Goal: Task Accomplishment & Management: Manage account settings

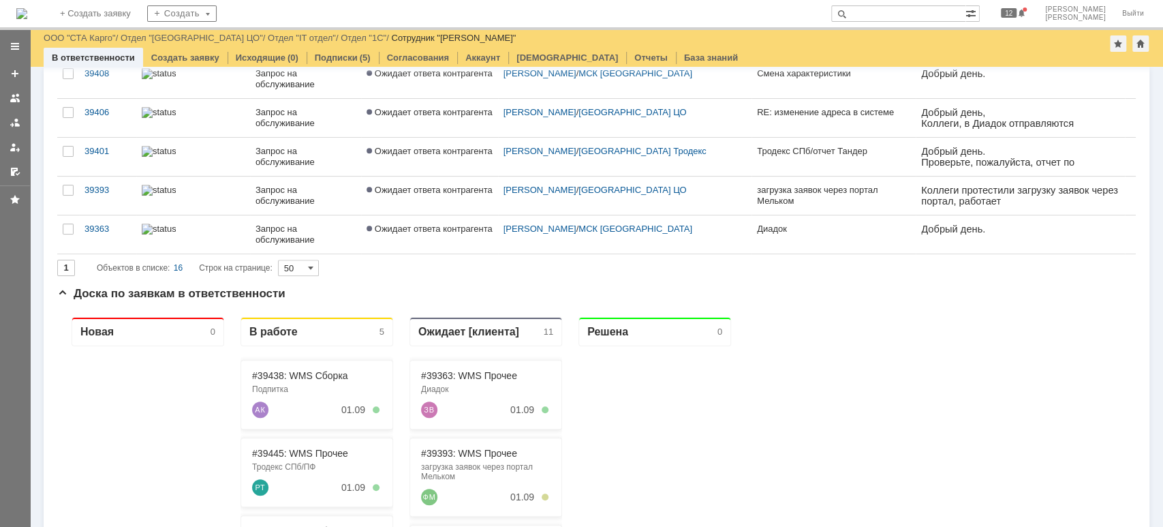
scroll to position [181, 0]
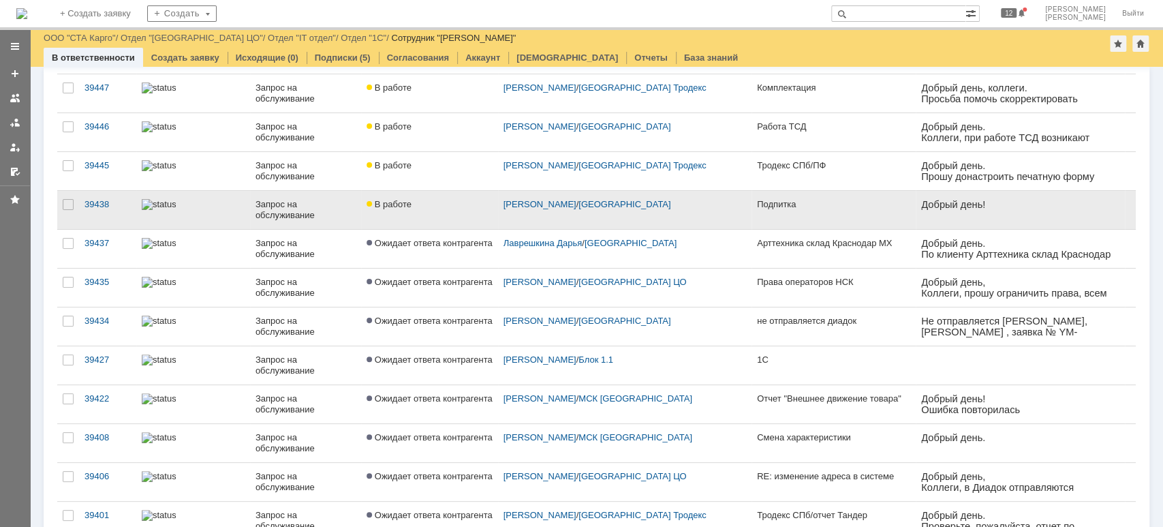
click at [279, 206] on div "Запрос на обслуживание" at bounding box center [306, 210] width 100 height 22
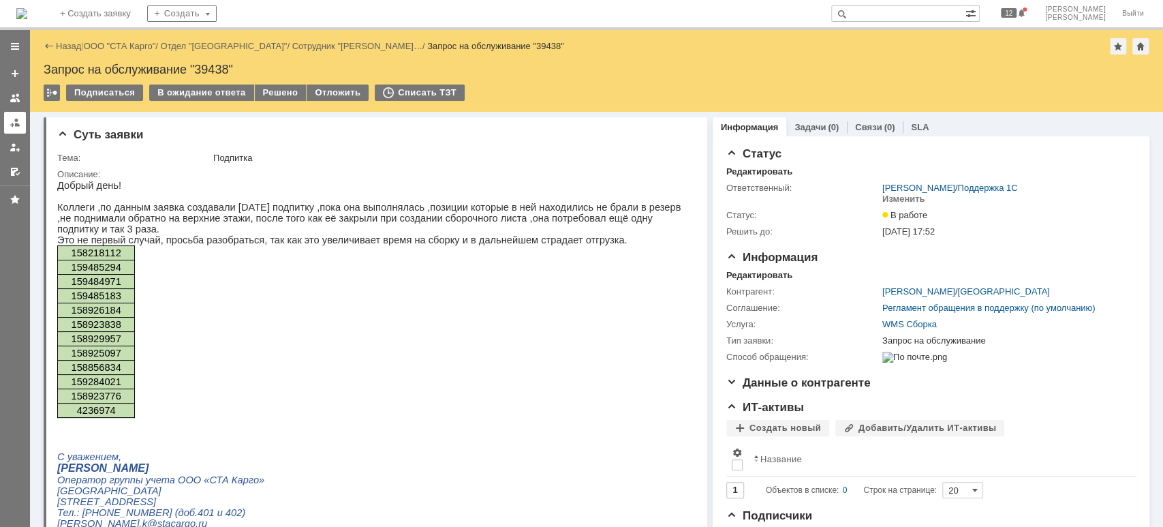
click at [22, 123] on link at bounding box center [15, 123] width 22 height 22
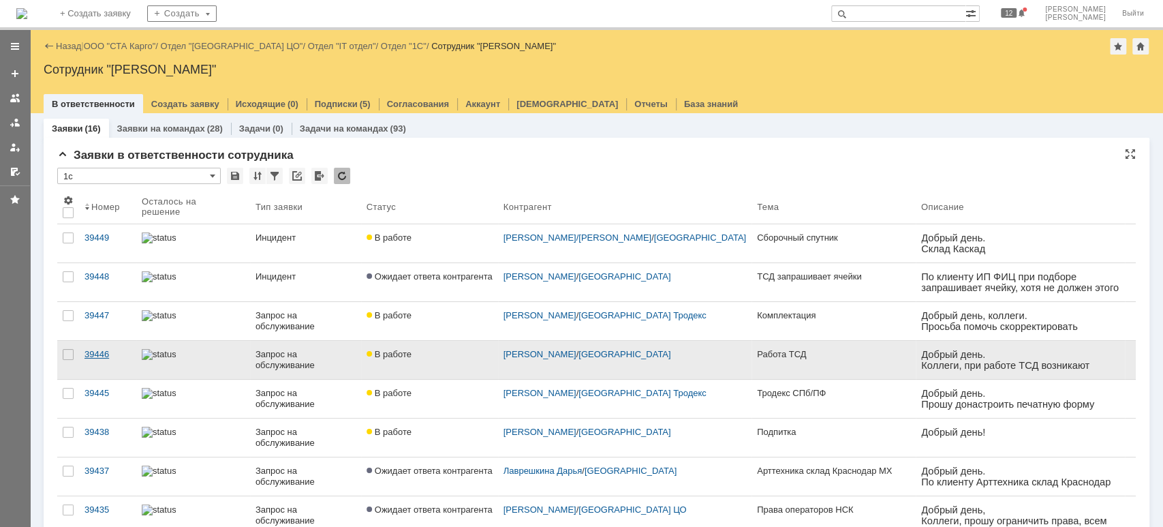
click at [98, 354] on div "39446" at bounding box center [107, 354] width 46 height 11
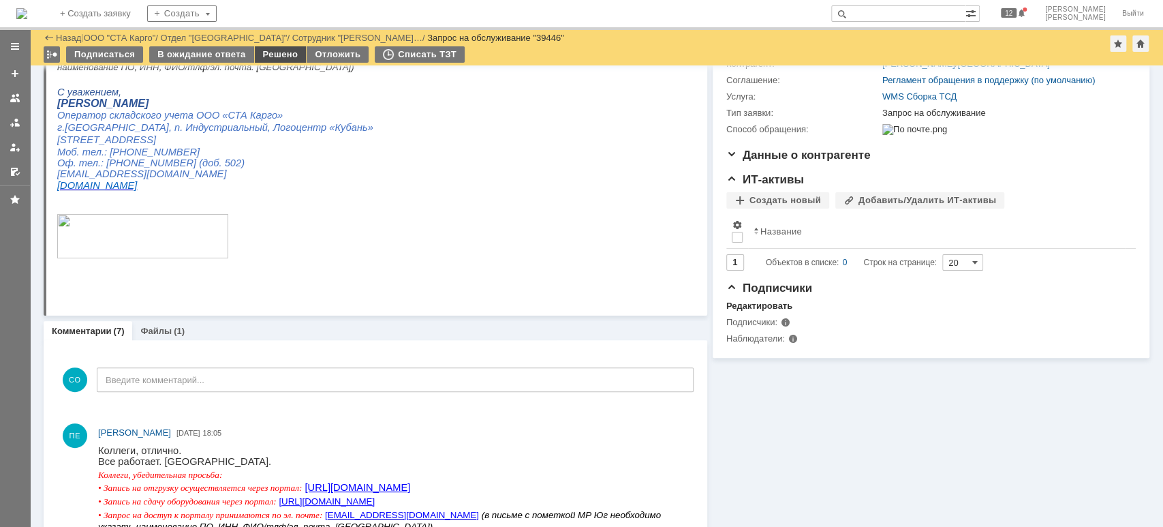
drag, startPoint x: 284, startPoint y: 51, endPoint x: 238, endPoint y: 119, distance: 82.4
click at [284, 51] on div "Решено" at bounding box center [281, 54] width 52 height 16
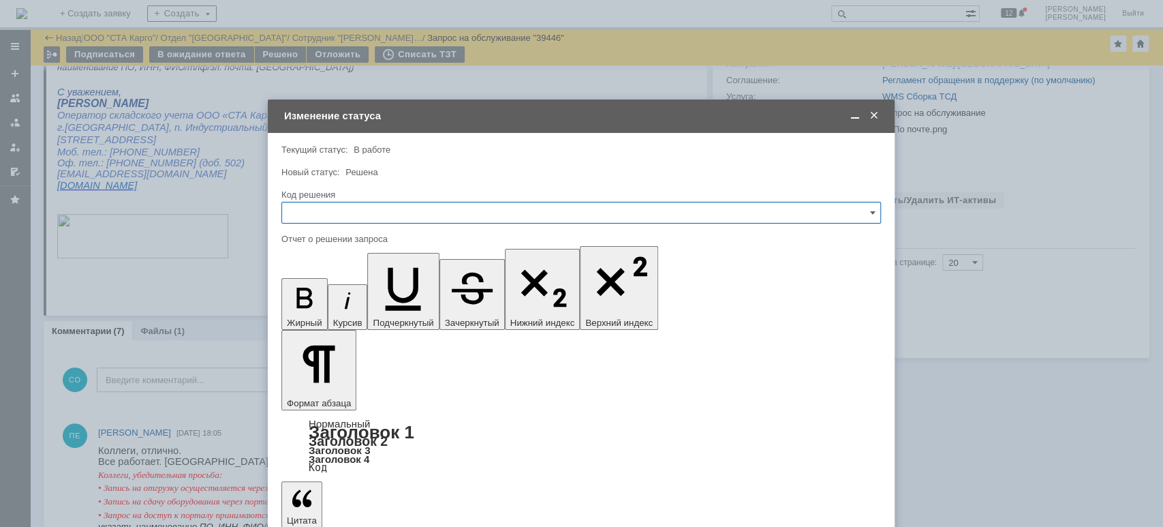
click at [360, 209] on input "text" at bounding box center [581, 213] width 600 height 22
click at [353, 390] on div "Решено" at bounding box center [581, 395] width 598 height 22
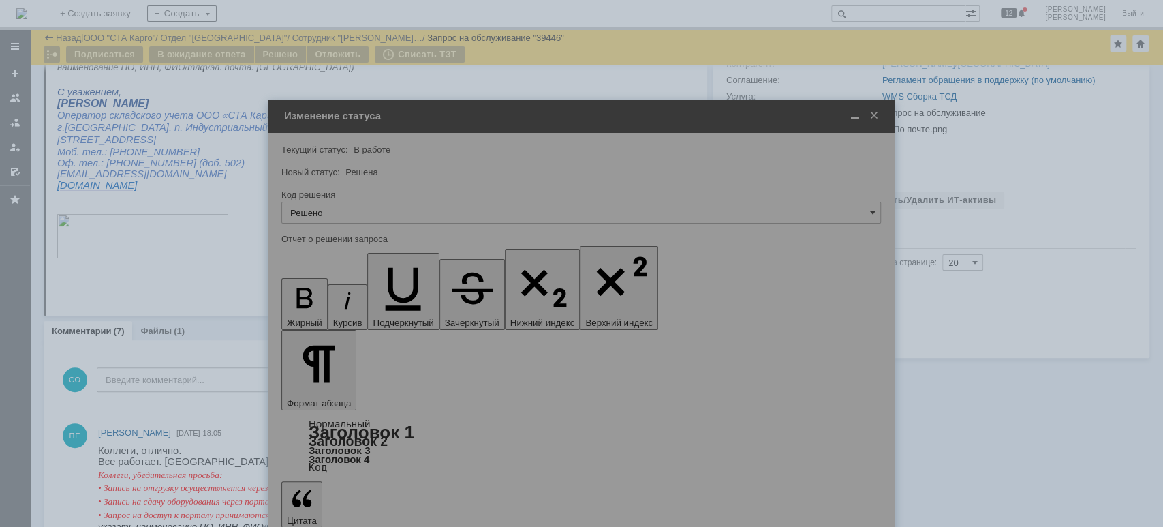
type input "Решено"
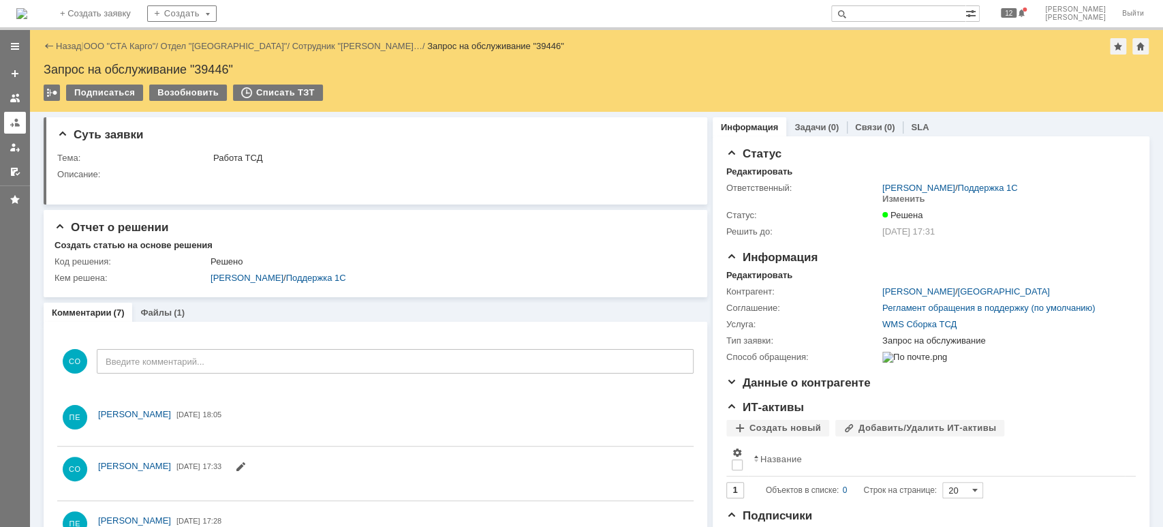
click at [16, 119] on div at bounding box center [15, 122] width 11 height 11
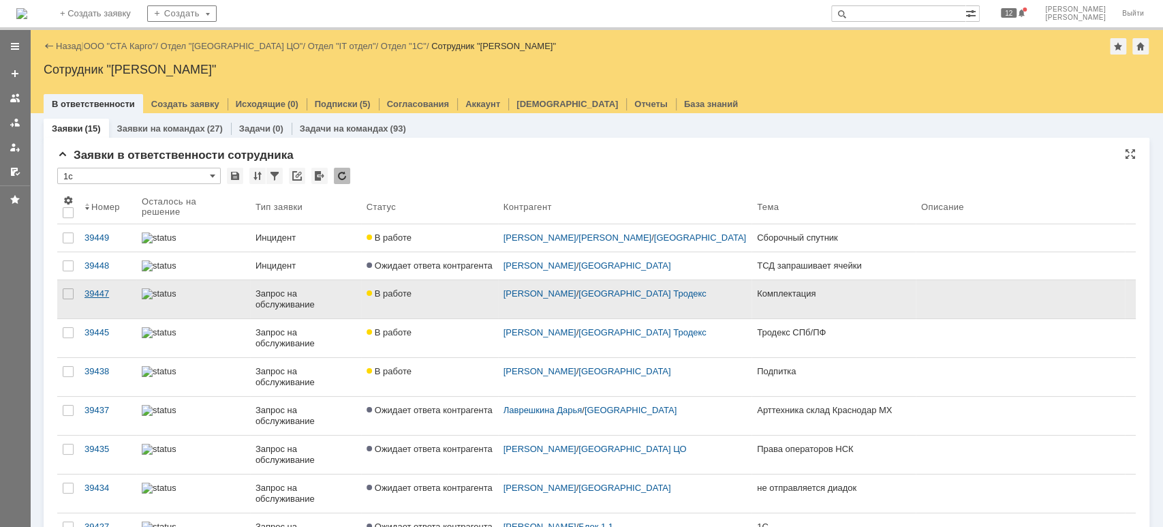
click at [109, 303] on link "39447" at bounding box center [107, 299] width 57 height 38
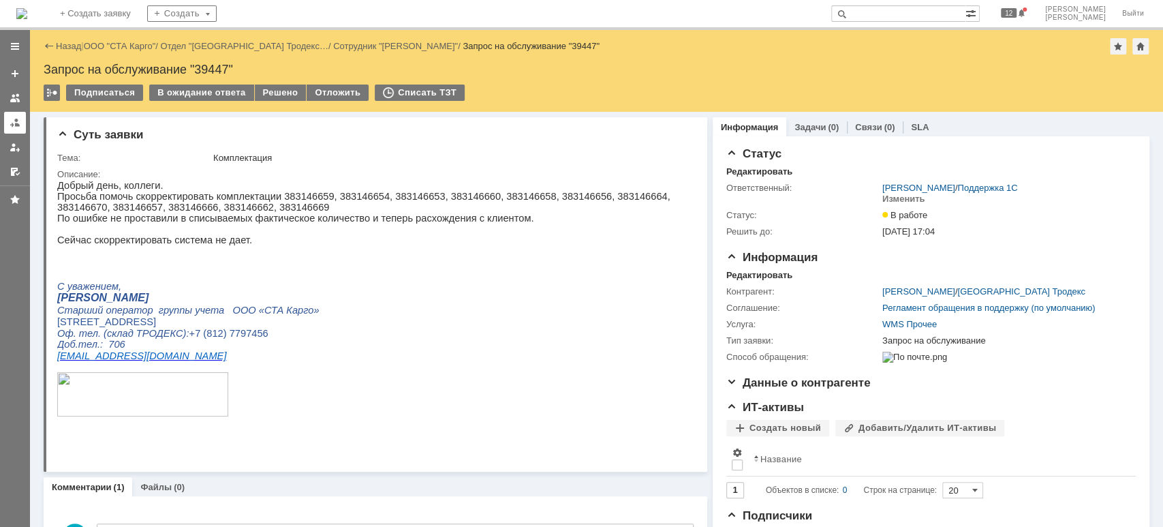
click at [16, 121] on div at bounding box center [15, 122] width 11 height 11
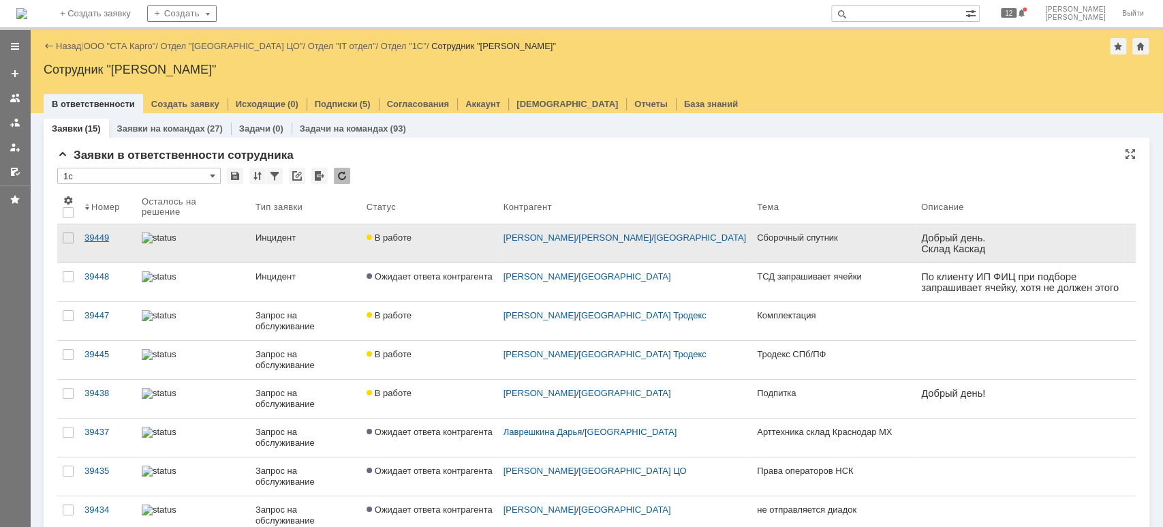
click at [104, 243] on link "39449" at bounding box center [107, 243] width 57 height 38
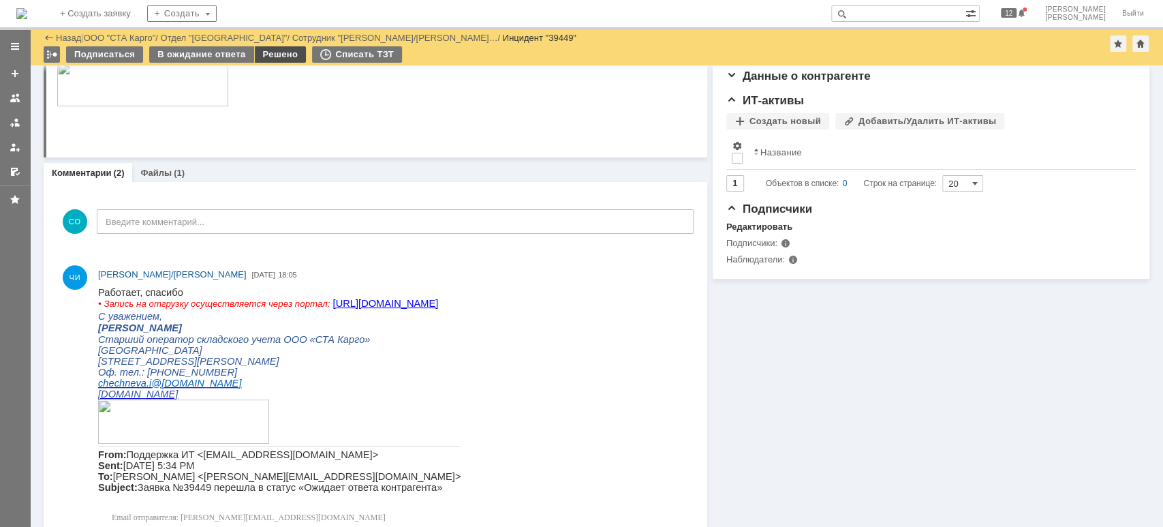
drag, startPoint x: 272, startPoint y: 58, endPoint x: 251, endPoint y: 237, distance: 180.4
click at [272, 58] on div "Решено" at bounding box center [281, 54] width 52 height 16
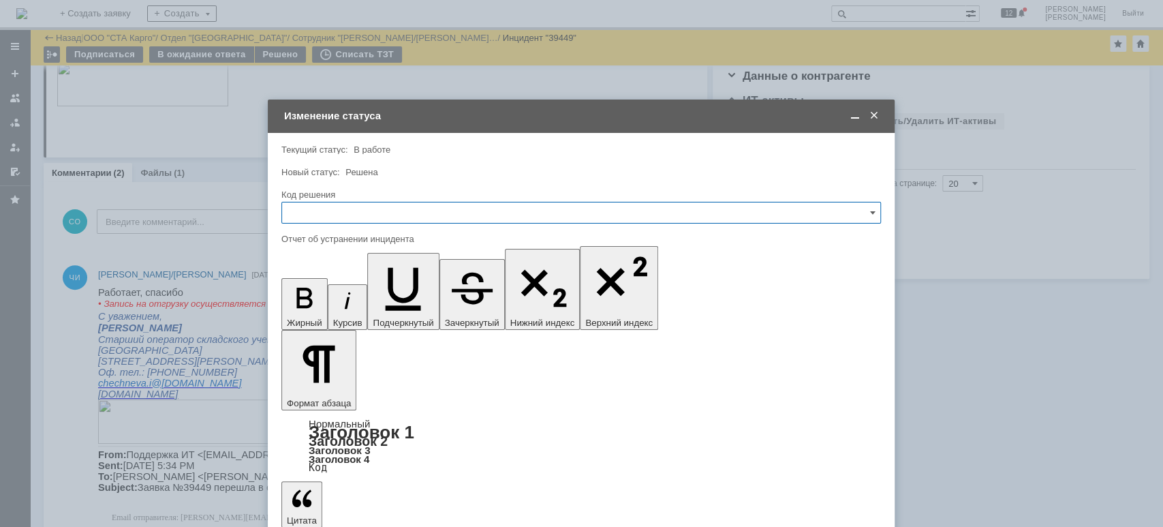
click at [376, 214] on input "text" at bounding box center [581, 213] width 600 height 22
click at [328, 401] on div "Решено" at bounding box center [581, 395] width 598 height 22
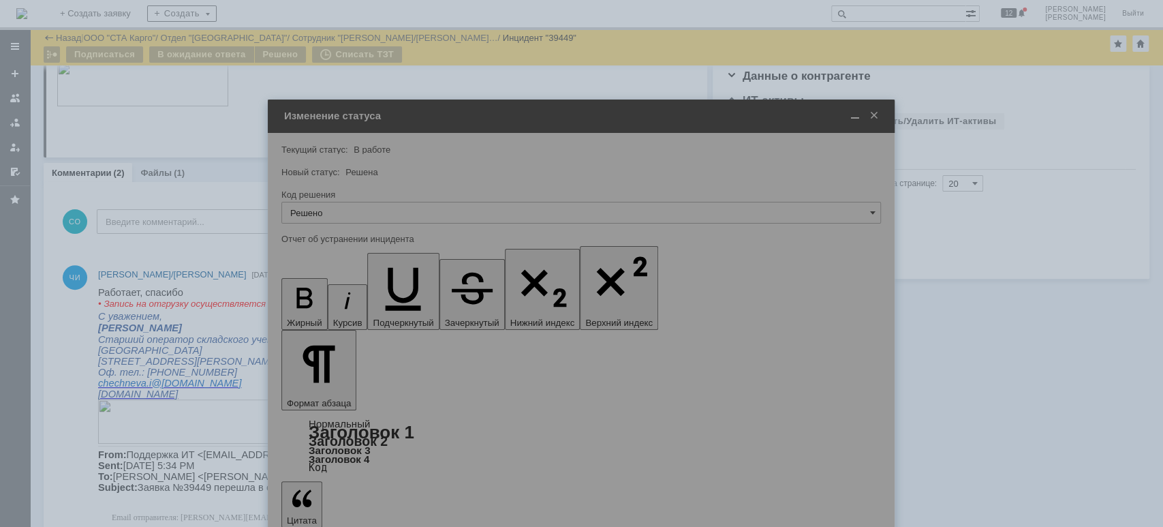
type input "Решено"
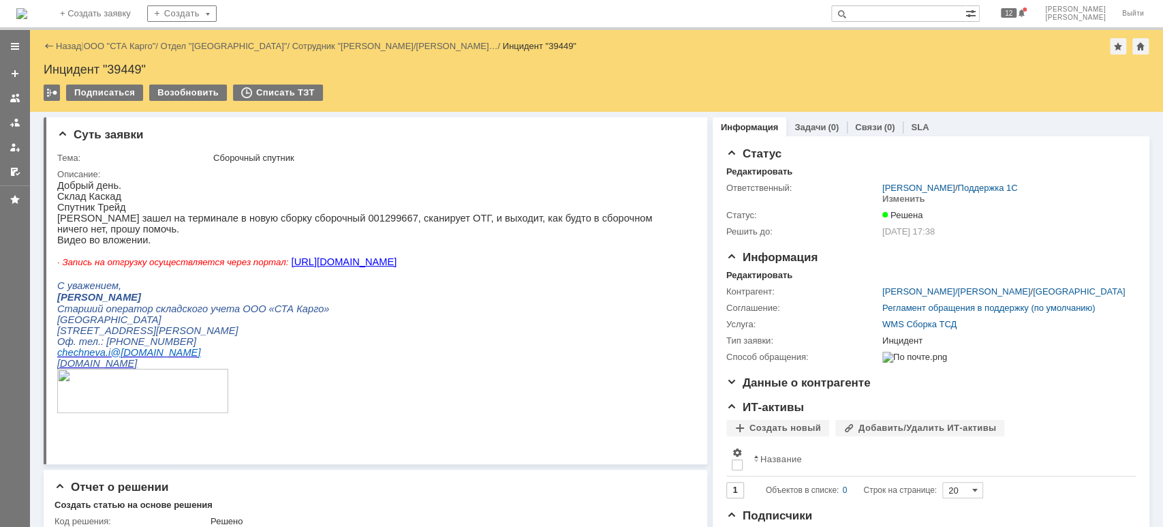
click at [14, 126] on div at bounding box center [15, 122] width 11 height 11
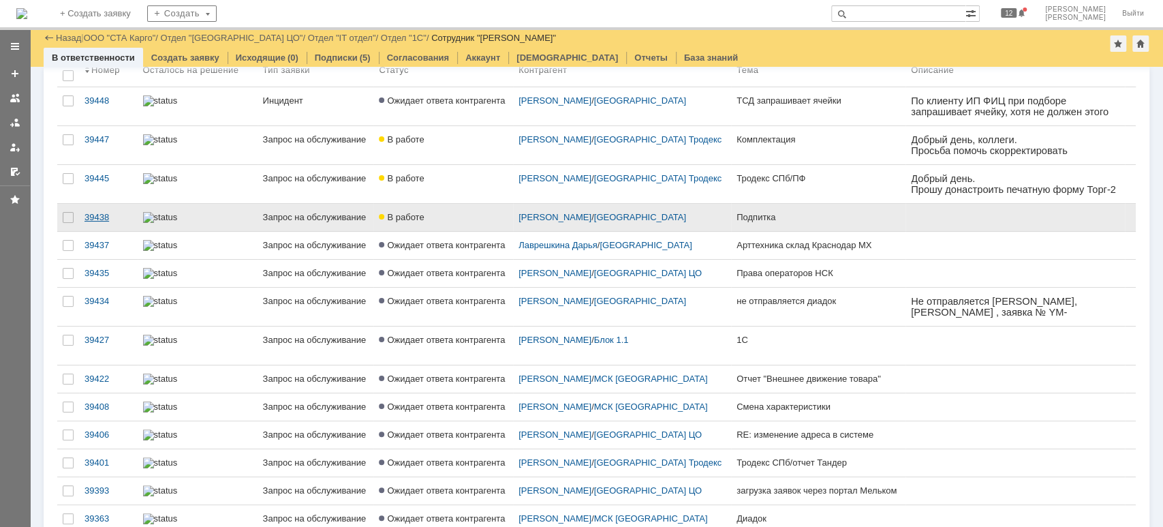
click at [104, 218] on div "39438" at bounding box center [108, 217] width 48 height 11
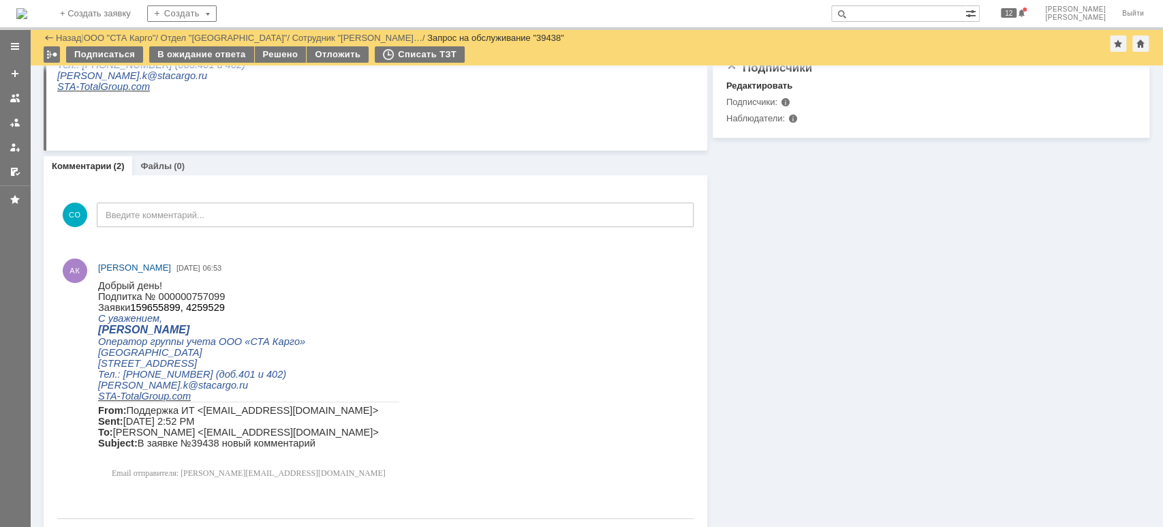
scroll to position [485, 0]
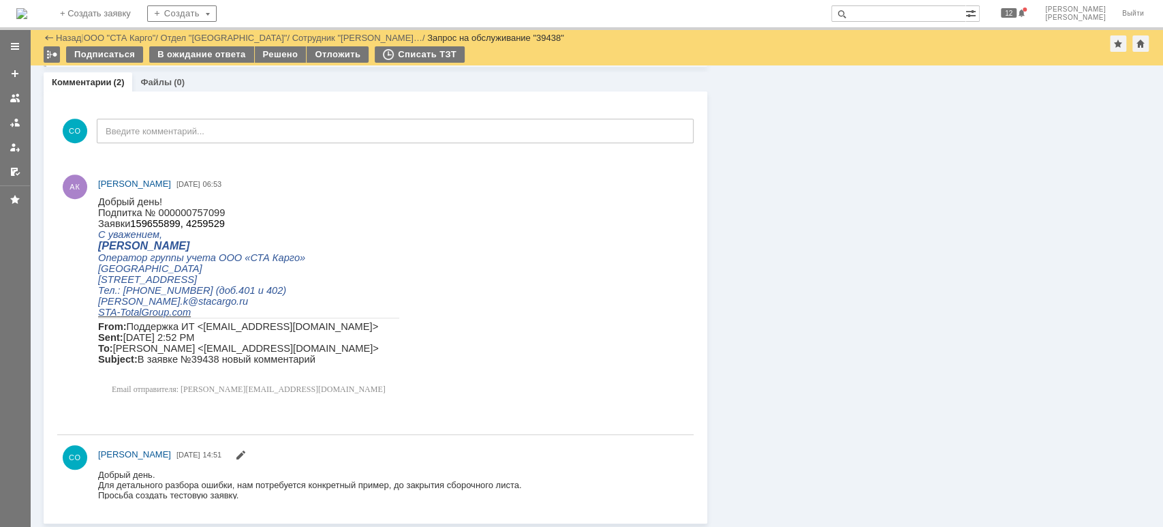
click at [197, 213] on span "Подпитка № 000000757099" at bounding box center [161, 212] width 127 height 11
copy span "000000757099"
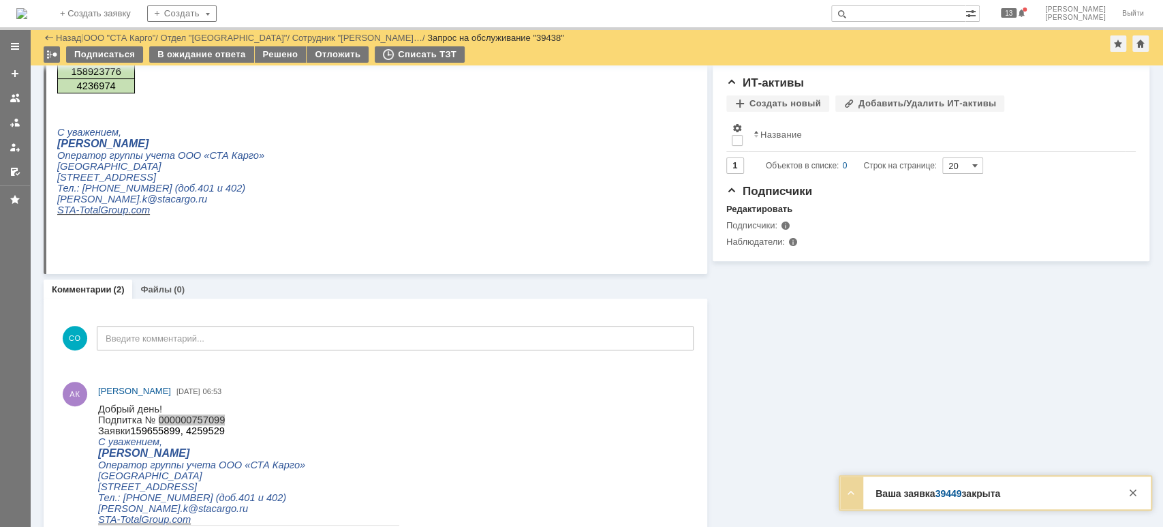
scroll to position [304, 0]
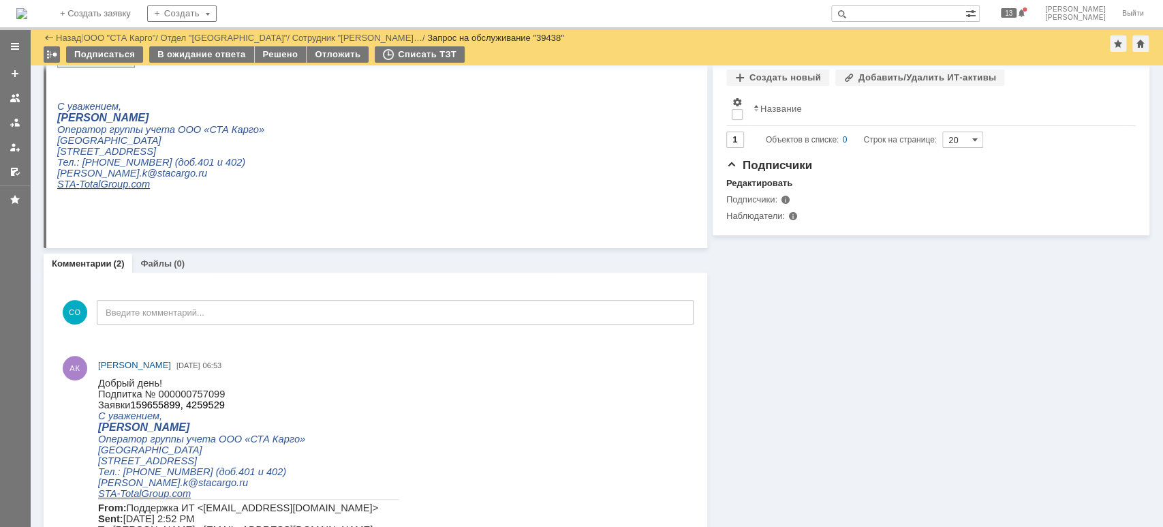
click at [157, 406] on span "159655899," at bounding box center [156, 404] width 52 height 11
copy span "159655899"
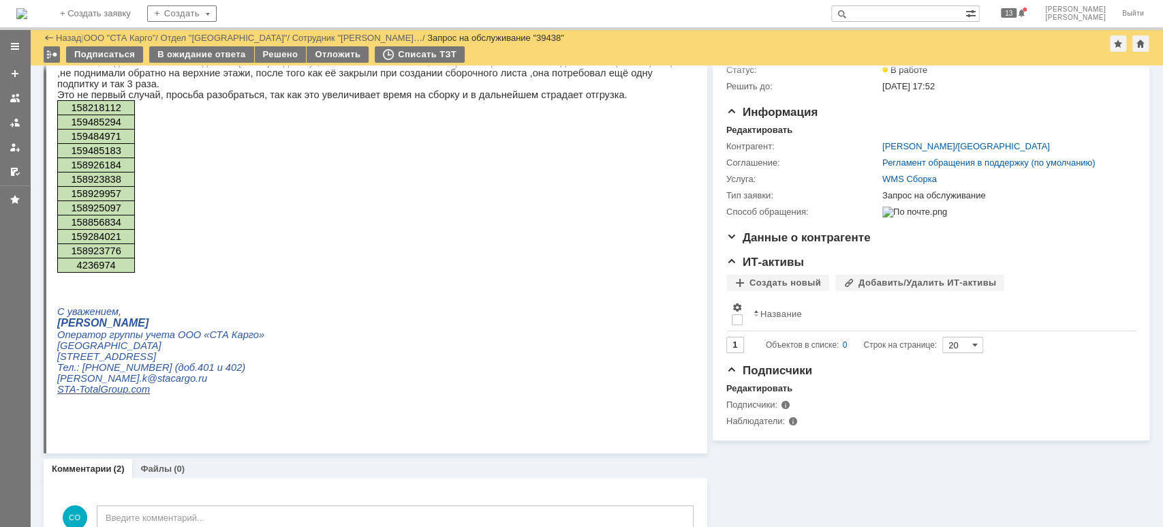
scroll to position [0, 0]
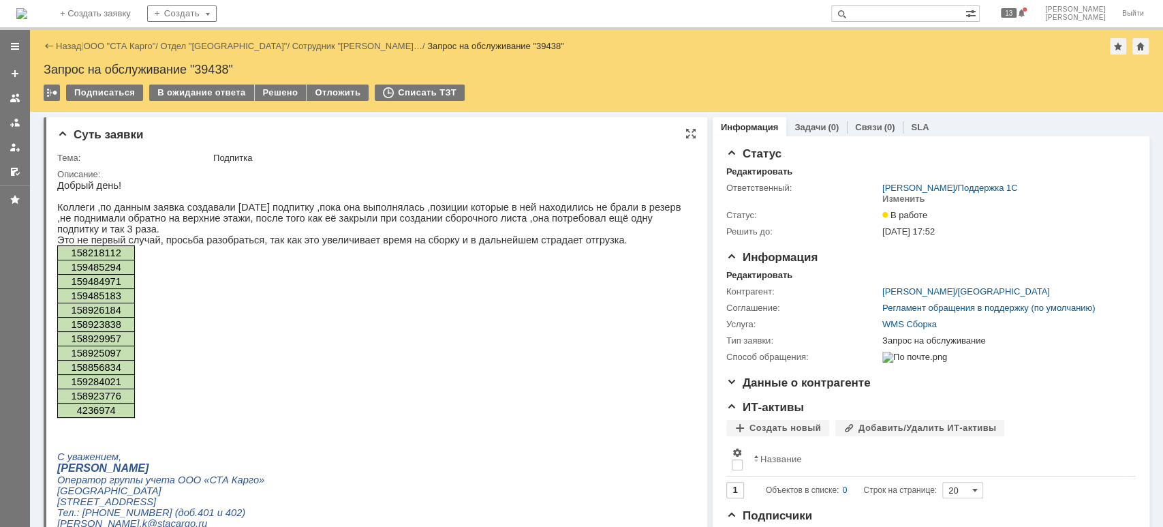
click at [91, 258] on span "158218112" at bounding box center [96, 252] width 50 height 11
copy span "158218112"
click at [99, 273] on span "159485294" at bounding box center [96, 267] width 50 height 11
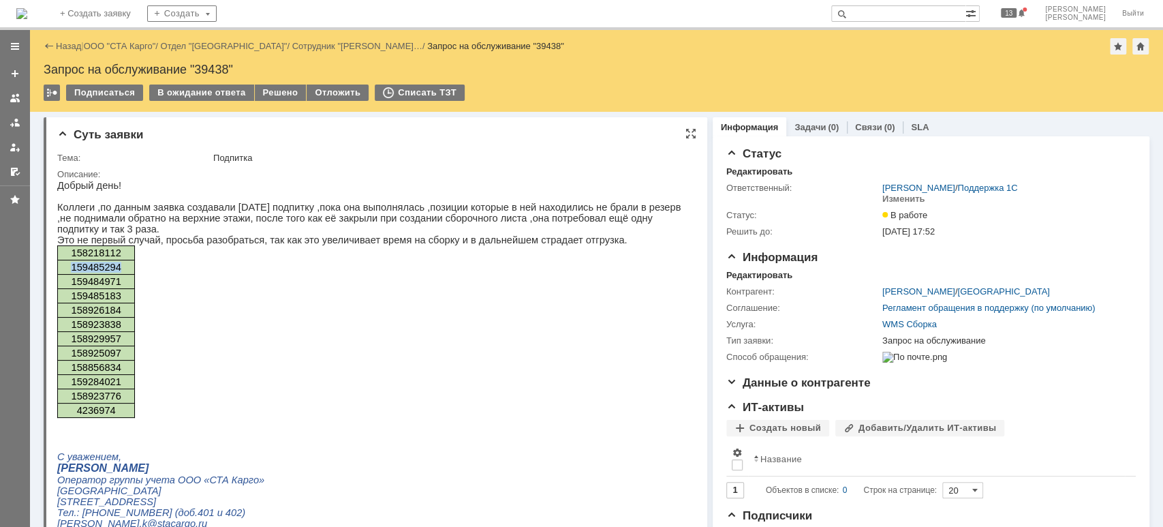
copy span "159485294"
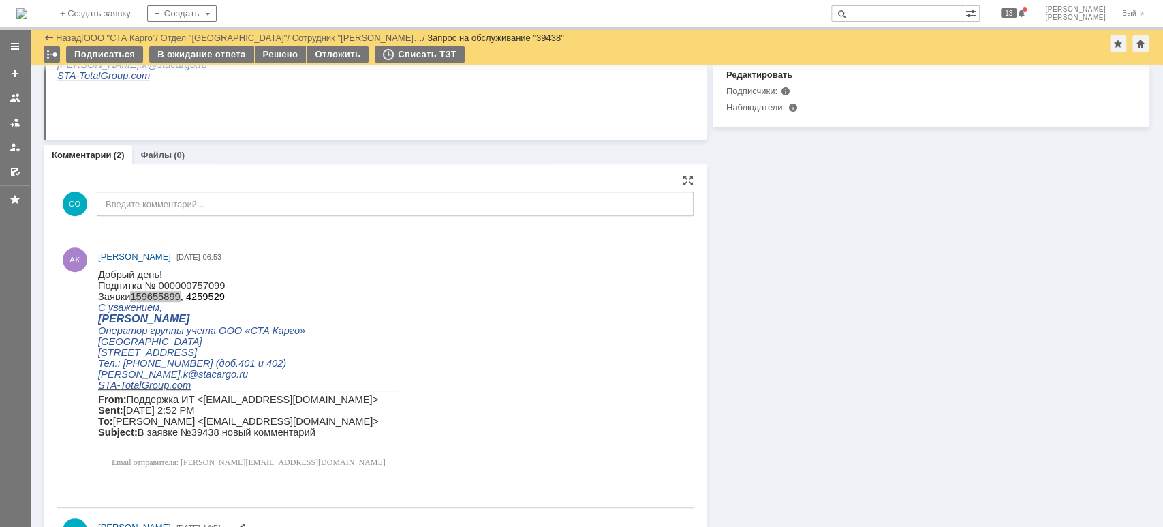
scroll to position [485, 0]
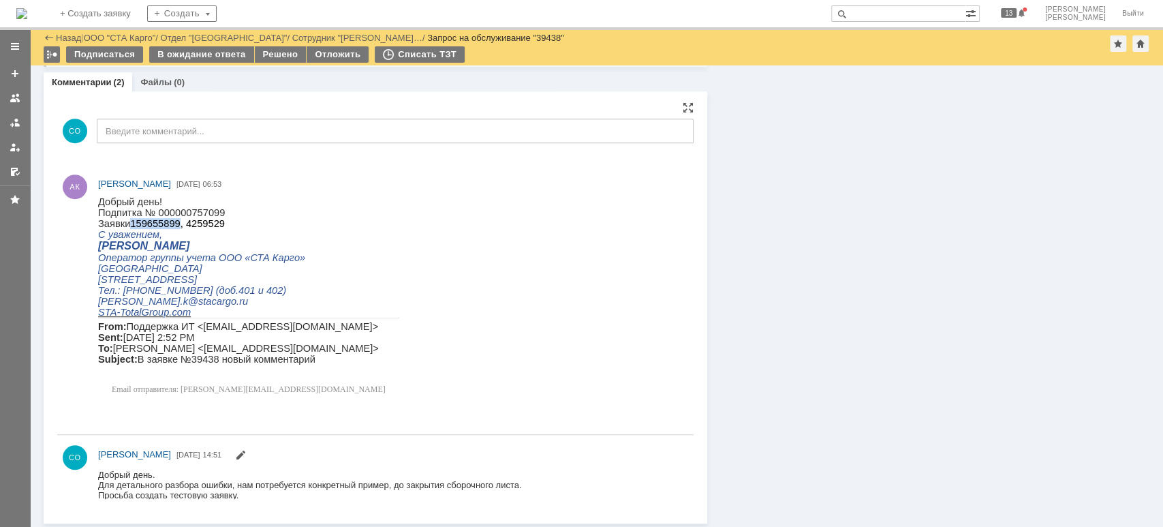
click at [169, 211] on span "Подпитка № 000000757099" at bounding box center [161, 212] width 127 height 11
click at [150, 223] on span "159655899," at bounding box center [156, 223] width 52 height 11
copy span "159655899"
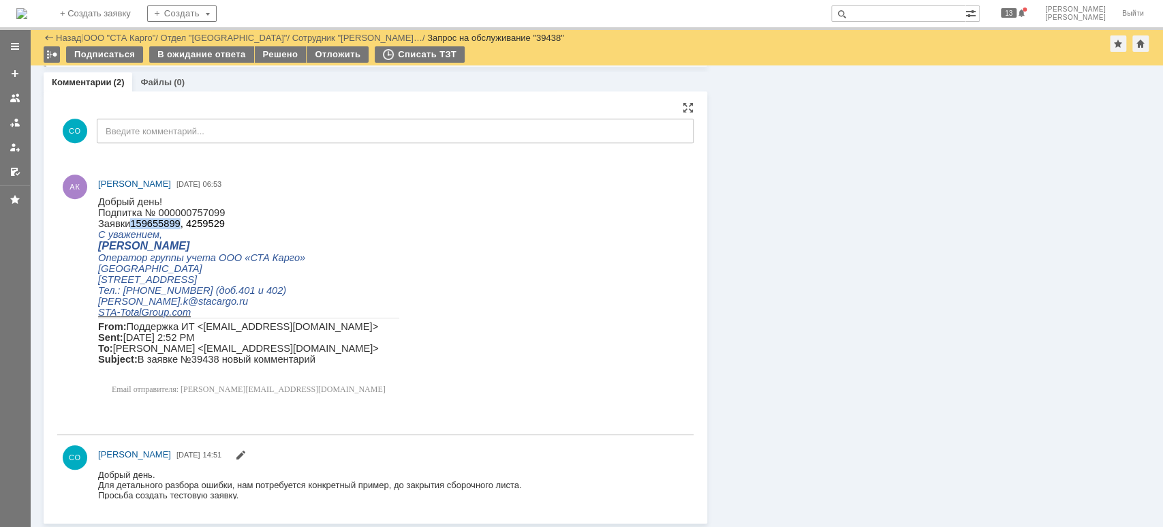
click at [186, 228] on span "4259529" at bounding box center [205, 223] width 39 height 11
click at [201, 226] on span "4259529" at bounding box center [205, 223] width 39 height 11
copy span "4259529"
click at [181, 50] on div "В ожидание ответа" at bounding box center [201, 54] width 104 height 16
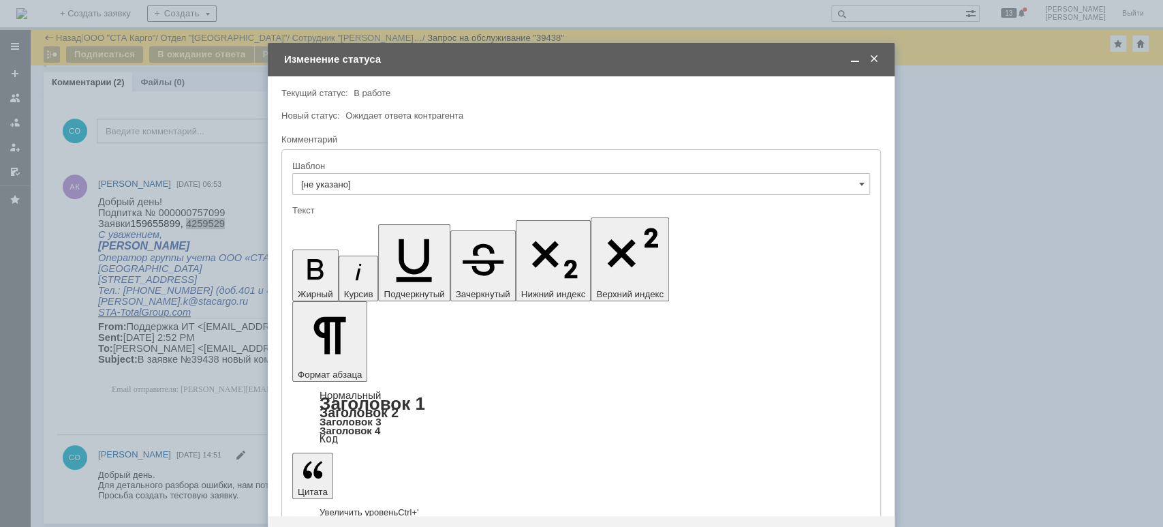
scroll to position [0, 0]
drag, startPoint x: 432, startPoint y: 3838, endPoint x: 421, endPoint y: 3840, distance: 11.2
drag, startPoint x: 717, startPoint y: 3810, endPoint x: 237, endPoint y: 3765, distance: 481.7
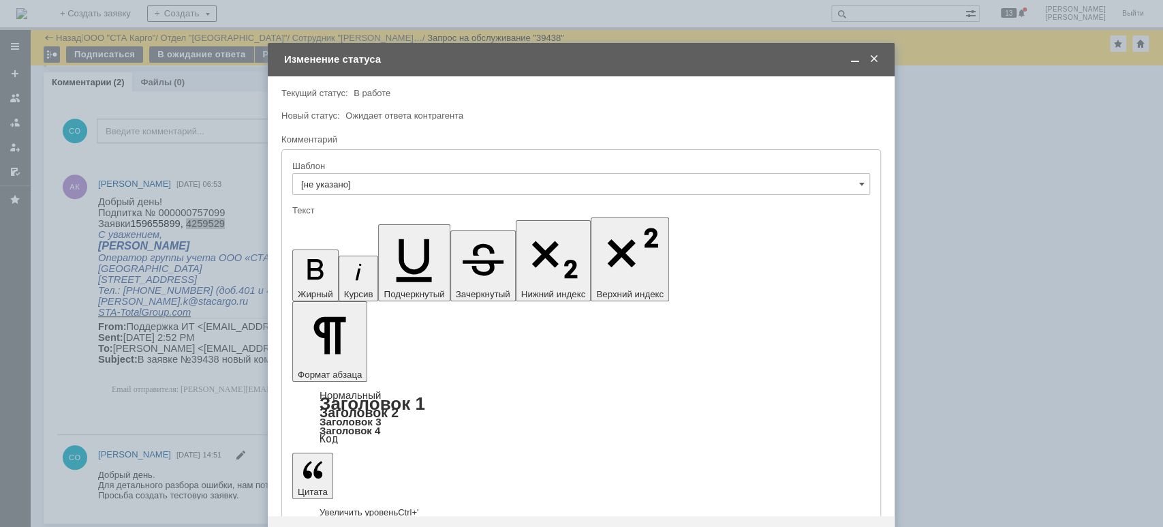
click at [874, 60] on span at bounding box center [874, 59] width 14 height 12
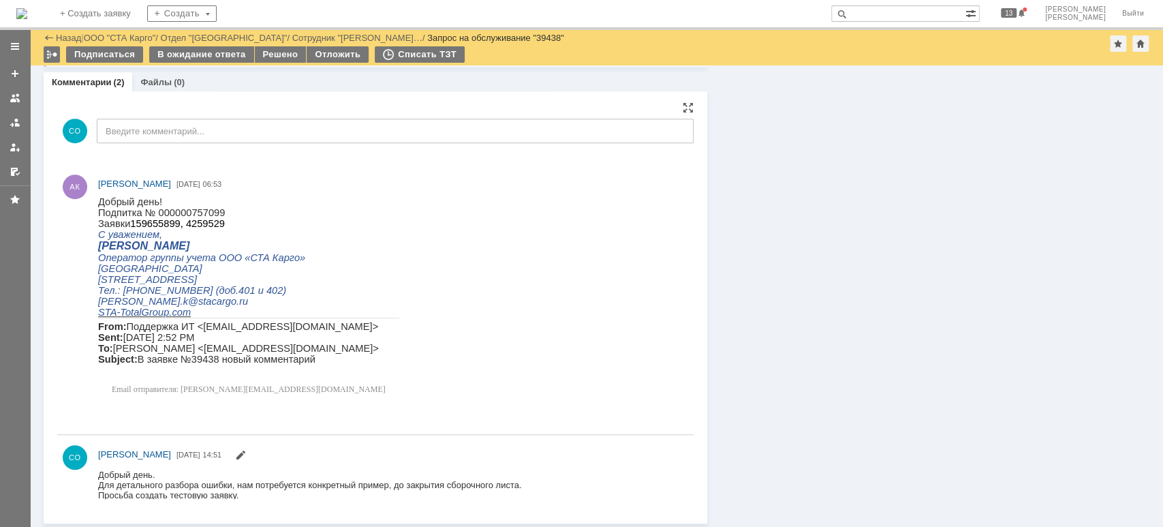
click at [476, 266] on html "Добрый день! Подпитка № 000000757099 Заявки 159655899, 4259529 С уважением, Але…" at bounding box center [388, 298] width 581 height 205
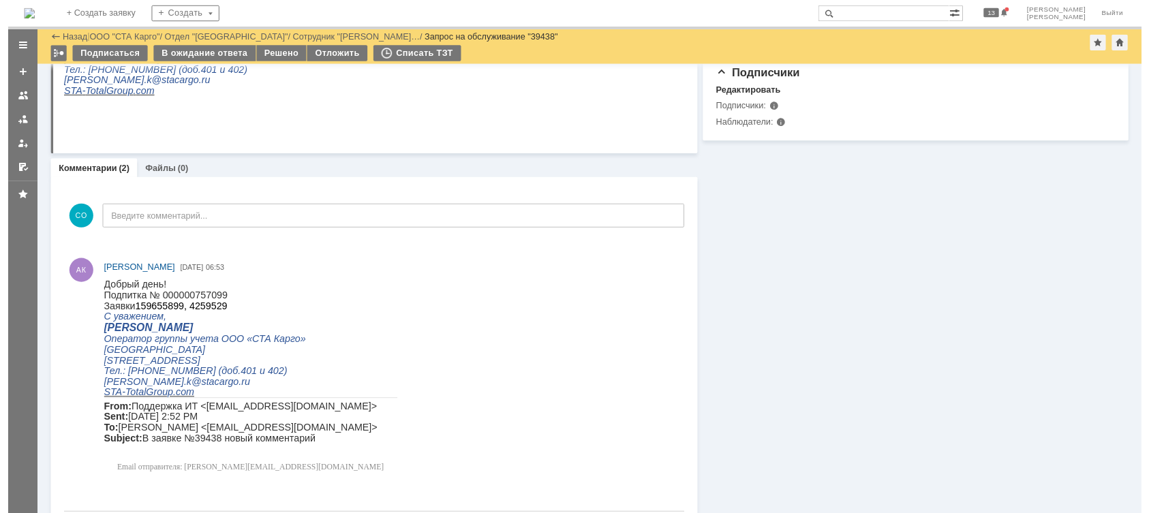
scroll to position [213, 0]
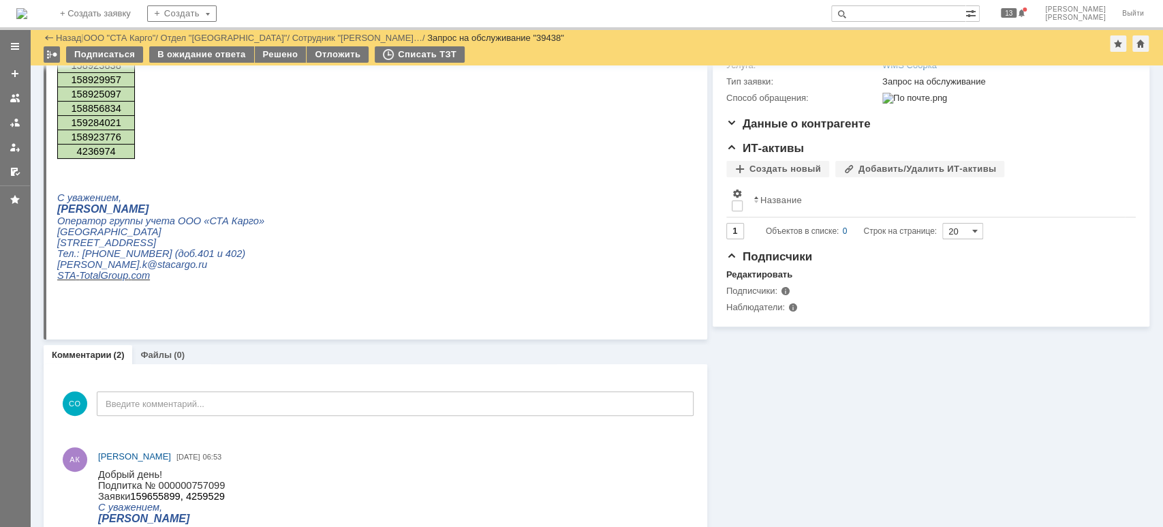
click at [189, 63] on td "В ожидание ответа" at bounding box center [201, 55] width 105 height 18
click at [185, 58] on div "В ожидание ответа" at bounding box center [201, 54] width 104 height 16
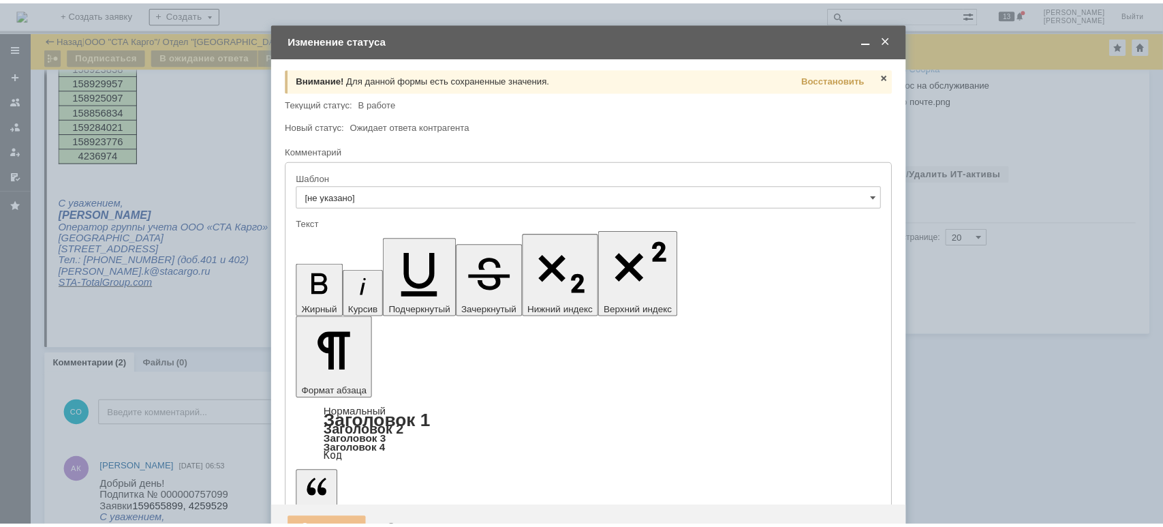
scroll to position [0, 0]
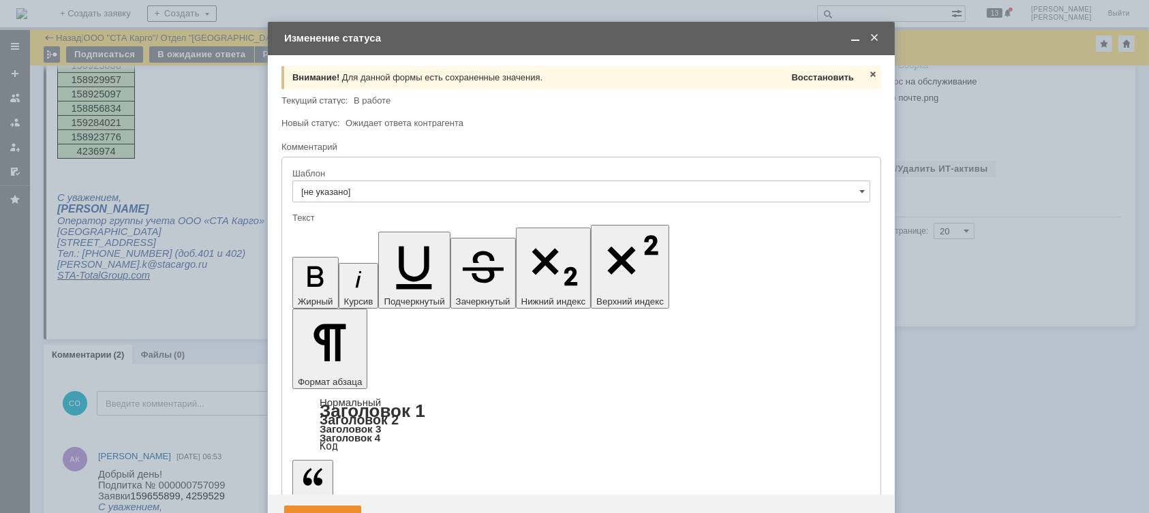
click at [829, 76] on span "Восстановить" at bounding box center [823, 77] width 62 height 10
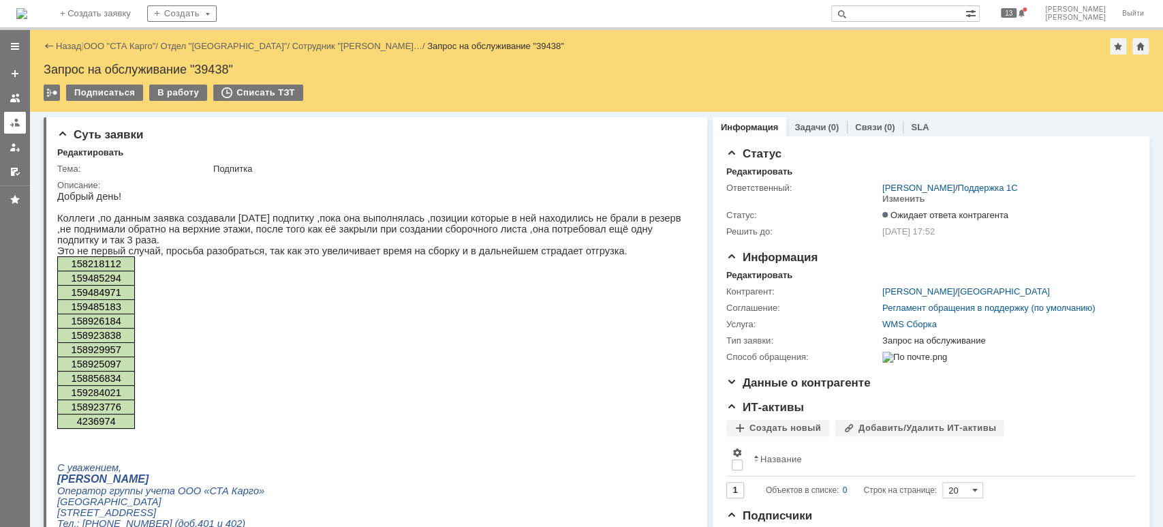
click at [13, 127] on link at bounding box center [15, 123] width 22 height 22
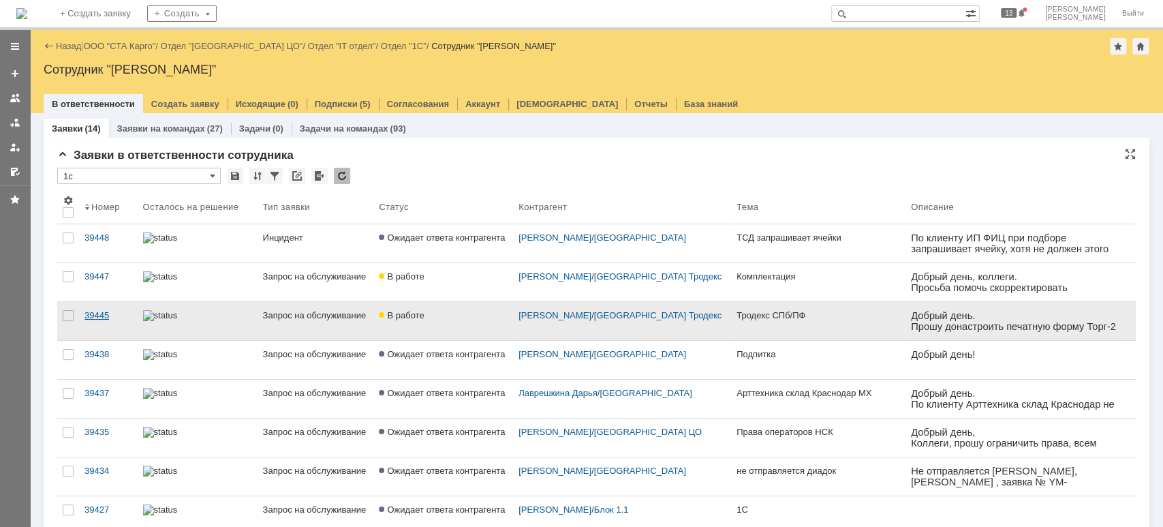
click at [109, 306] on link "39445" at bounding box center [108, 321] width 59 height 38
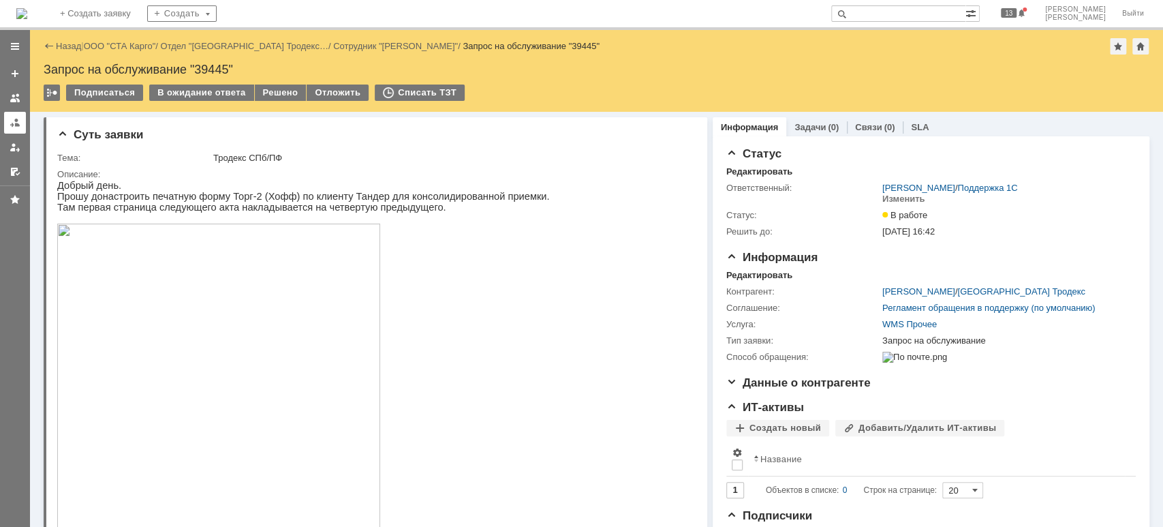
click at [15, 128] on link at bounding box center [15, 123] width 22 height 22
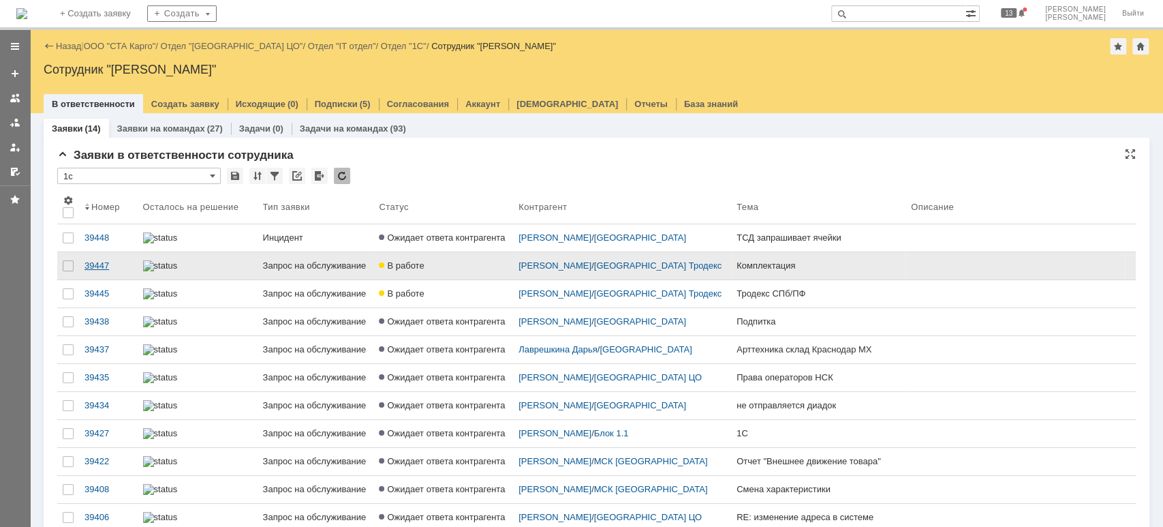
click at [95, 267] on div "39447" at bounding box center [108, 265] width 48 height 11
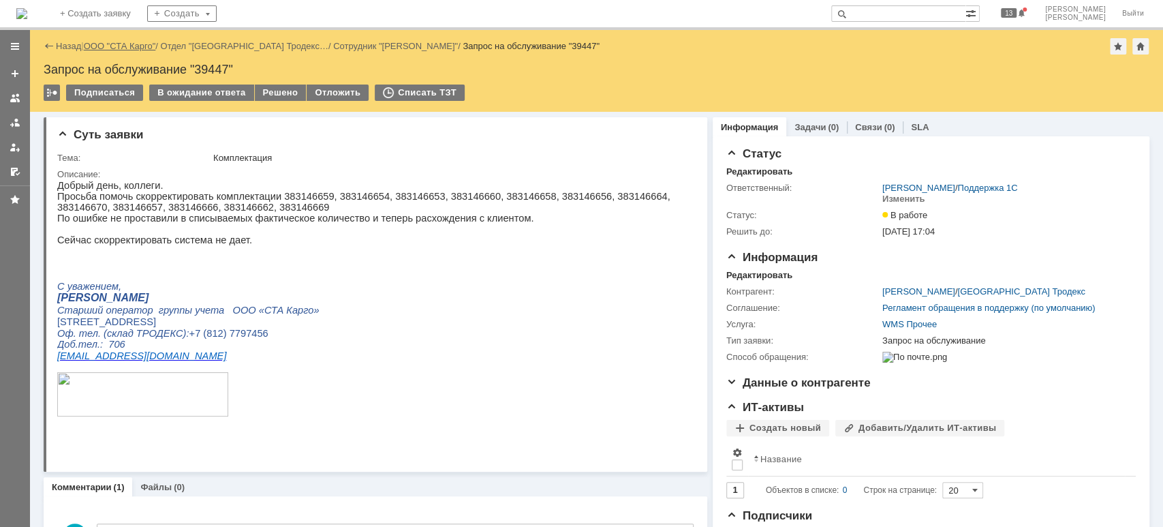
click at [136, 45] on link "ООО "СТА Карго"" at bounding box center [120, 46] width 72 height 10
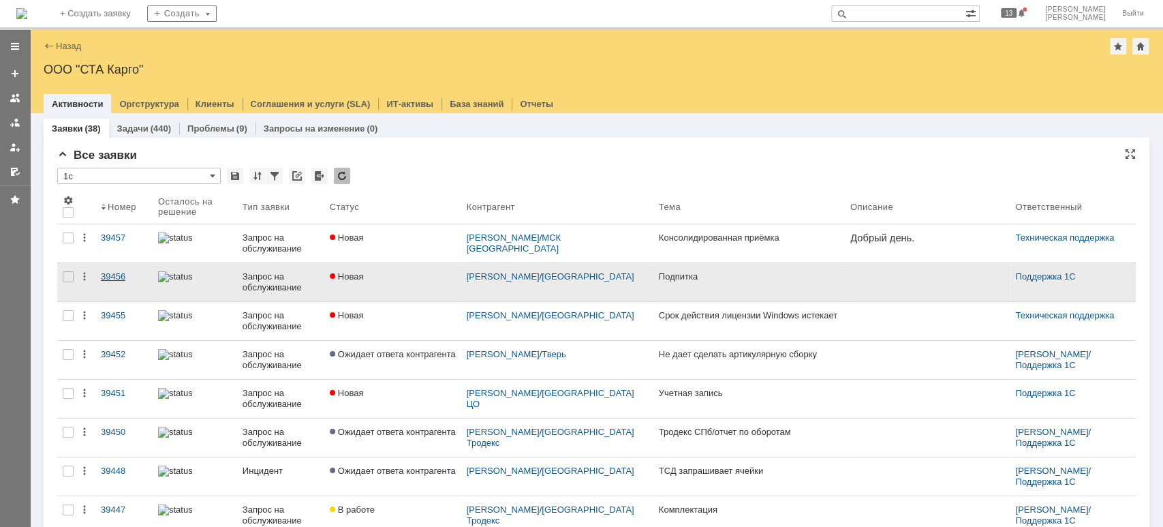
click at [111, 273] on div "39456" at bounding box center [124, 276] width 46 height 11
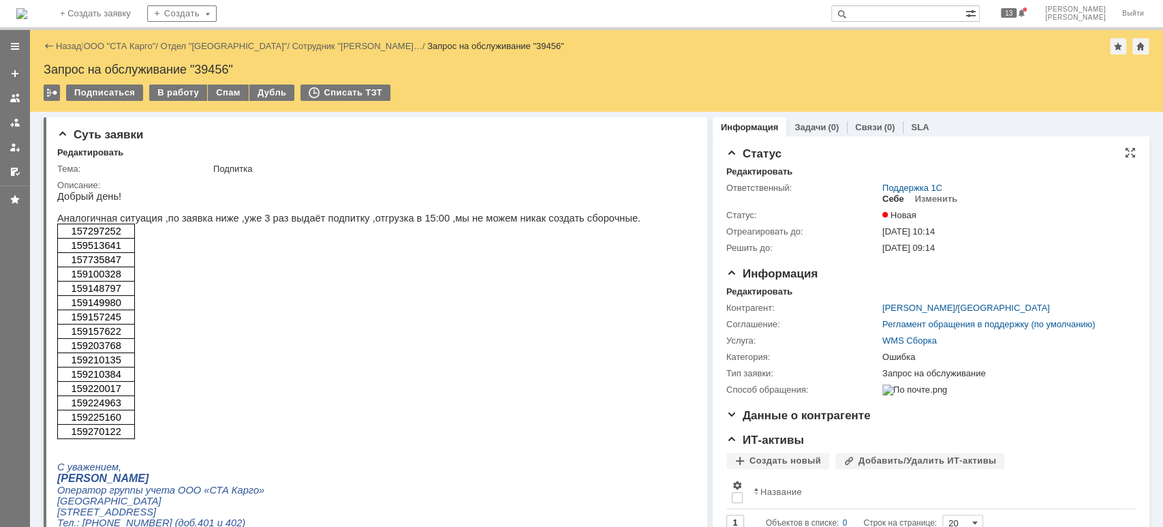
click at [883, 196] on div "Себе" at bounding box center [893, 199] width 22 height 11
click at [178, 93] on div "В работу" at bounding box center [178, 92] width 58 height 16
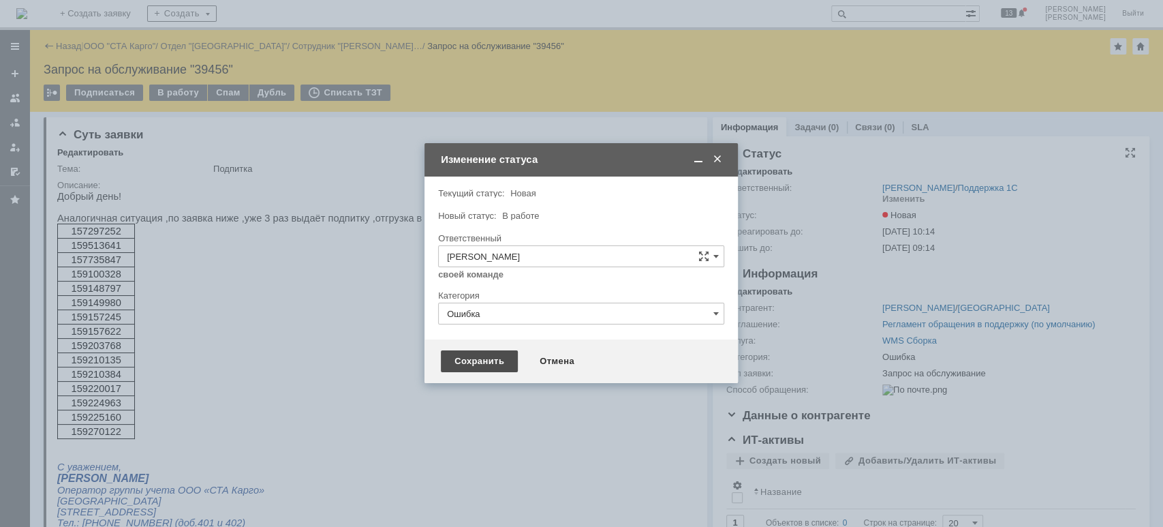
click at [480, 360] on div "Сохранить" at bounding box center [479, 361] width 77 height 22
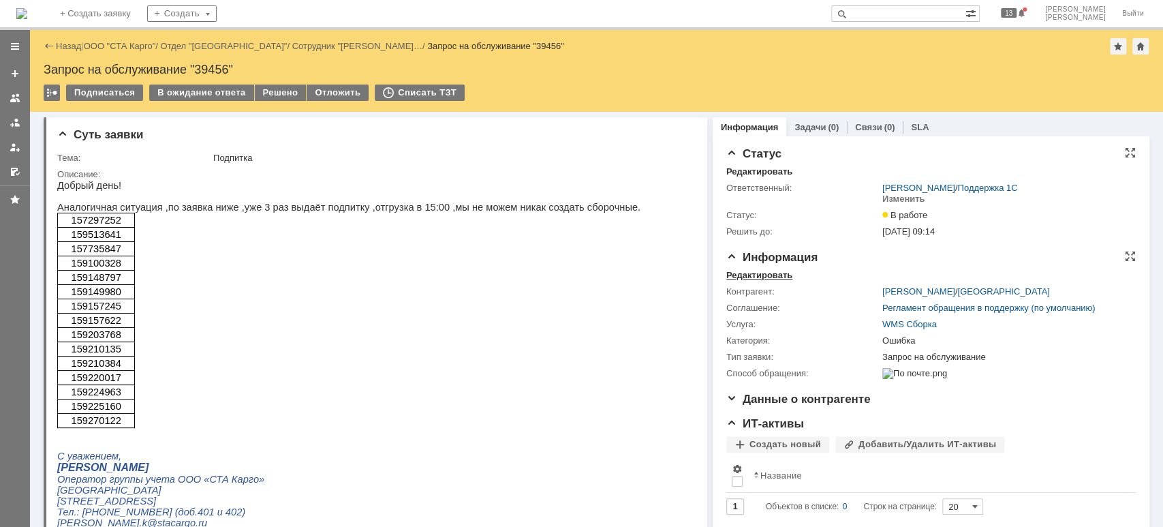
click at [745, 273] on div "Редактировать" at bounding box center [759, 275] width 66 height 11
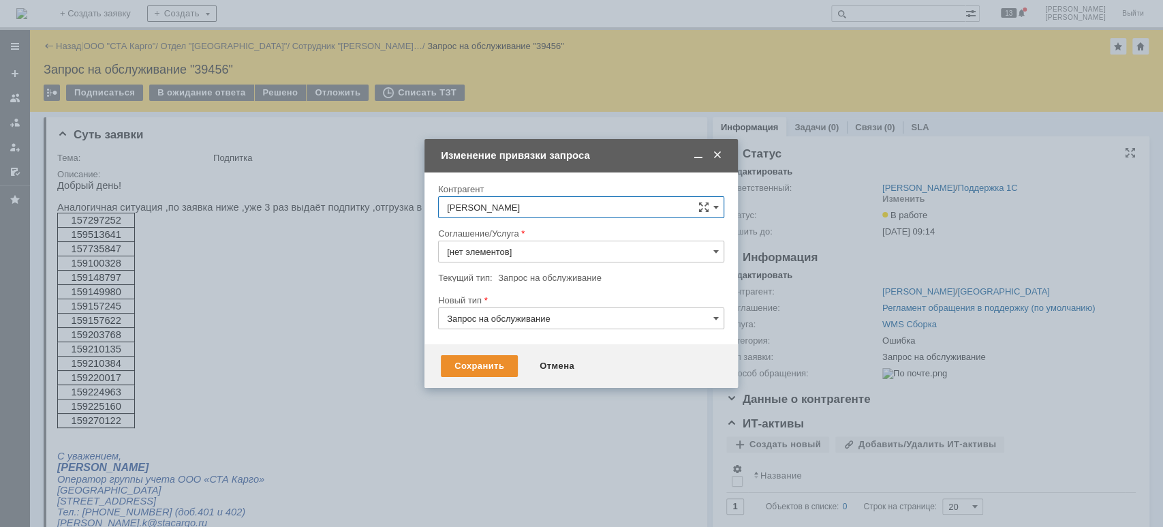
type input "WMS Сборка"
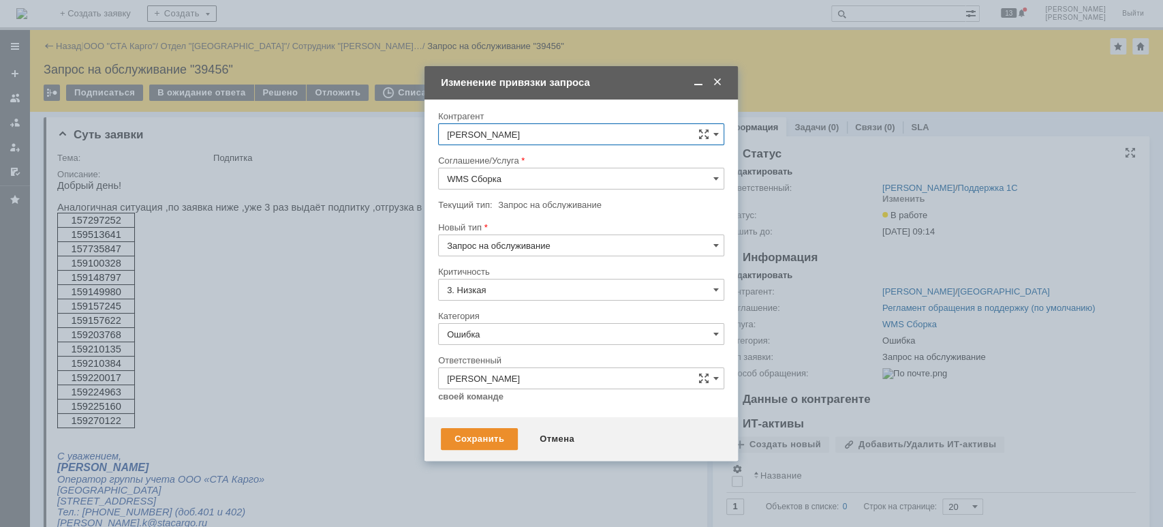
click at [521, 179] on input "WMS Сборка" at bounding box center [581, 179] width 286 height 22
click at [486, 436] on div "Сохранить" at bounding box center [479, 439] width 77 height 22
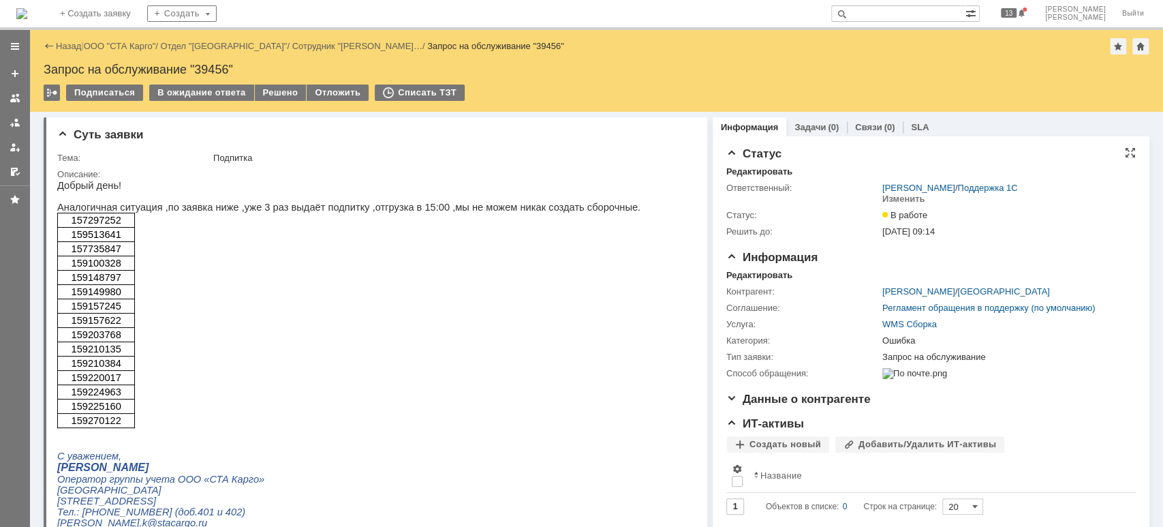
click at [96, 221] on span "157297252" at bounding box center [96, 220] width 50 height 11
click at [101, 223] on span "157297252" at bounding box center [96, 220] width 50 height 11
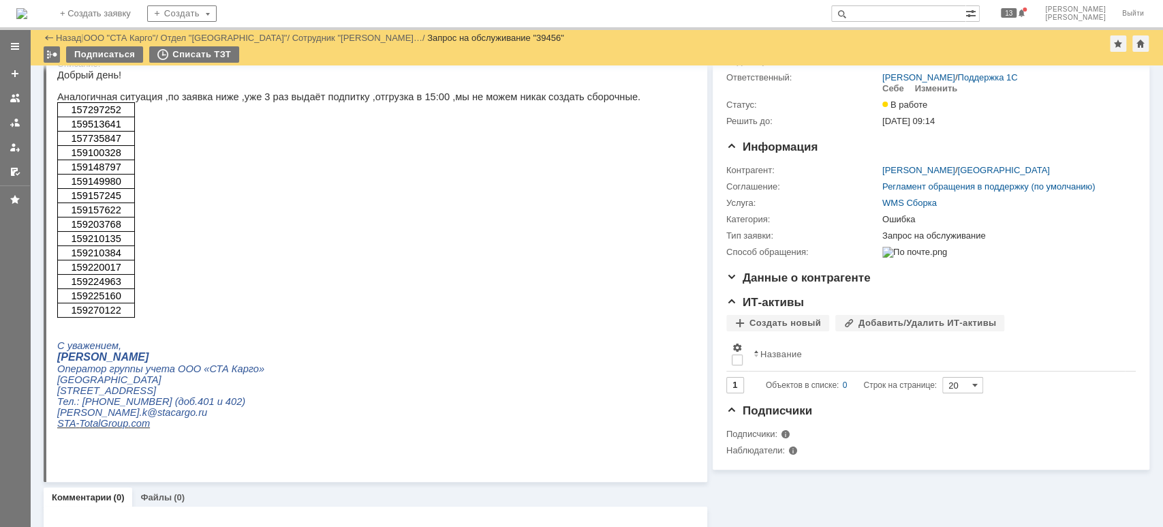
scroll to position [41, 0]
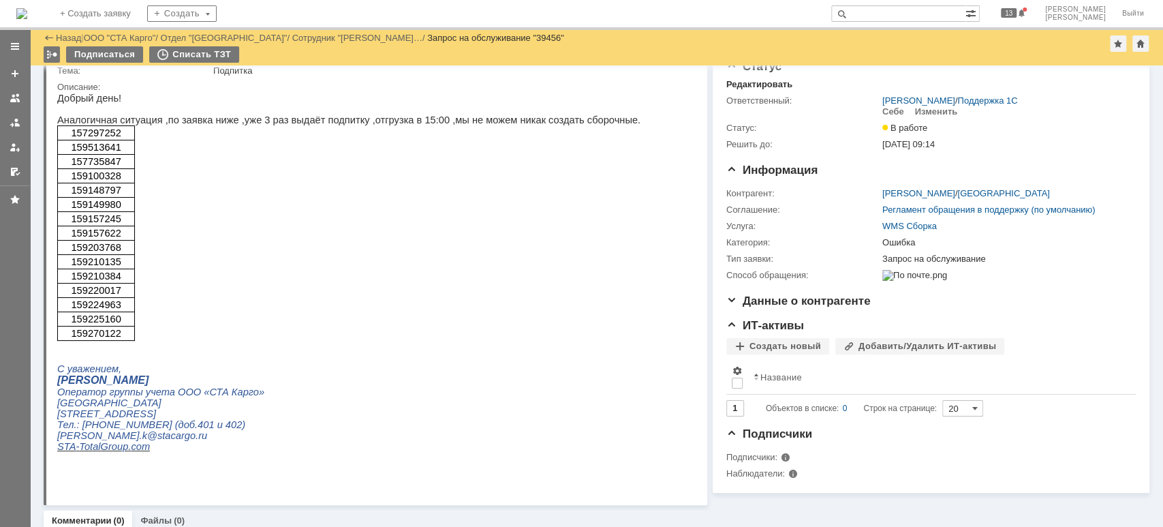
click at [98, 136] on span "157297252" at bounding box center [96, 132] width 50 height 11
copy span "157297252"
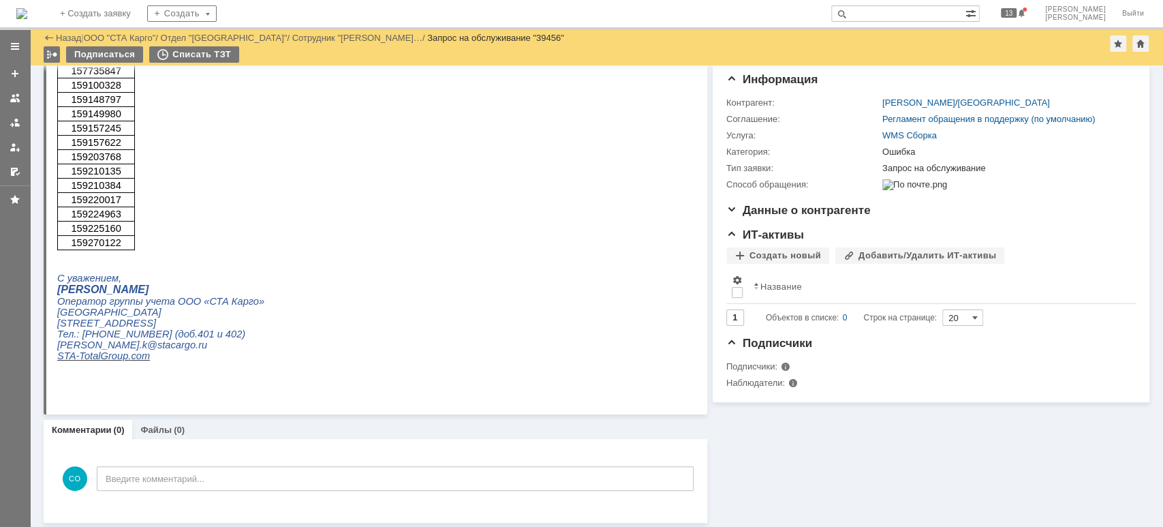
scroll to position [0, 0]
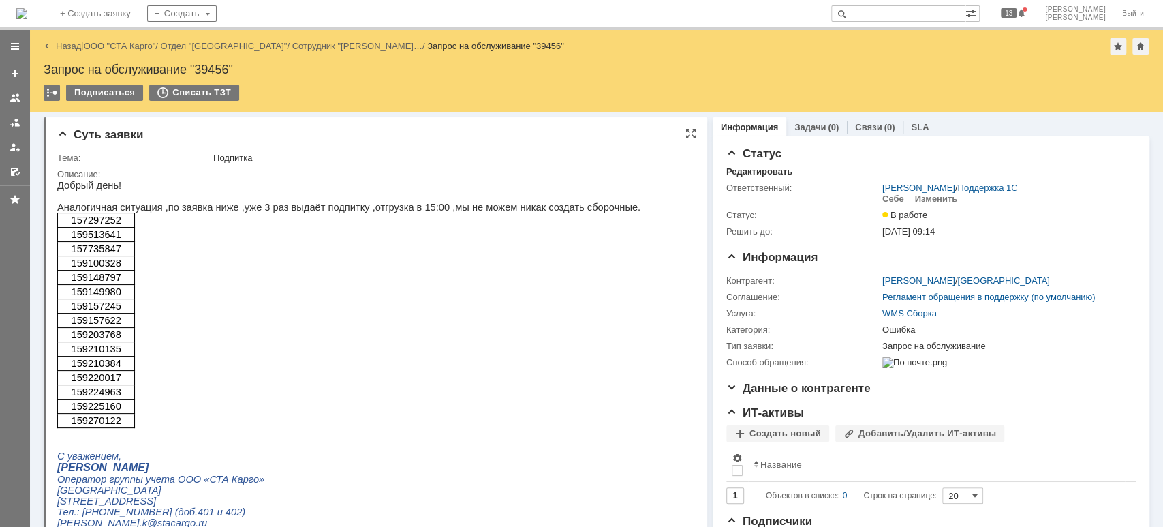
click at [106, 238] on span "159513641" at bounding box center [96, 234] width 50 height 11
copy span "159513641"
click at [97, 254] on span "157735847" at bounding box center [96, 248] width 50 height 11
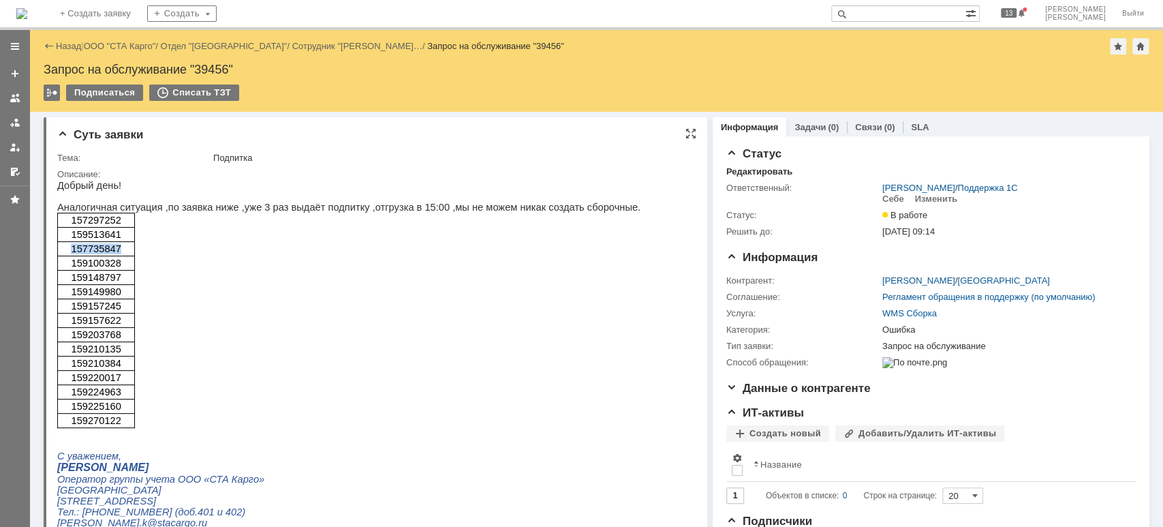
copy span "157735847"
click at [95, 273] on tbody "157297252 159513641 157735847 159100328 159148797 159149980 159157245 159157622…" at bounding box center [96, 320] width 78 height 215
click at [95, 273] on td "159148797" at bounding box center [96, 278] width 78 height 14
click at [97, 264] on span "159100328" at bounding box center [96, 263] width 50 height 11
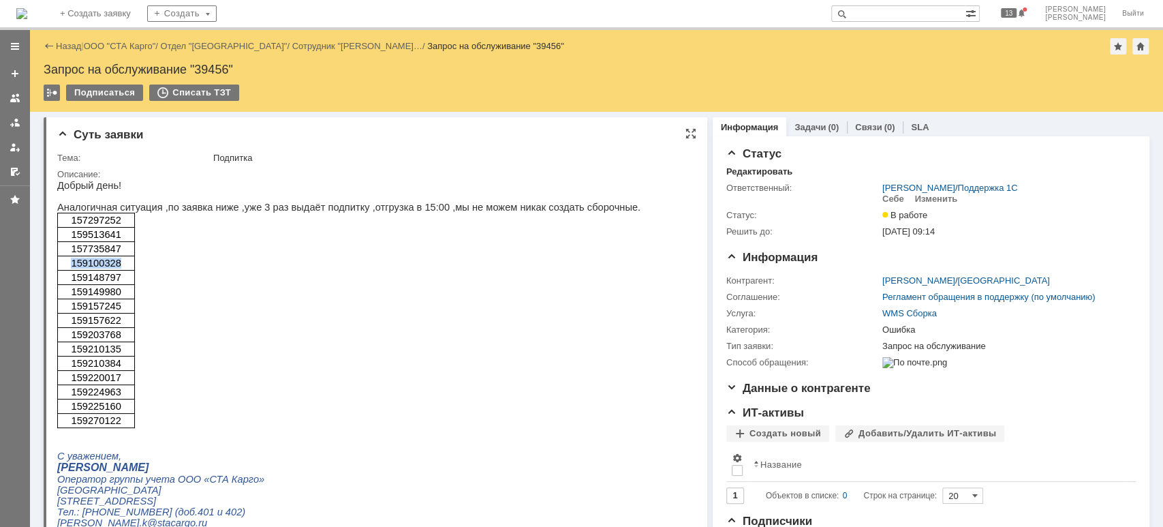
copy span "159100328"
click at [108, 283] on span "159148797" at bounding box center [96, 277] width 50 height 11
copy span "159148797"
click at [90, 296] on span "159149980" at bounding box center [96, 291] width 50 height 11
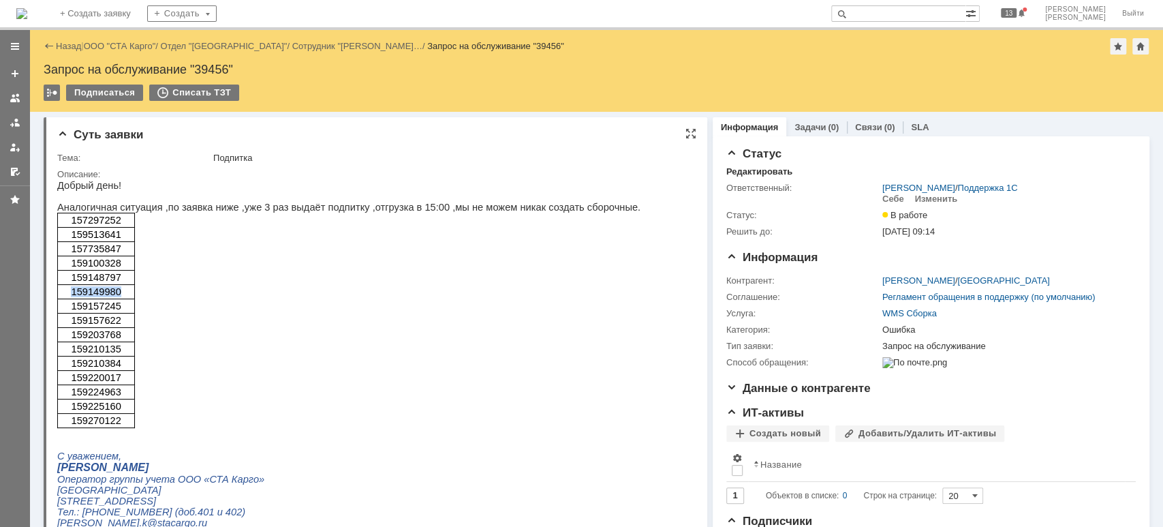
click at [90, 296] on span "159149980" at bounding box center [96, 291] width 50 height 11
copy span "159149980"
click at [106, 308] on span "159157245" at bounding box center [96, 305] width 50 height 11
copy span "159157245"
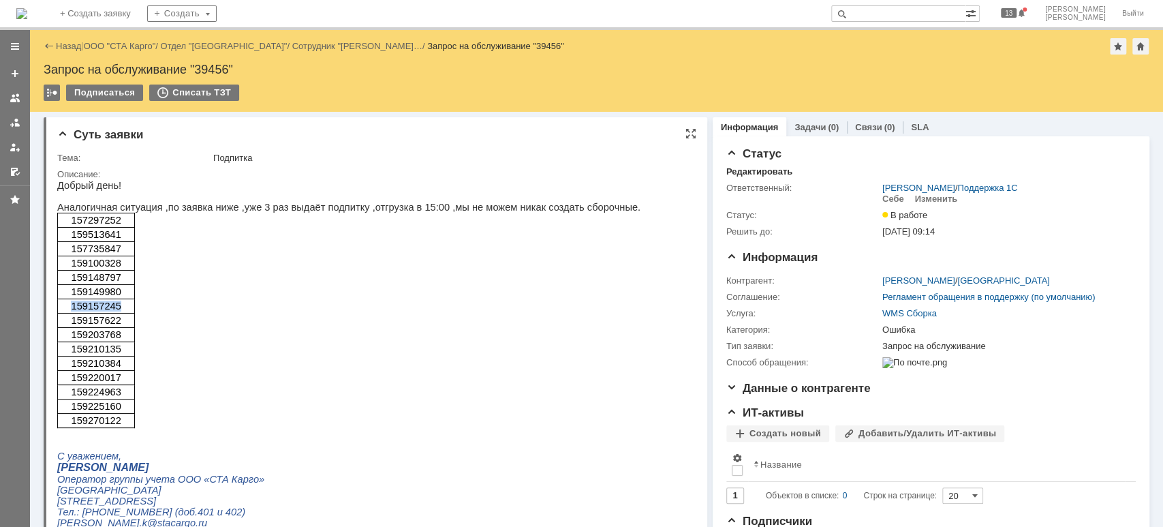
click at [104, 330] on td "159203768" at bounding box center [96, 335] width 78 height 14
click at [99, 358] on td "159210384" at bounding box center [96, 363] width 78 height 14
click at [108, 326] on span "159157622" at bounding box center [96, 320] width 50 height 11
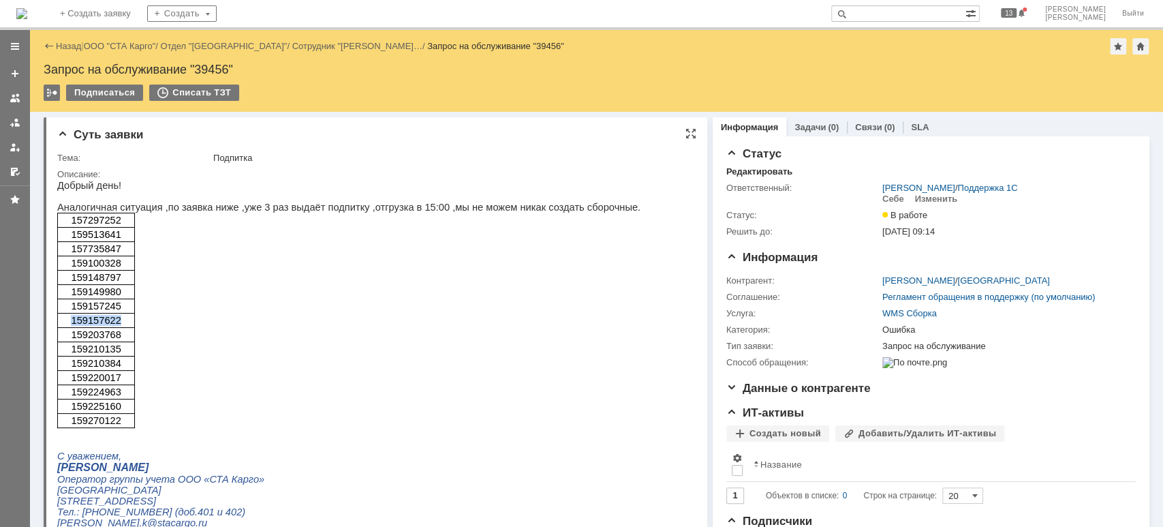
copy span "159157622"
click at [112, 340] on span "159203768" at bounding box center [96, 334] width 50 height 11
copy span "159203768"
click at [107, 353] on span "159210135" at bounding box center [96, 348] width 50 height 11
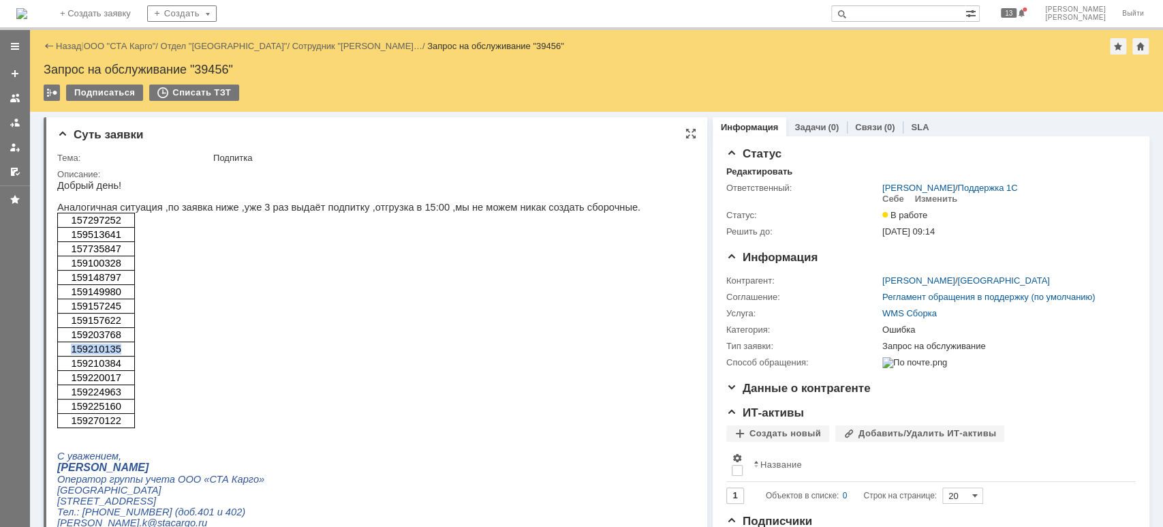
click at [107, 353] on span "159210135" at bounding box center [96, 348] width 50 height 11
copy span "159210135"
click at [100, 367] on span "159210384" at bounding box center [96, 363] width 50 height 11
click at [93, 382] on span "159220017" at bounding box center [96, 377] width 50 height 11
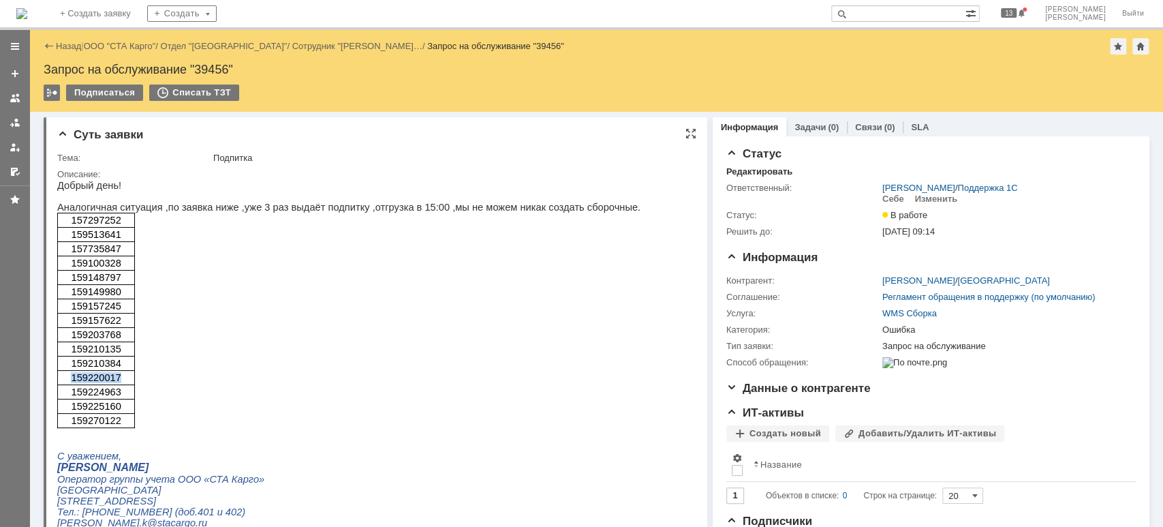
click at [93, 382] on span "159220017" at bounding box center [96, 377] width 50 height 11
click at [108, 394] on span "159224963" at bounding box center [96, 391] width 50 height 11
click at [104, 407] on span "159225160" at bounding box center [96, 406] width 50 height 11
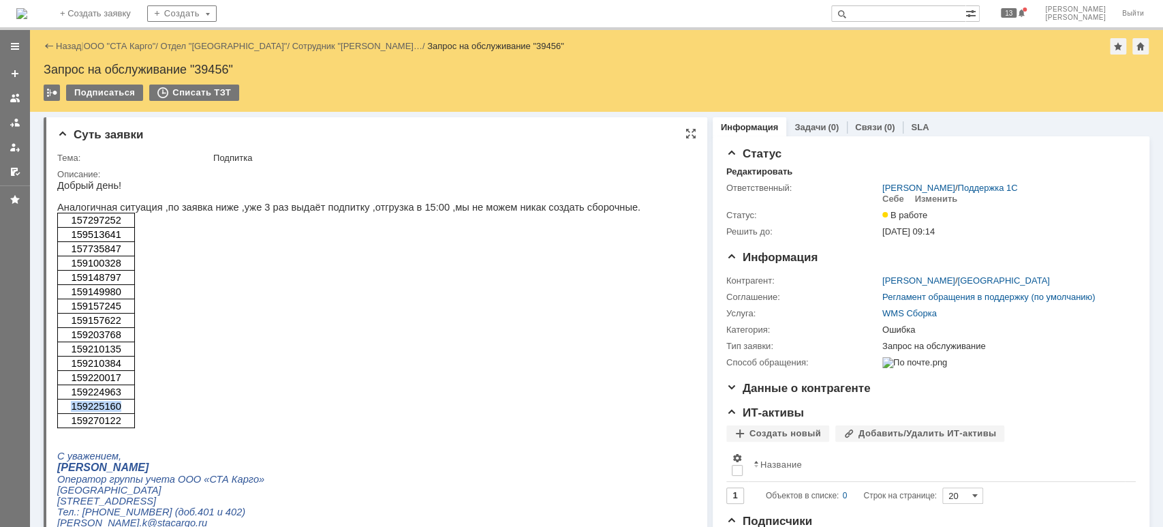
click at [94, 424] on span "159270122" at bounding box center [96, 420] width 50 height 11
click at [98, 238] on span "159513641" at bounding box center [96, 234] width 50 height 11
click at [96, 218] on span "157297252" at bounding box center [96, 220] width 50 height 11
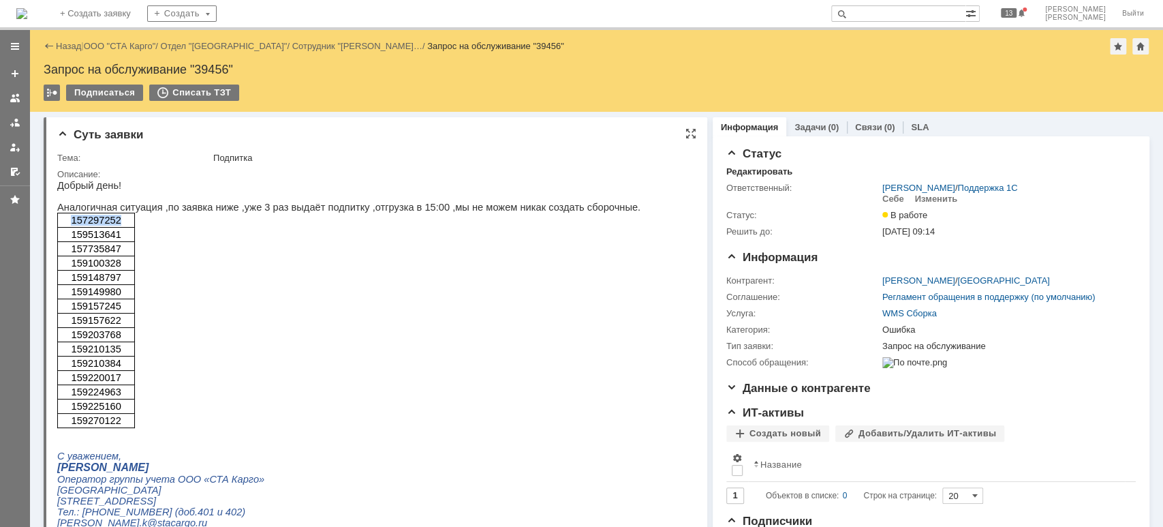
click at [96, 218] on span "157297252" at bounding box center [96, 220] width 50 height 11
click at [138, 43] on link "ООО "СТА Карго"" at bounding box center [120, 46] width 72 height 10
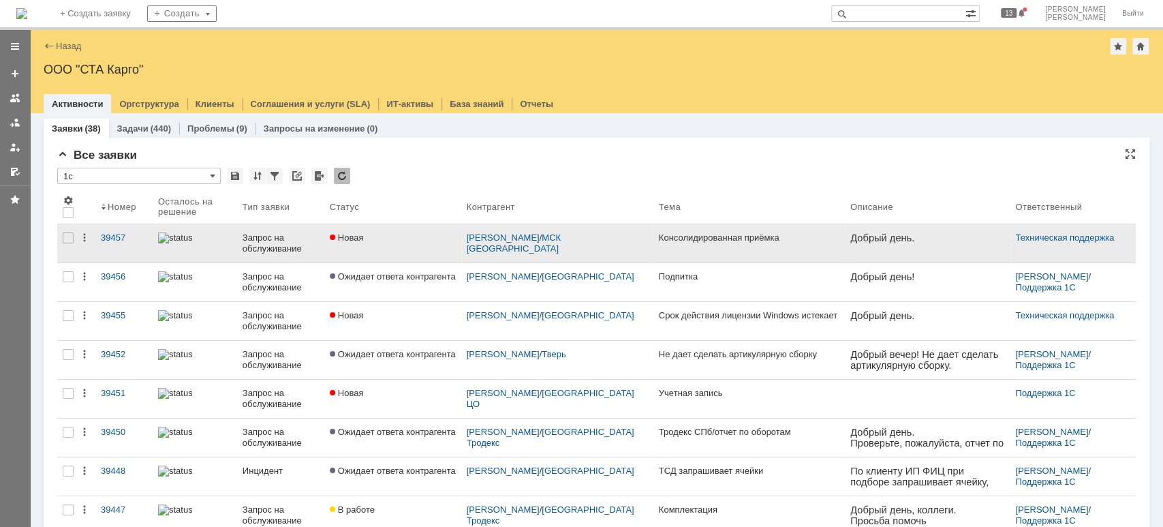
click at [273, 240] on div "Запрос на обслуживание" at bounding box center [281, 243] width 76 height 22
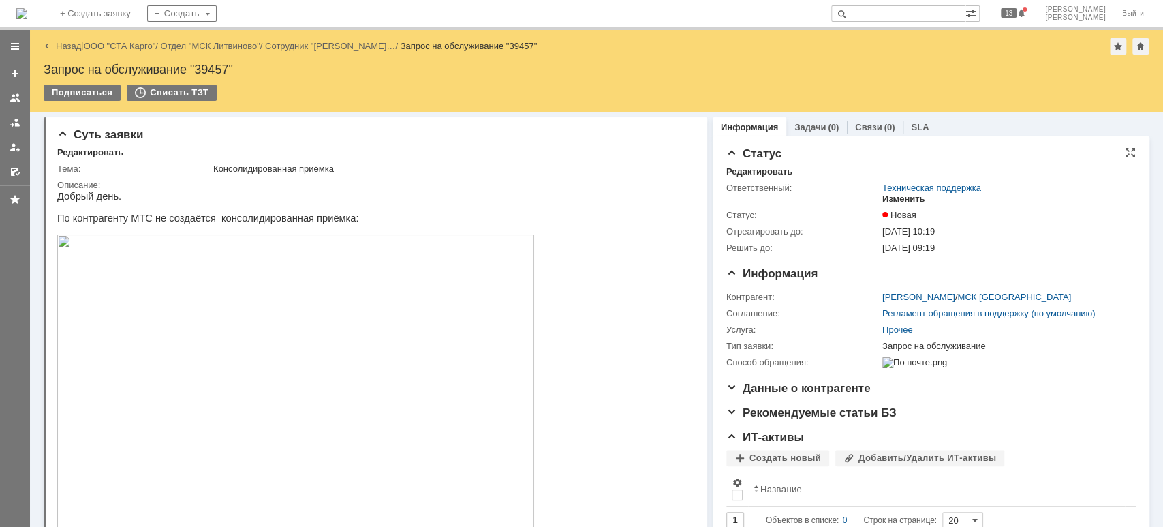
click at [895, 194] on div "Изменить" at bounding box center [903, 199] width 43 height 11
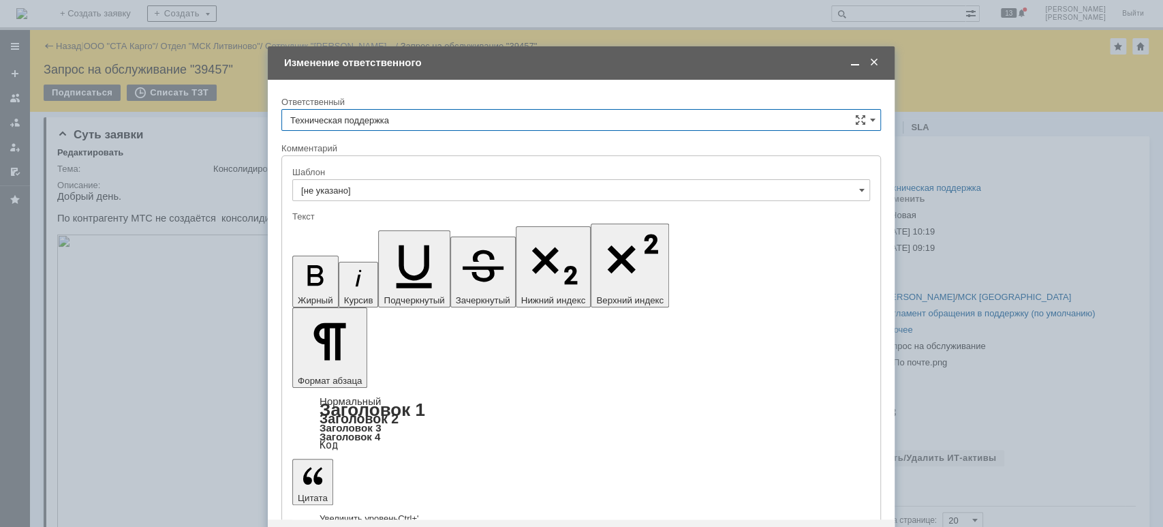
click at [467, 115] on input "Техническая поддержка" at bounding box center [581, 120] width 600 height 22
click at [372, 192] on span "[PERSON_NAME]" at bounding box center [581, 190] width 582 height 11
type input "[PERSON_NAME]"
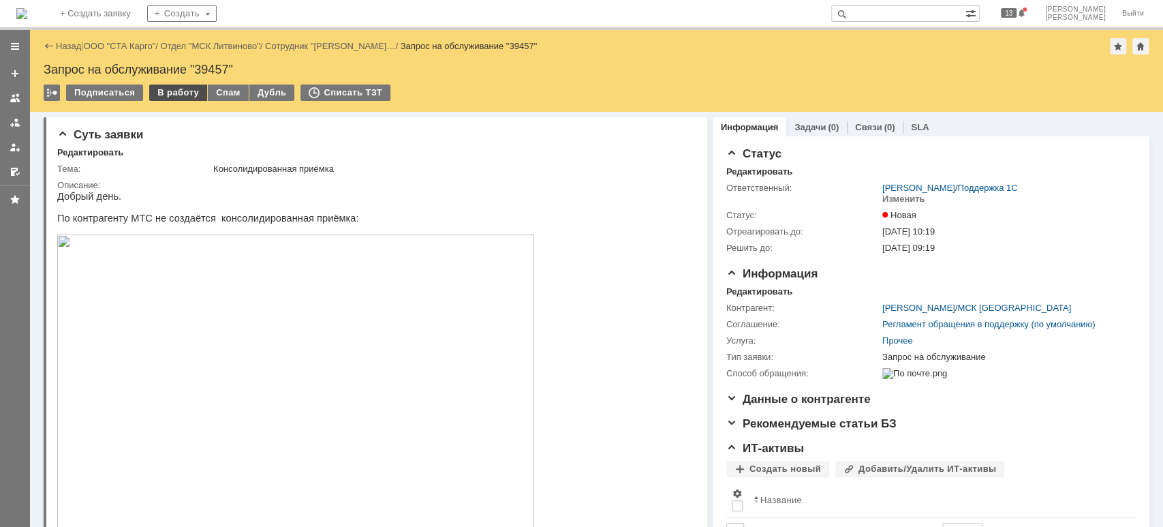
click at [181, 95] on div "В работу" at bounding box center [178, 92] width 58 height 16
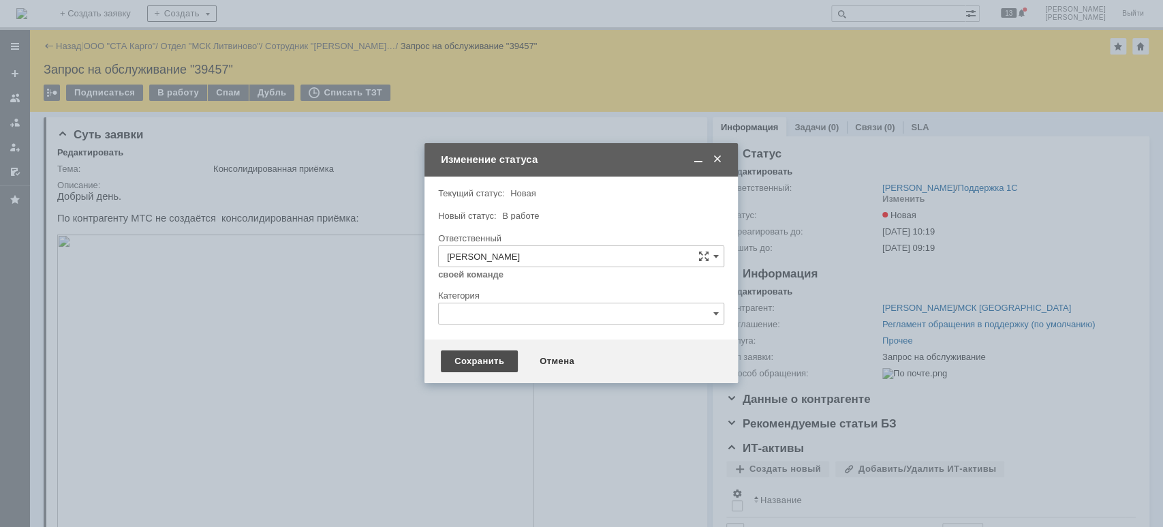
click at [465, 362] on div "Сохранить" at bounding box center [479, 361] width 77 height 22
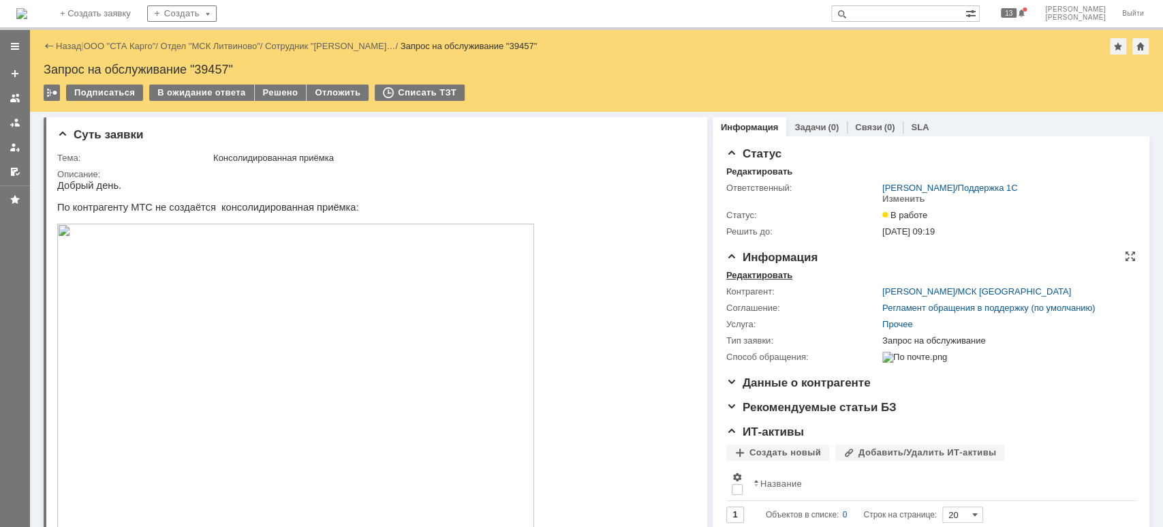
click at [758, 274] on div "Редактировать" at bounding box center [759, 275] width 66 height 11
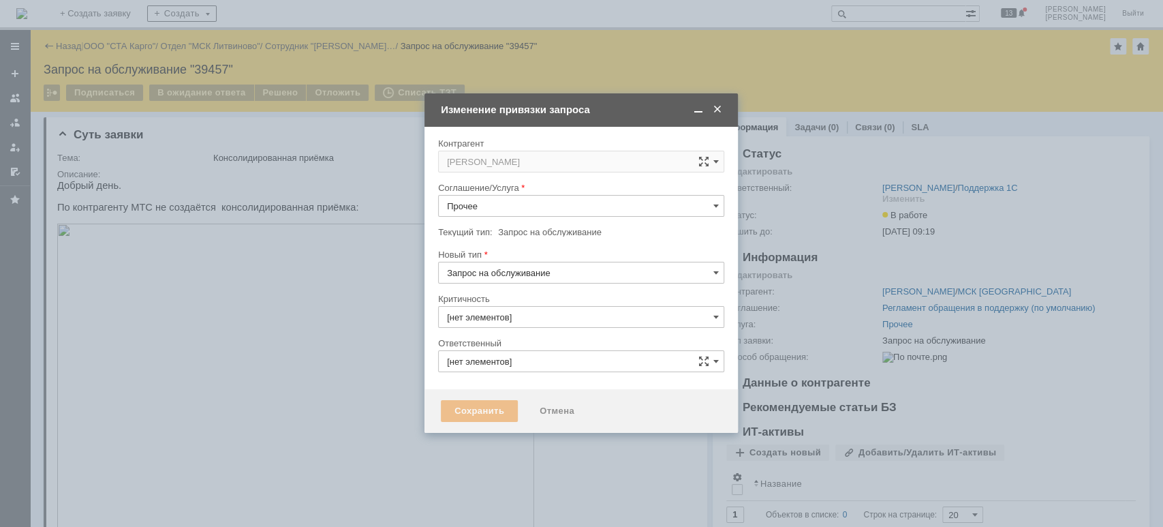
type input "[PERSON_NAME]"
type input "3. Низкая"
type input "[не указано]"
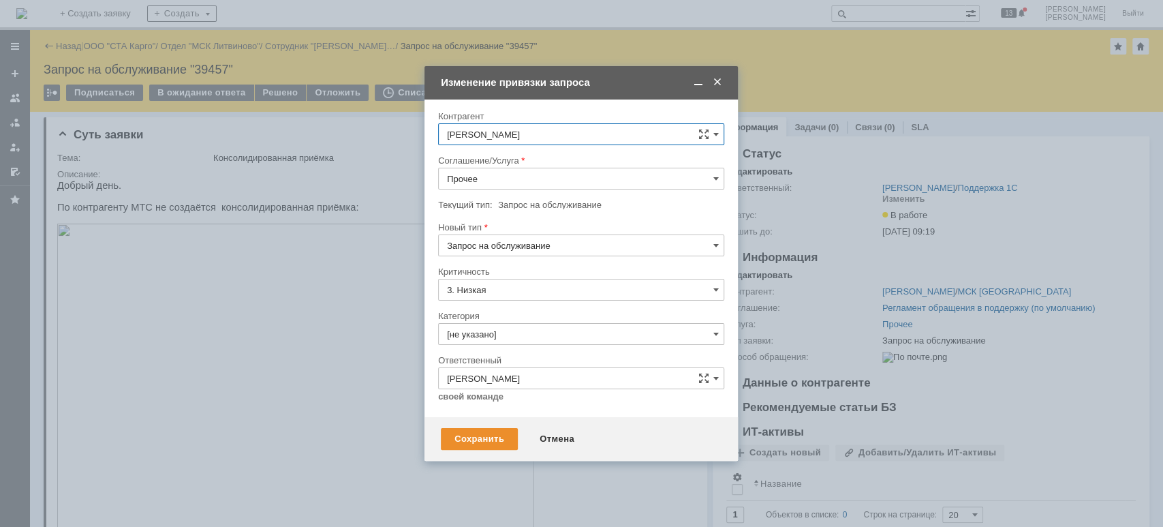
click at [507, 205] on span "Запрос на обслуживание" at bounding box center [550, 205] width 104 height 10
click at [507, 176] on input "Прочее" at bounding box center [581, 179] width 286 height 22
click at [567, 289] on span "WMS Приёмка" at bounding box center [581, 290] width 268 height 11
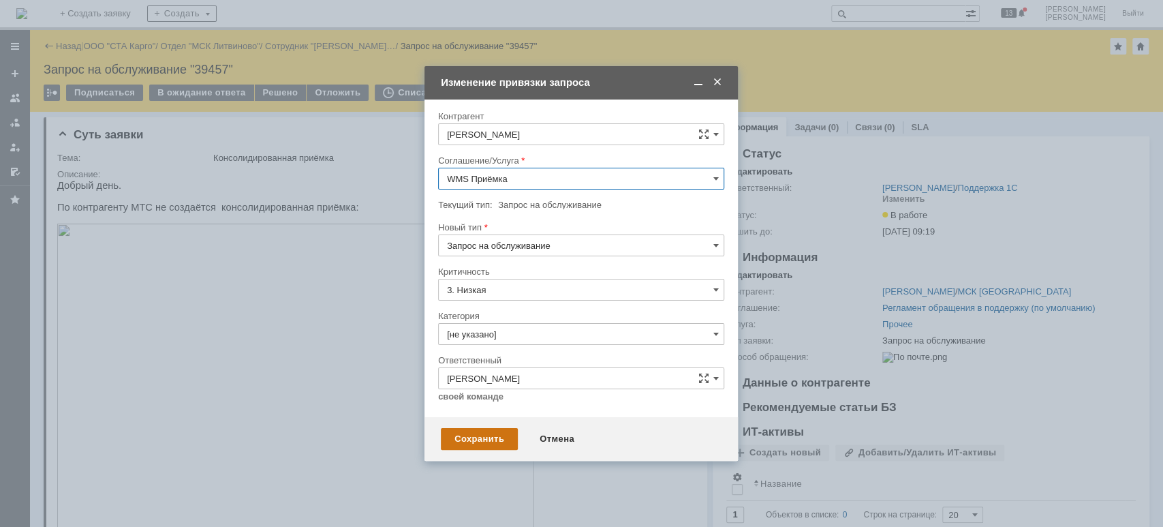
type input "WMS Приёмка"
click at [471, 440] on div "Сохранить" at bounding box center [479, 439] width 77 height 22
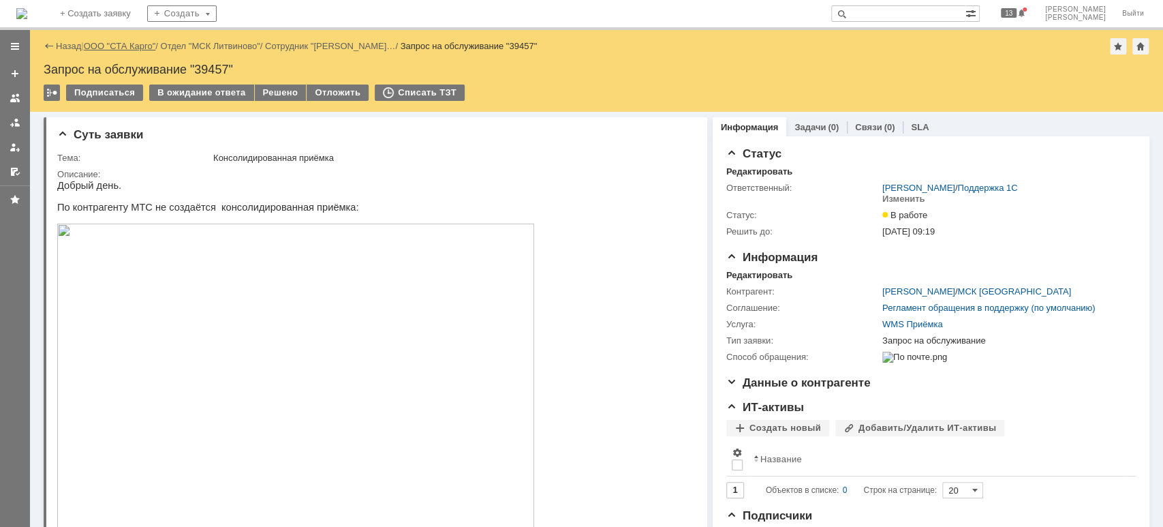
click at [132, 44] on link "ООО "СТА Карго"" at bounding box center [120, 46] width 72 height 10
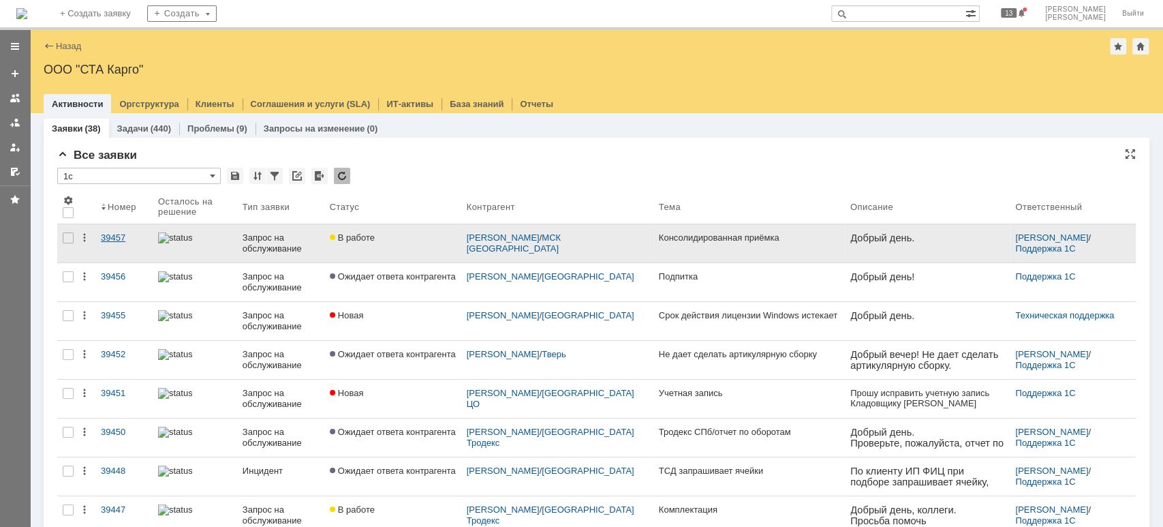
click at [128, 238] on div "39457" at bounding box center [124, 237] width 46 height 11
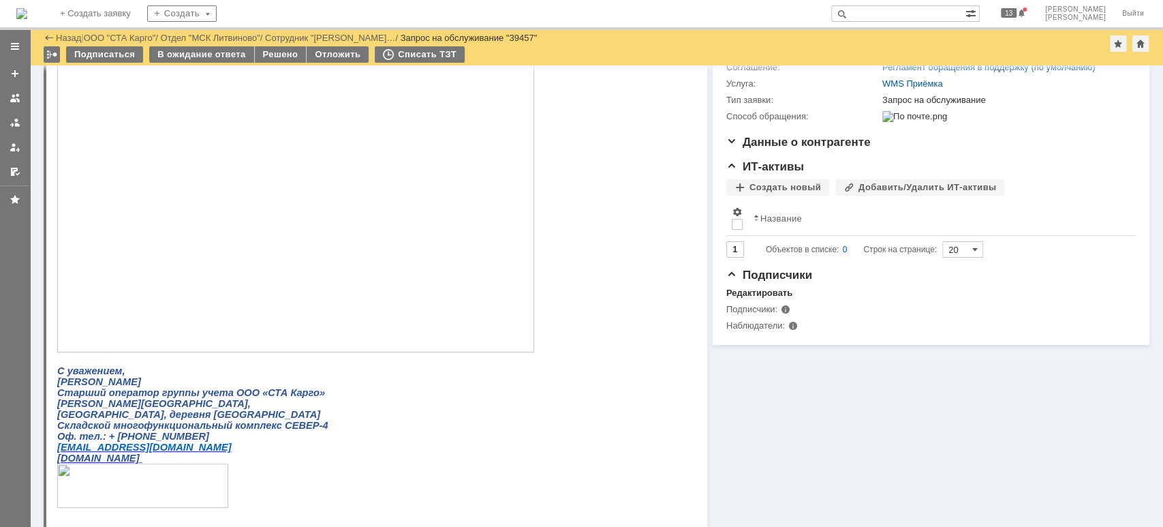
scroll to position [273, 0]
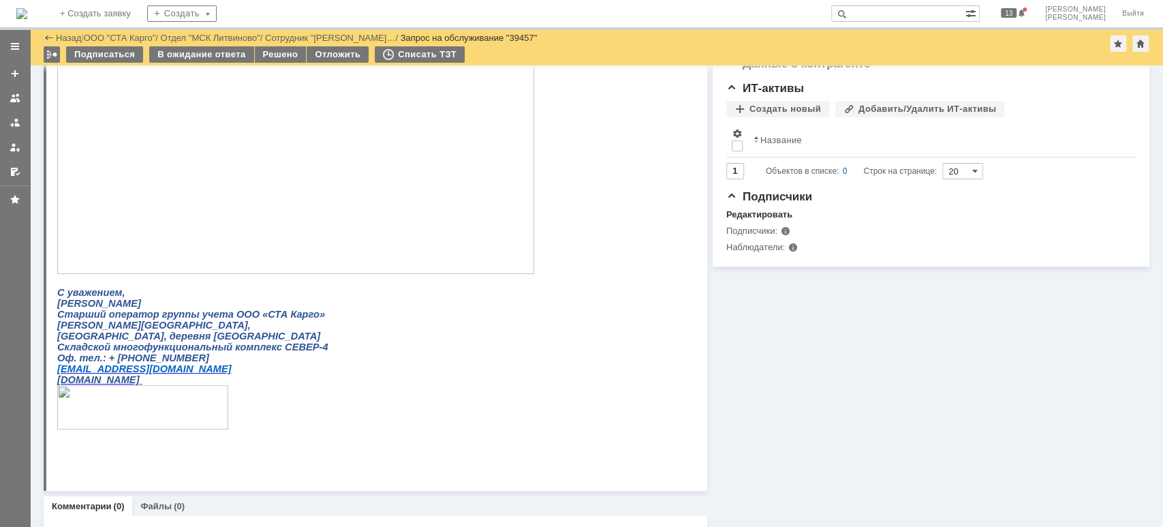
click at [318, 248] on img at bounding box center [295, 89] width 477 height 369
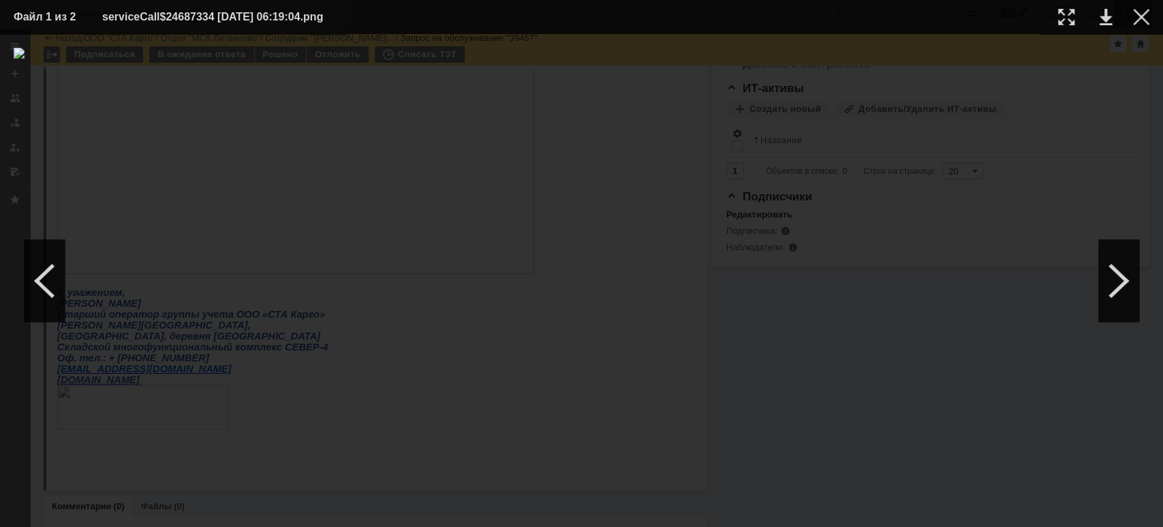
click at [1145, 18] on div at bounding box center [1141, 17] width 16 height 16
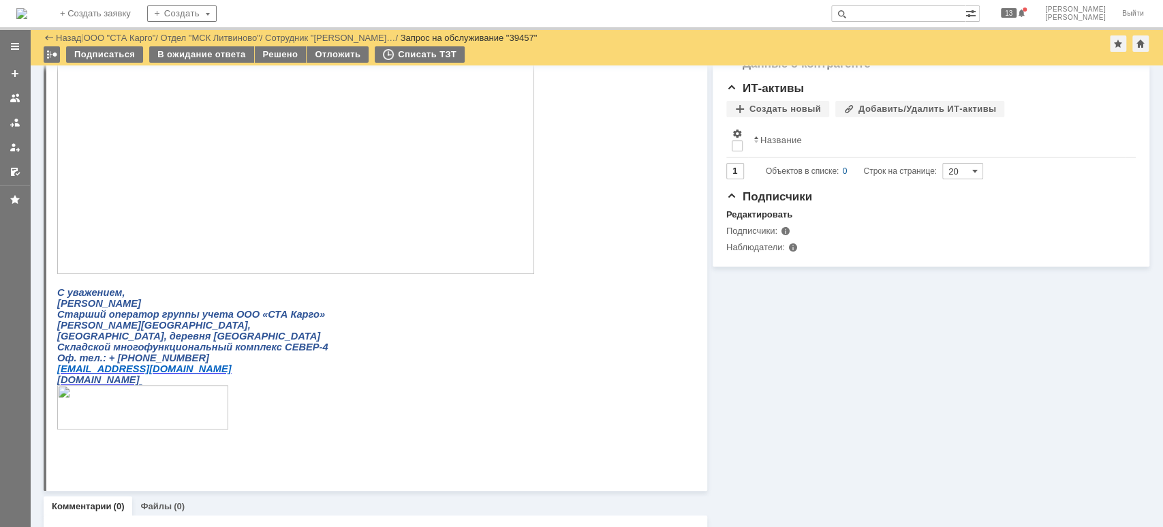
scroll to position [0, 0]
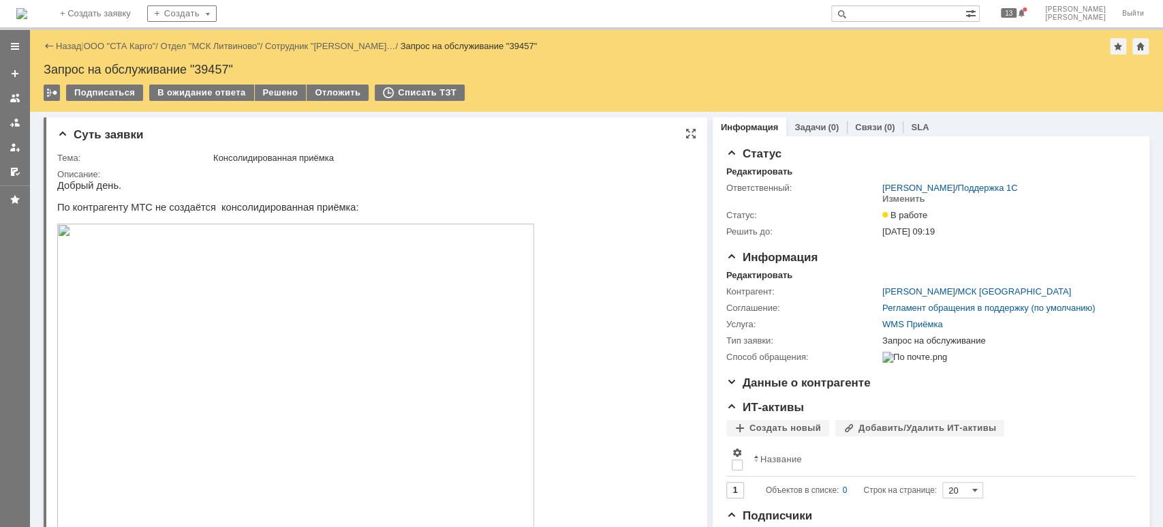
click at [626, 402] on html "Добрый день. По контрагенту МТС не создаётся консолидированная приёмка: С уваже…" at bounding box center [369, 477] width 624 height 595
click at [239, 87] on div "В ожидание ответа" at bounding box center [201, 92] width 104 height 16
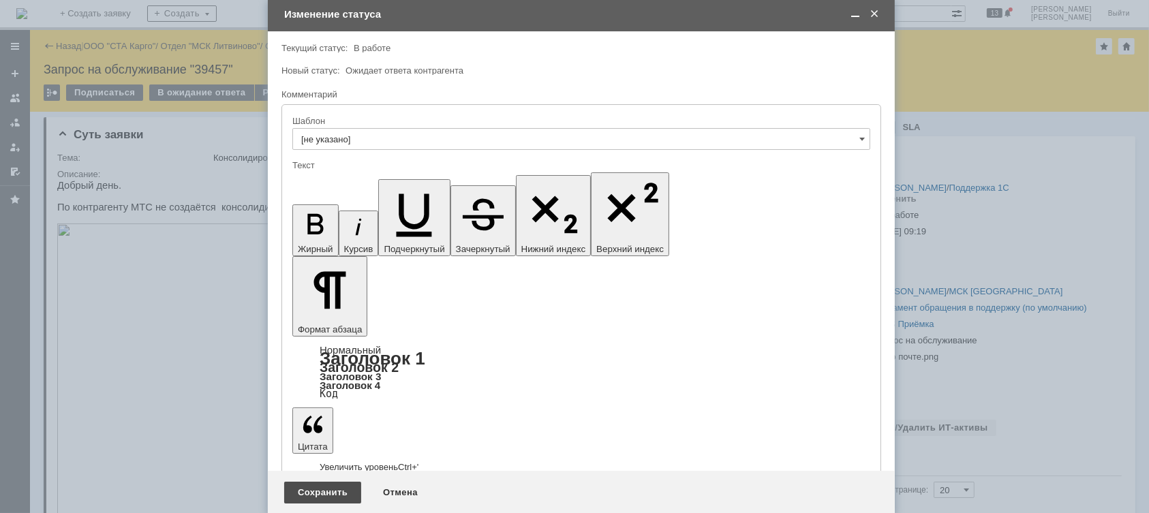
click at [344, 485] on div "Сохранить" at bounding box center [322, 493] width 77 height 22
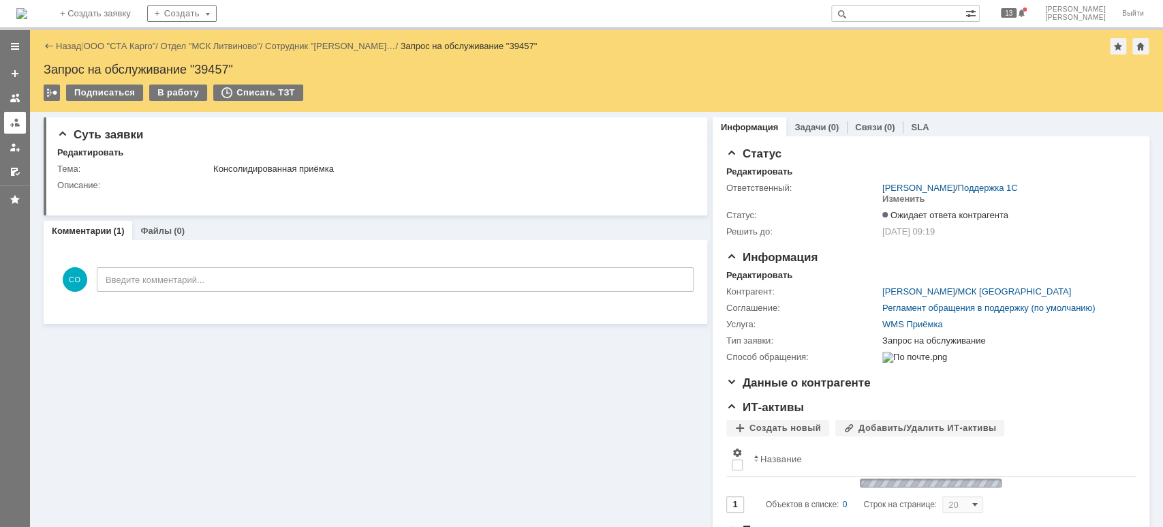
click at [16, 119] on div at bounding box center [15, 122] width 11 height 11
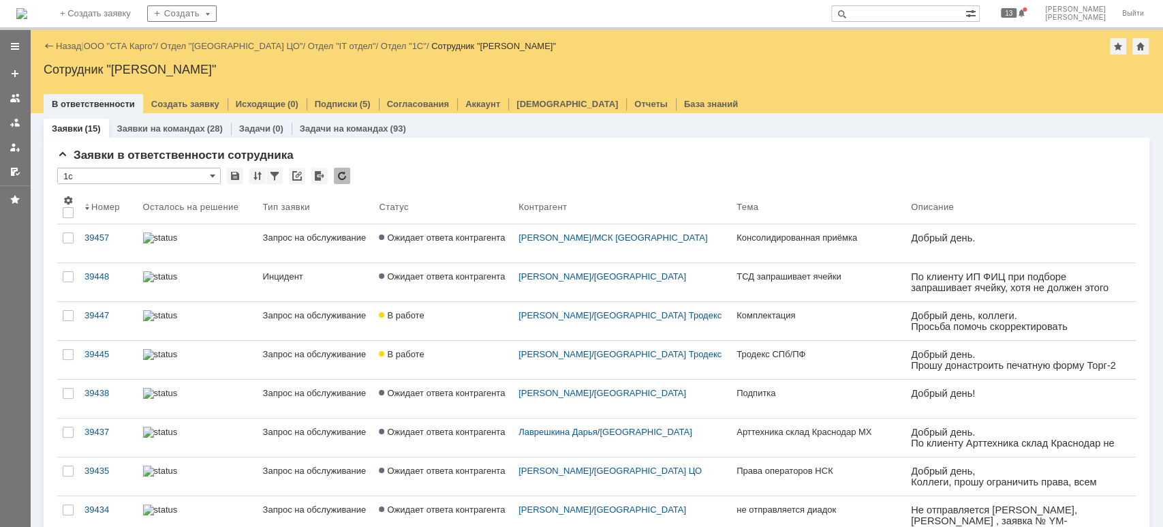
click at [125, 42] on link "ООО "СТА Карго"" at bounding box center [120, 46] width 72 height 10
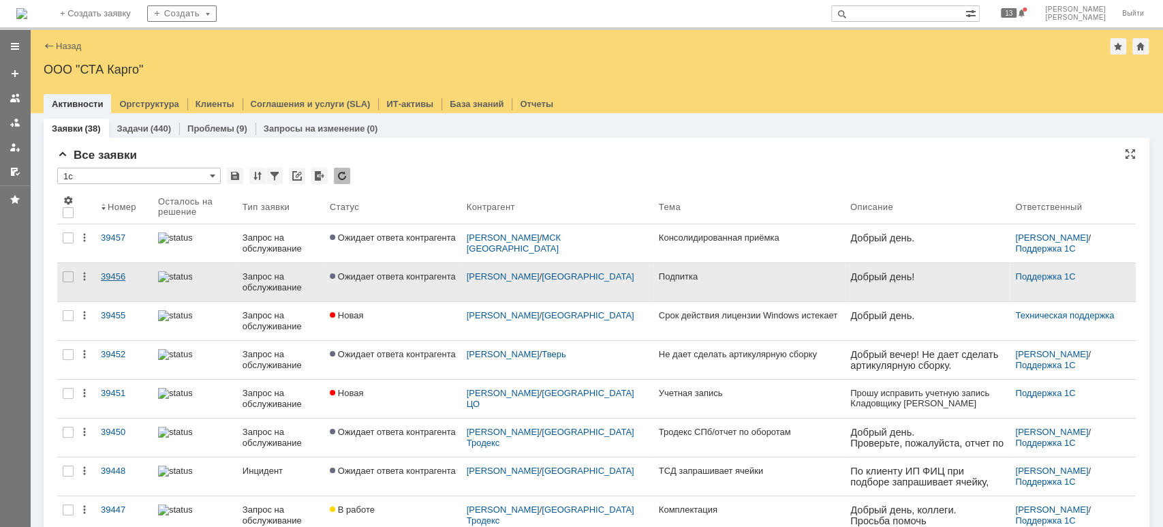
click at [124, 272] on div "39456" at bounding box center [124, 276] width 46 height 11
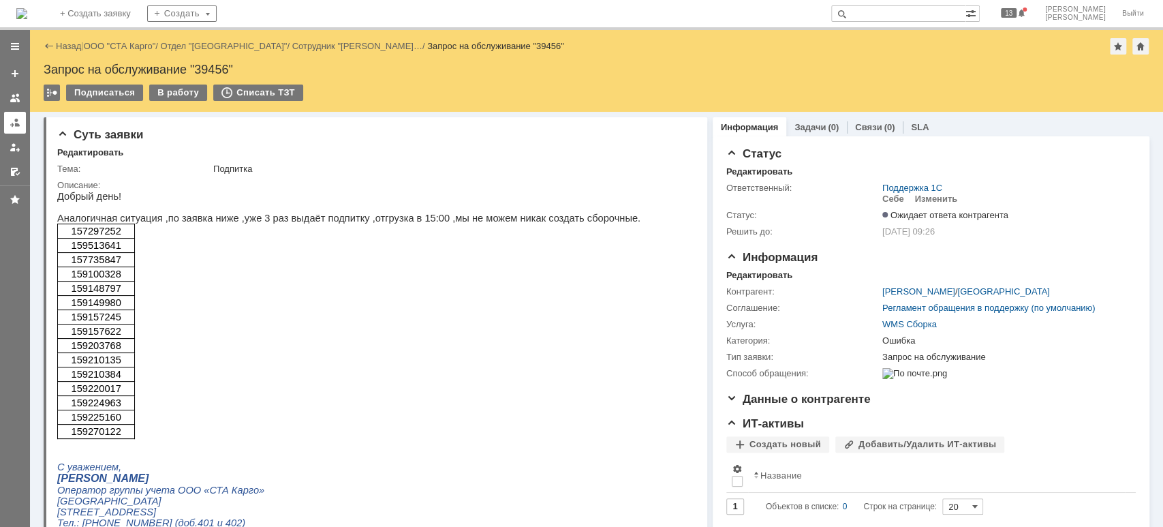
click at [10, 125] on div at bounding box center [15, 122] width 11 height 11
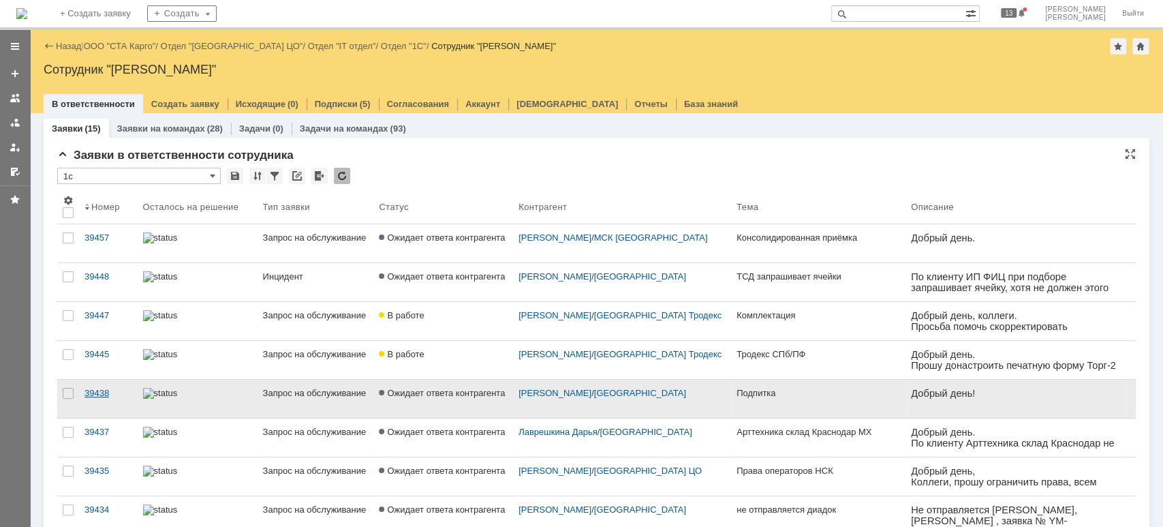
click at [125, 394] on div "39438" at bounding box center [108, 393] width 48 height 11
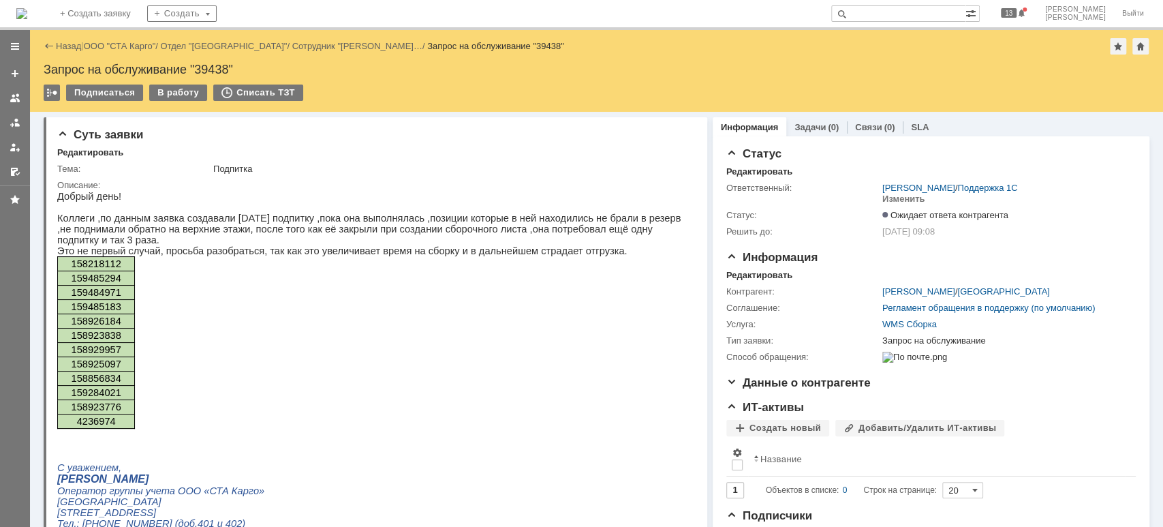
click at [15, 118] on div at bounding box center [15, 122] width 11 height 11
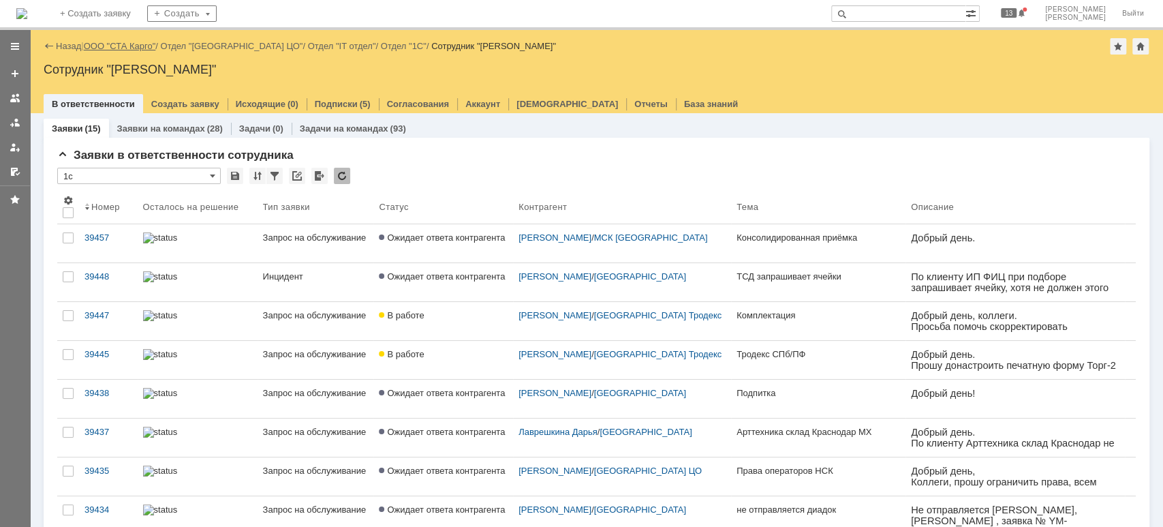
click at [116, 45] on link "ООО "СТА Карго"" at bounding box center [120, 46] width 72 height 10
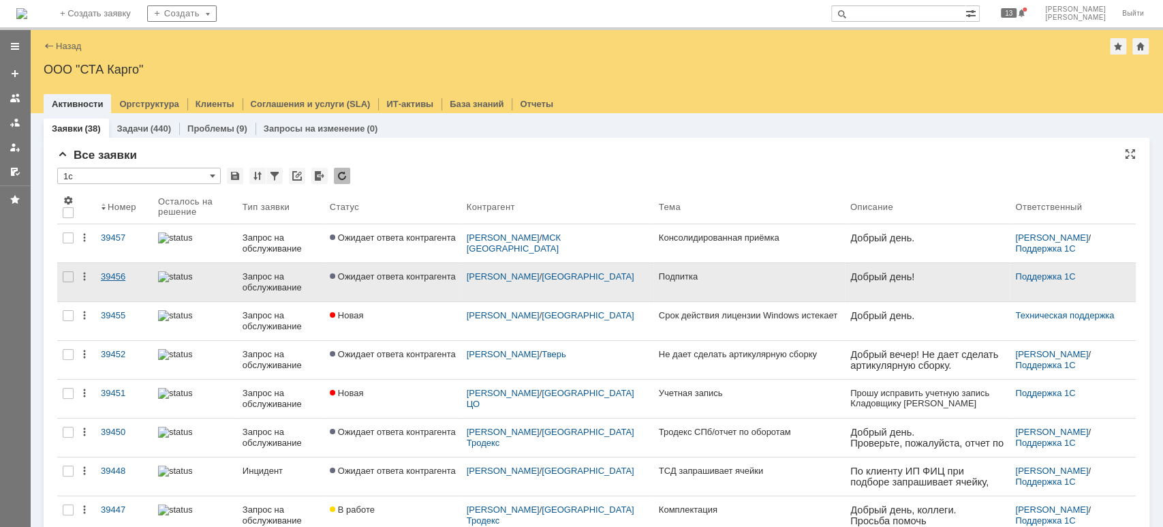
click at [116, 274] on div "39456" at bounding box center [124, 276] width 46 height 11
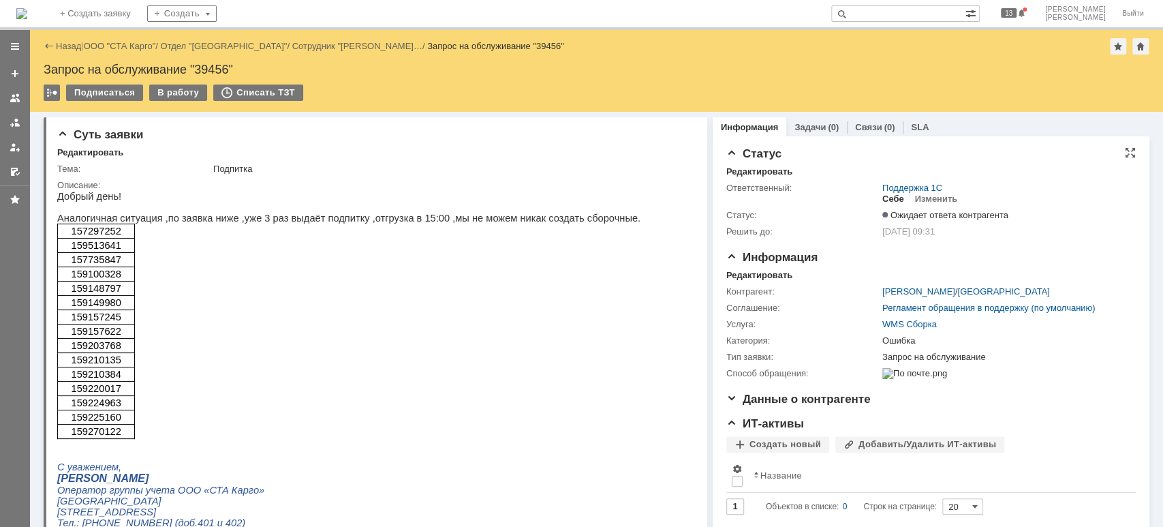
click at [882, 202] on div "Себе" at bounding box center [893, 199] width 22 height 11
click at [181, 89] on div "В работу" at bounding box center [178, 92] width 58 height 16
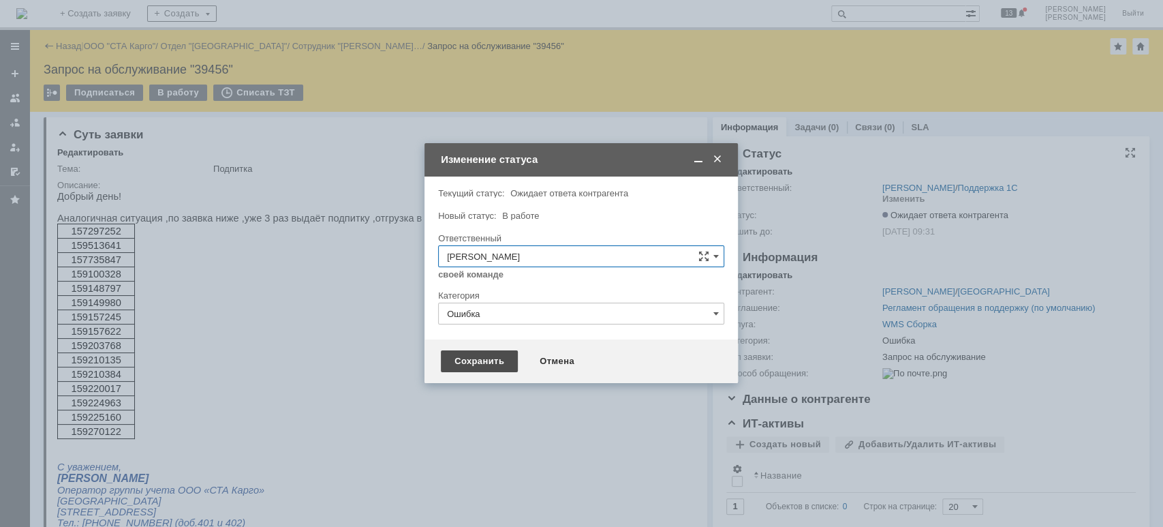
click at [491, 364] on div "Сохранить" at bounding box center [479, 361] width 77 height 22
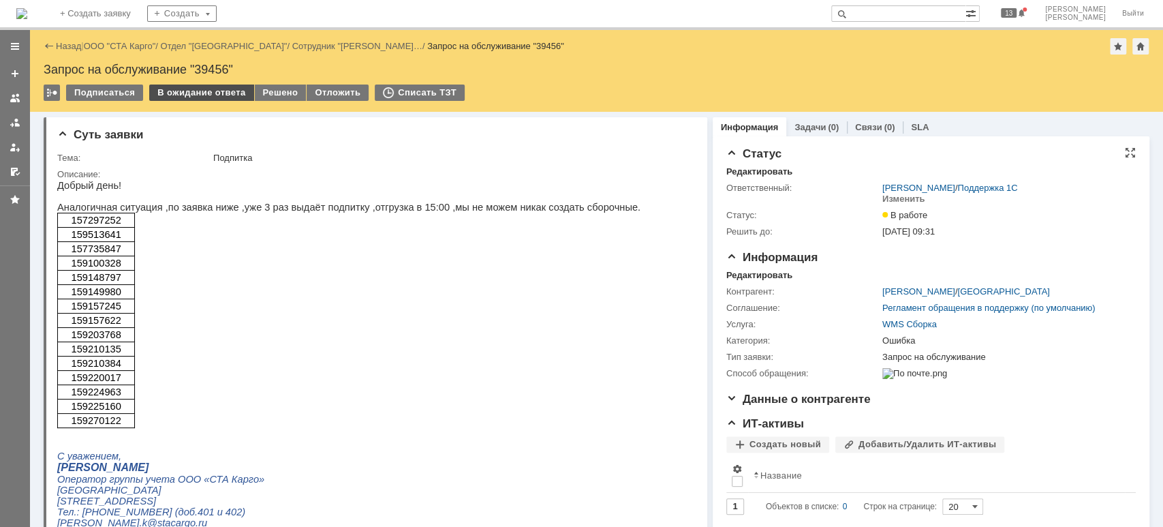
click at [209, 90] on div "В ожидание ответа" at bounding box center [201, 92] width 104 height 16
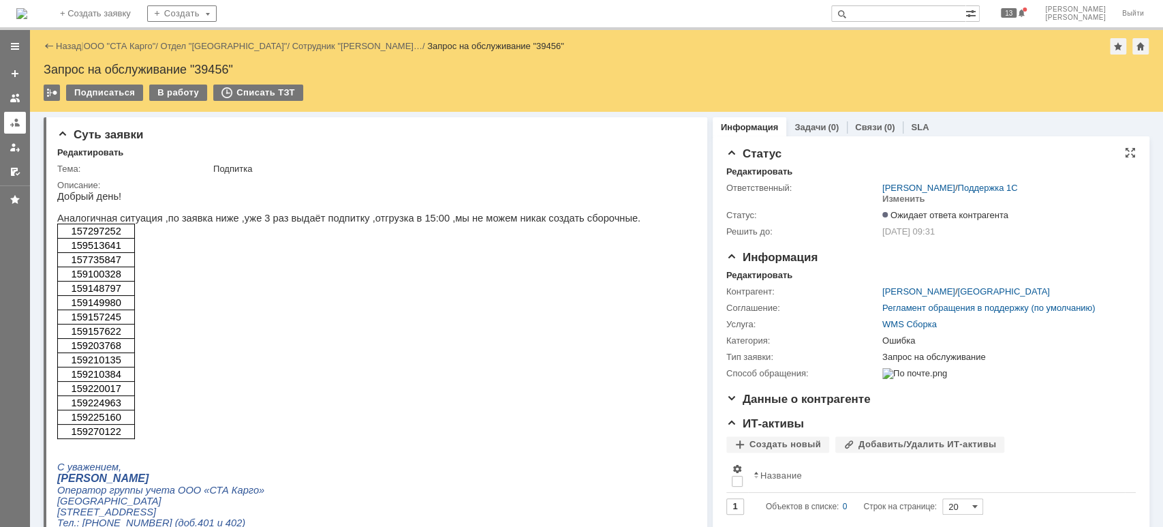
click at [11, 125] on div at bounding box center [15, 122] width 11 height 11
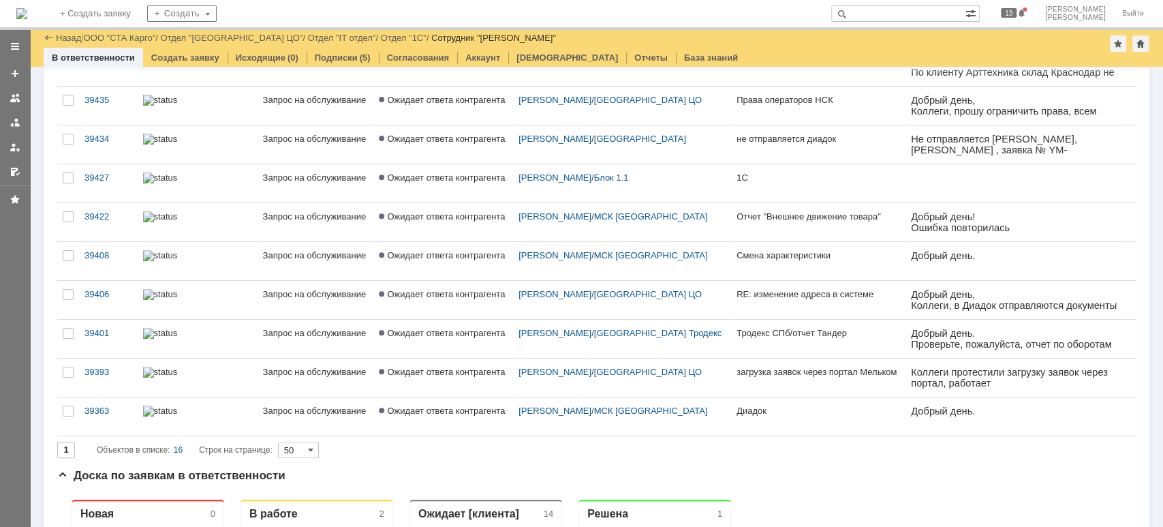
drag, startPoint x: 110, startPoint y: 41, endPoint x: 127, endPoint y: 58, distance: 24.6
click at [111, 42] on link "ООО "СТА Карго"" at bounding box center [120, 38] width 72 height 10
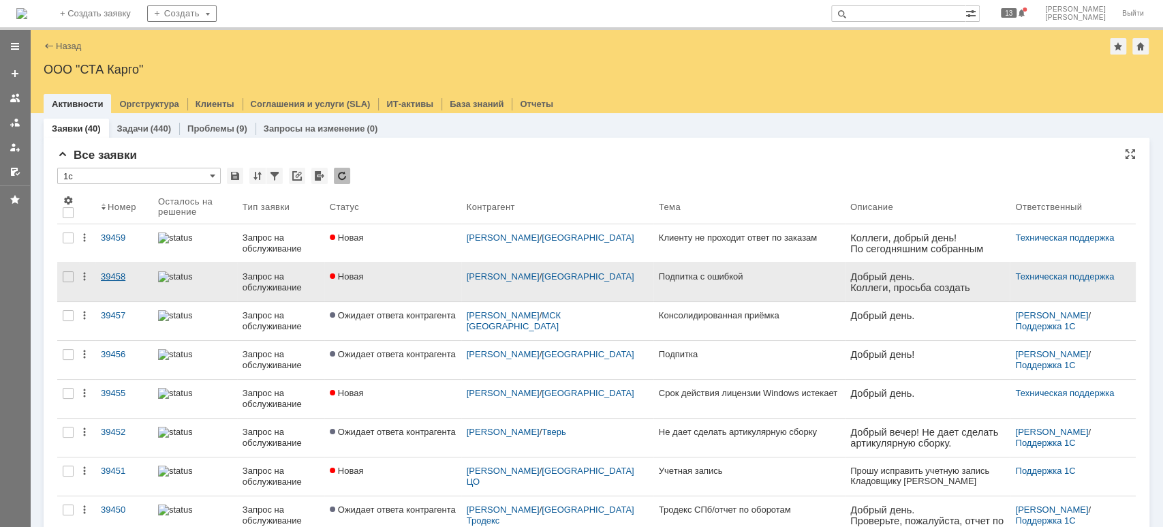
click at [123, 277] on div "39458" at bounding box center [124, 276] width 46 height 11
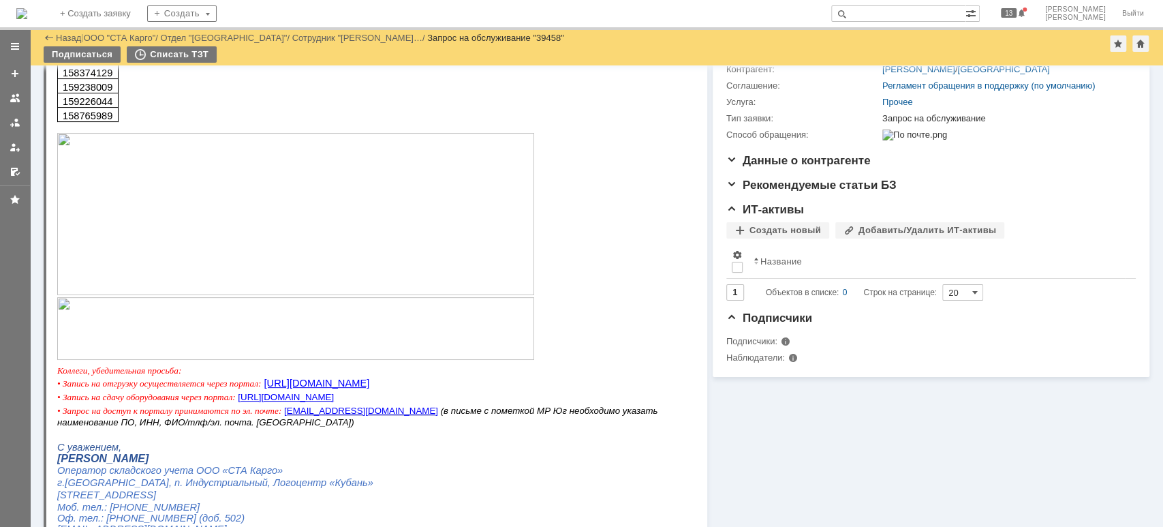
click at [268, 329] on img at bounding box center [295, 328] width 477 height 63
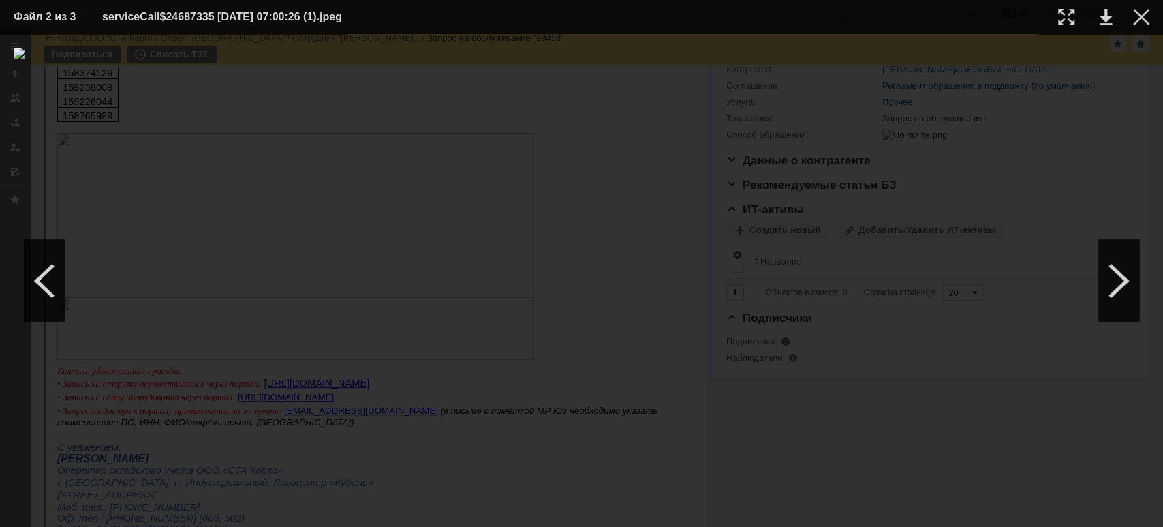
click at [343, 407] on div at bounding box center [582, 280] width 1136 height 465
click at [1136, 19] on div at bounding box center [1141, 17] width 16 height 16
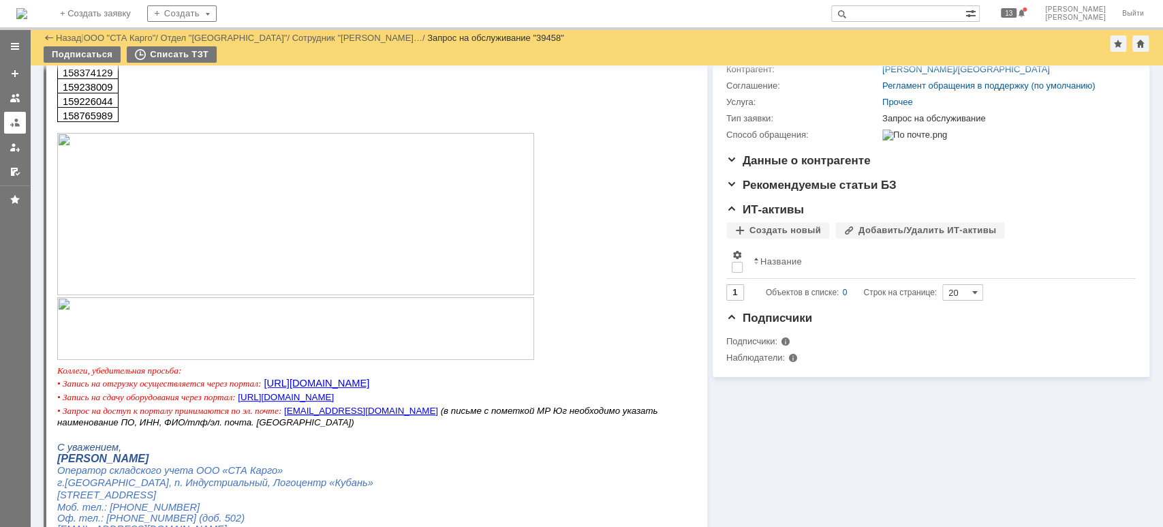
click at [17, 125] on div at bounding box center [15, 122] width 11 height 11
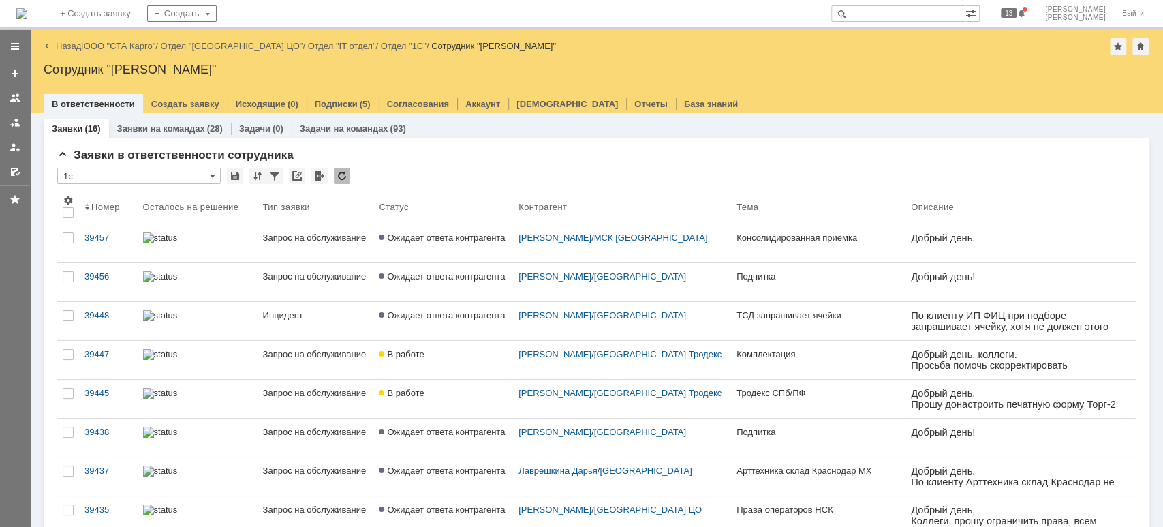
click at [117, 44] on link "ООО "СТА Карго"" at bounding box center [120, 46] width 72 height 10
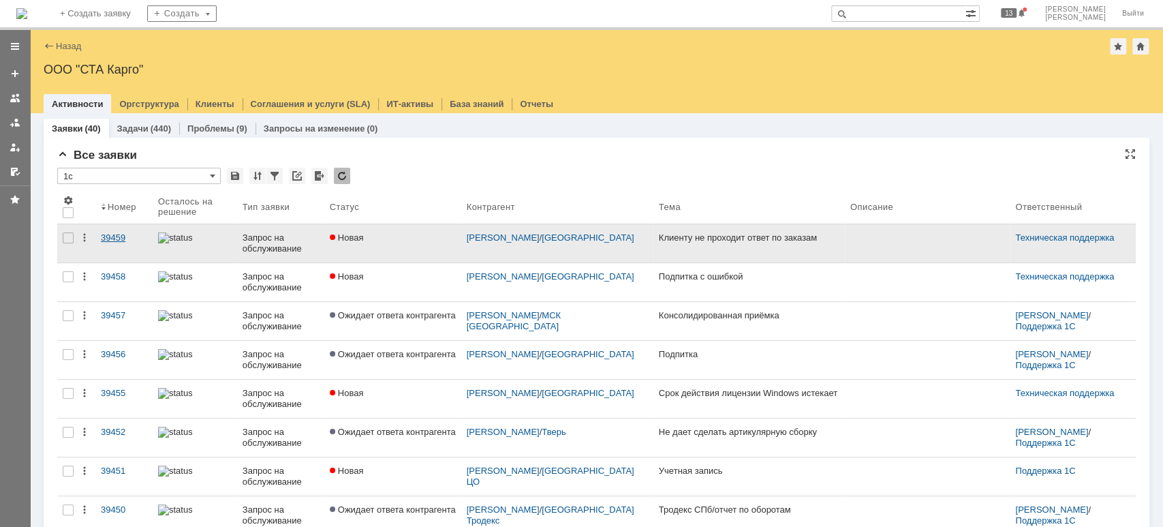
click at [114, 238] on div "39459" at bounding box center [124, 237] width 46 height 11
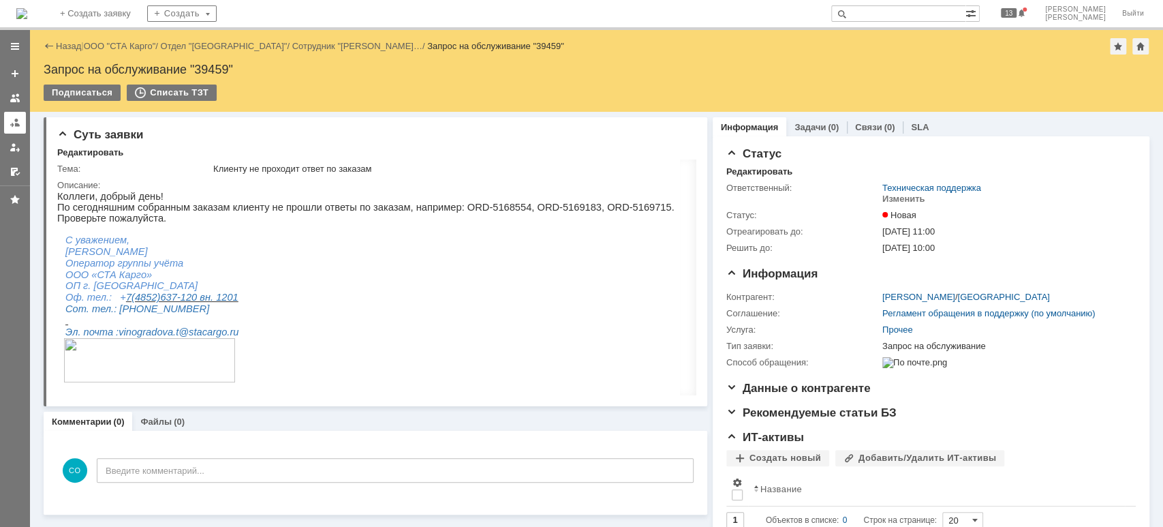
click at [14, 122] on div at bounding box center [15, 122] width 11 height 11
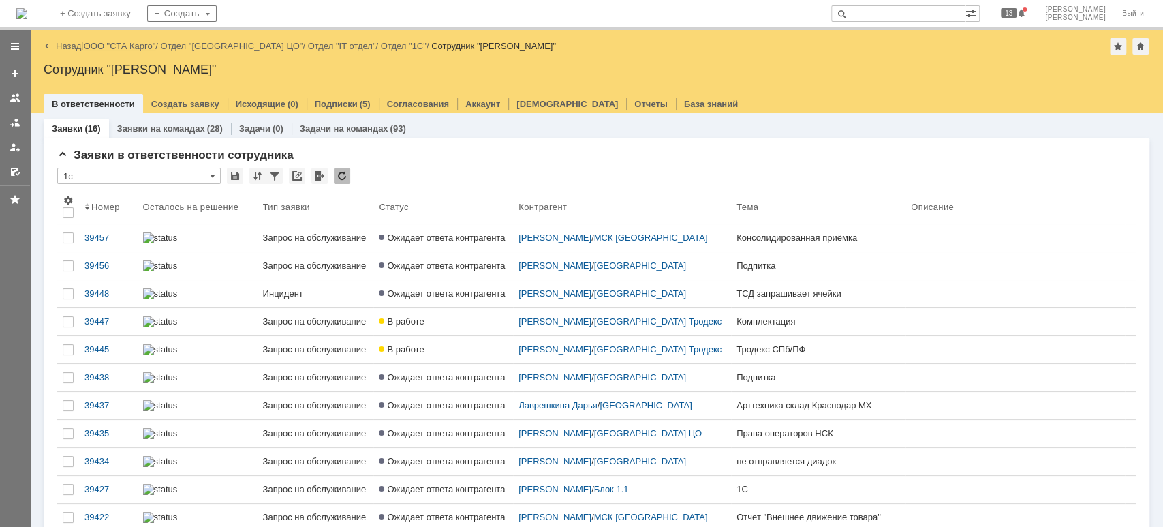
click at [130, 38] on div "Назад | ООО "СТА Карго" / Отдел "[GEOGRAPHIC_DATA] ЦО" / Отдел "IT отдел" / Отд…" at bounding box center [597, 46] width 1106 height 16
click at [131, 44] on link "ООО "СТА Карго"" at bounding box center [120, 46] width 72 height 10
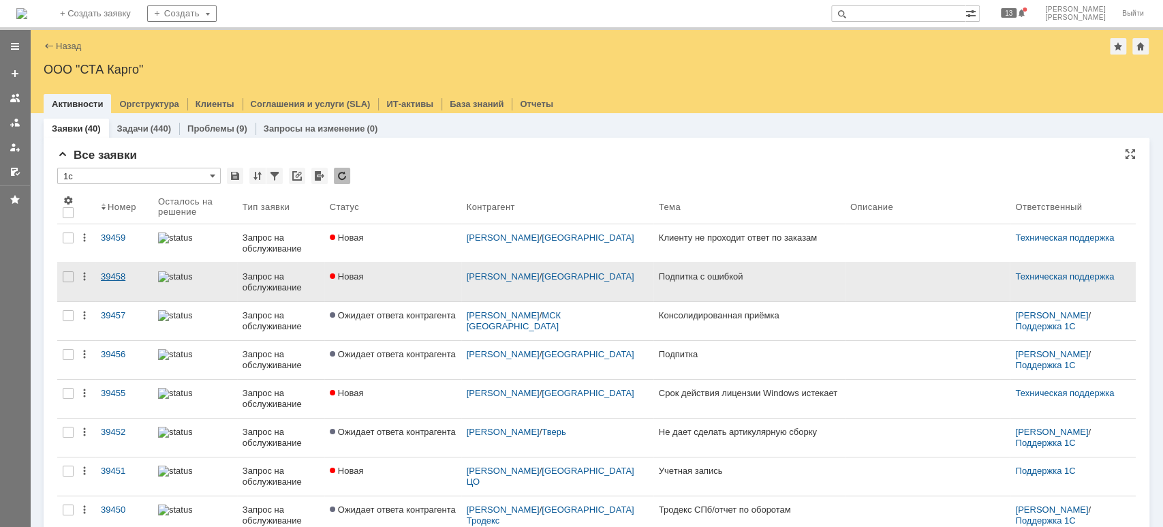
click at [104, 277] on div "39458" at bounding box center [124, 276] width 46 height 11
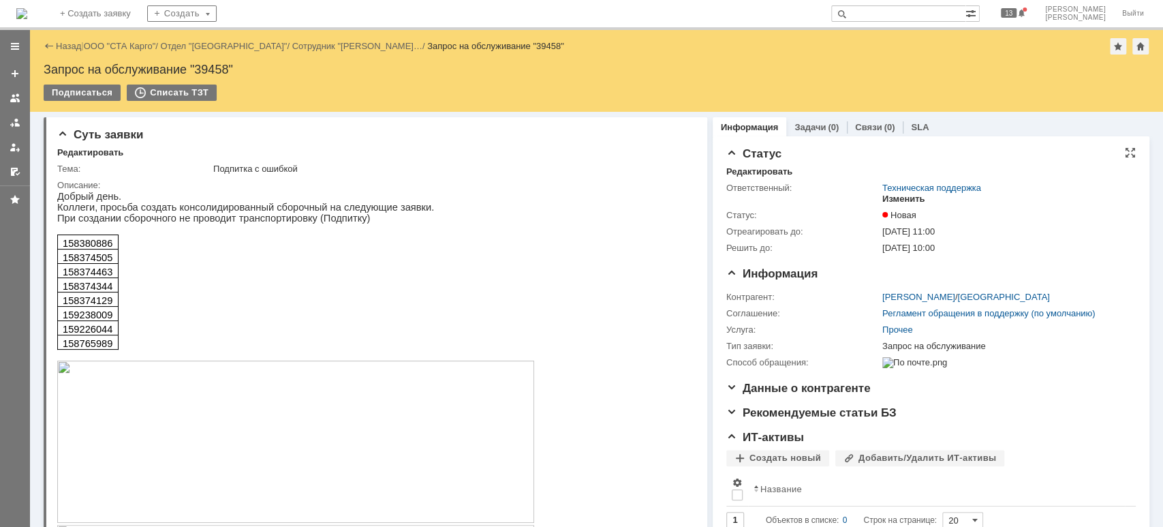
click at [899, 202] on div "Изменить" at bounding box center [903, 199] width 43 height 11
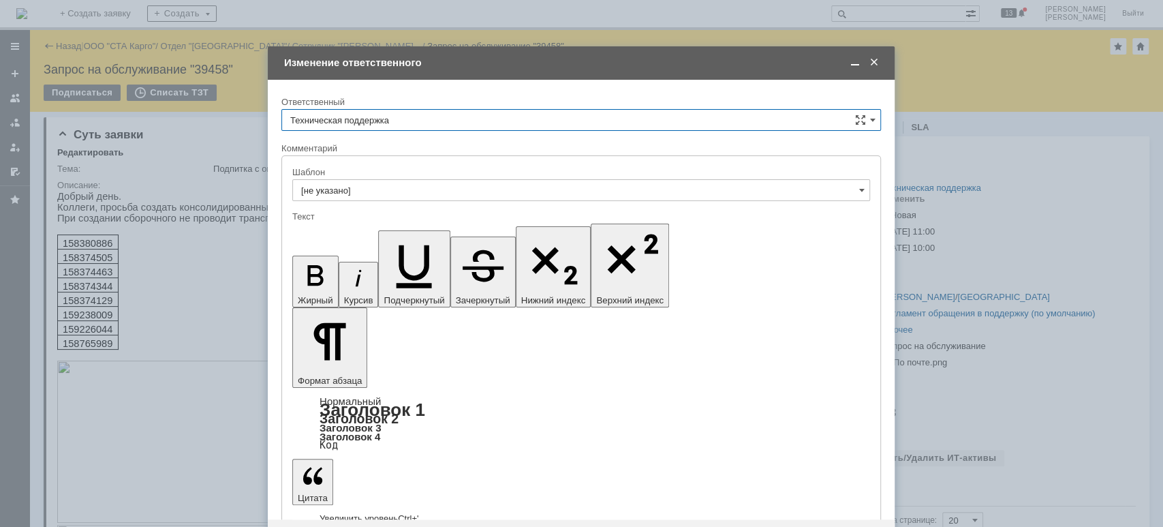
click at [425, 123] on input "Техническая поддержка" at bounding box center [581, 120] width 600 height 22
click at [399, 189] on span "[PERSON_NAME]" at bounding box center [581, 190] width 582 height 11
type input "[PERSON_NAME]"
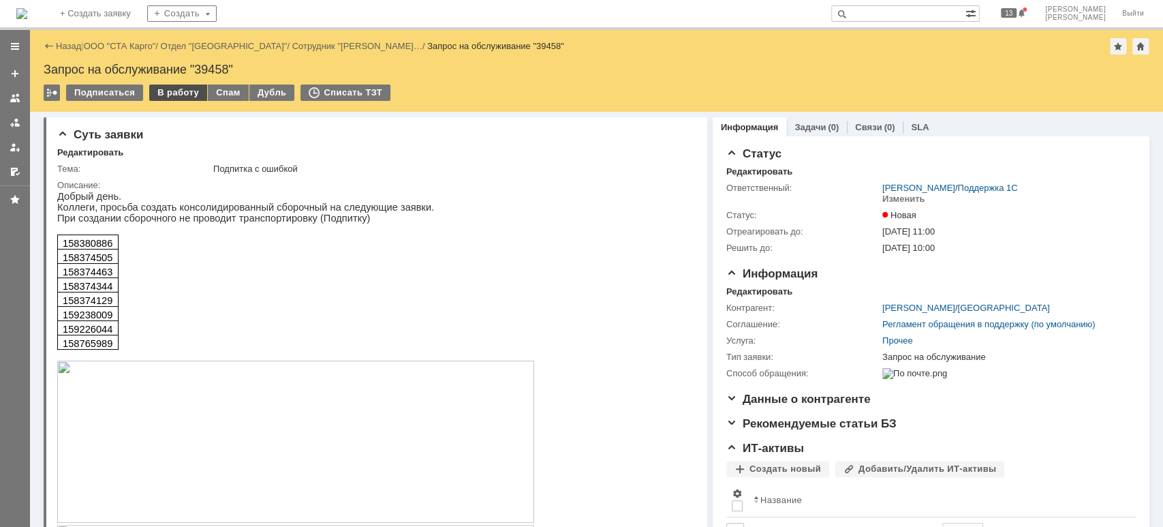
click at [164, 93] on div "В работу" at bounding box center [178, 92] width 58 height 16
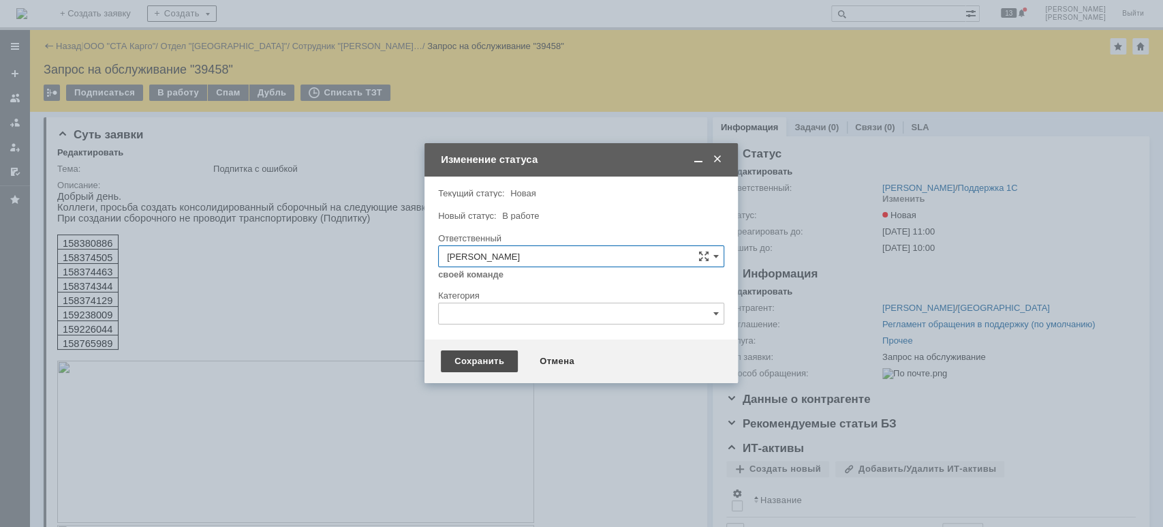
click at [484, 354] on div "Сохранить" at bounding box center [479, 361] width 77 height 22
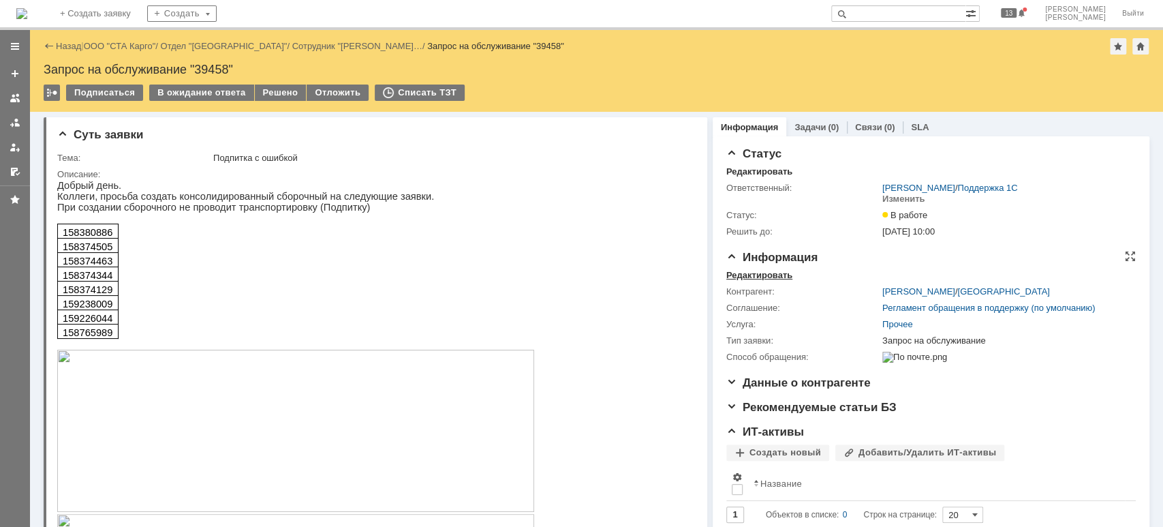
click at [769, 277] on div "Редактировать" at bounding box center [759, 275] width 66 height 11
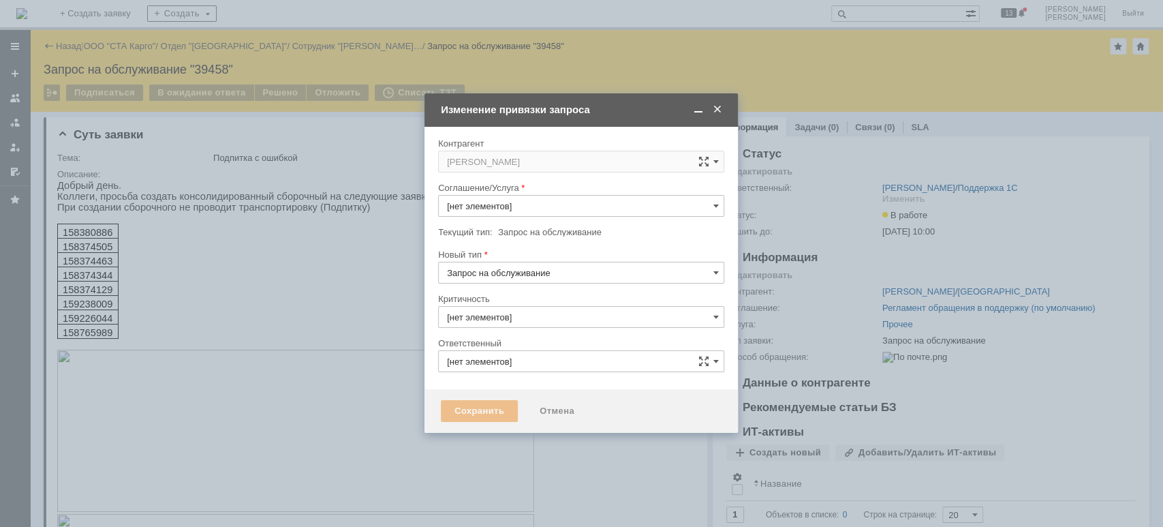
type input "3. Низкая"
type input "[не указано]"
type input "Прочее"
type input "[PERSON_NAME]"
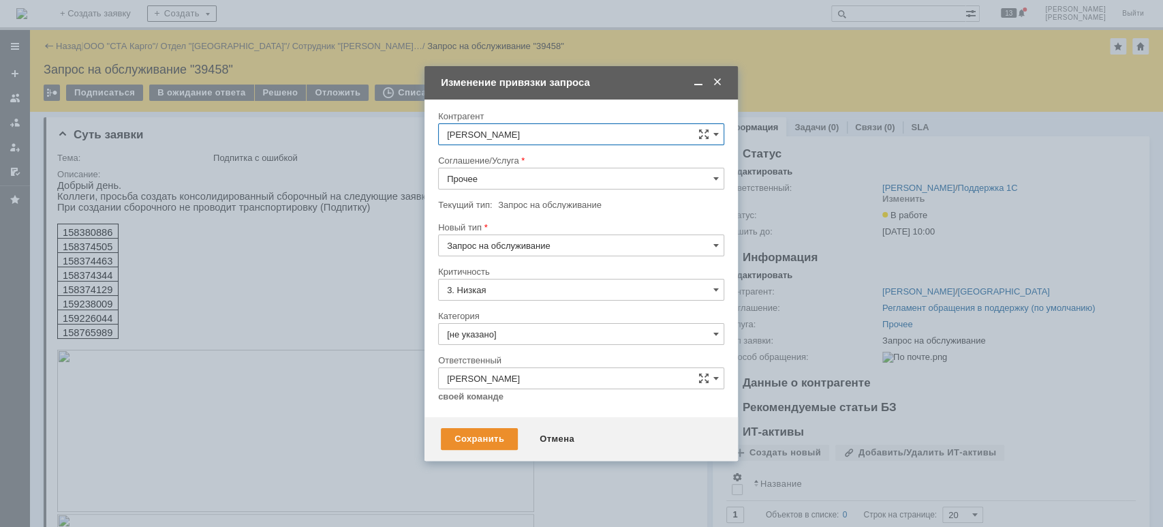
click at [507, 175] on input "Прочее" at bounding box center [581, 179] width 286 height 22
click at [548, 333] on span "WMS Прочее" at bounding box center [581, 335] width 268 height 11
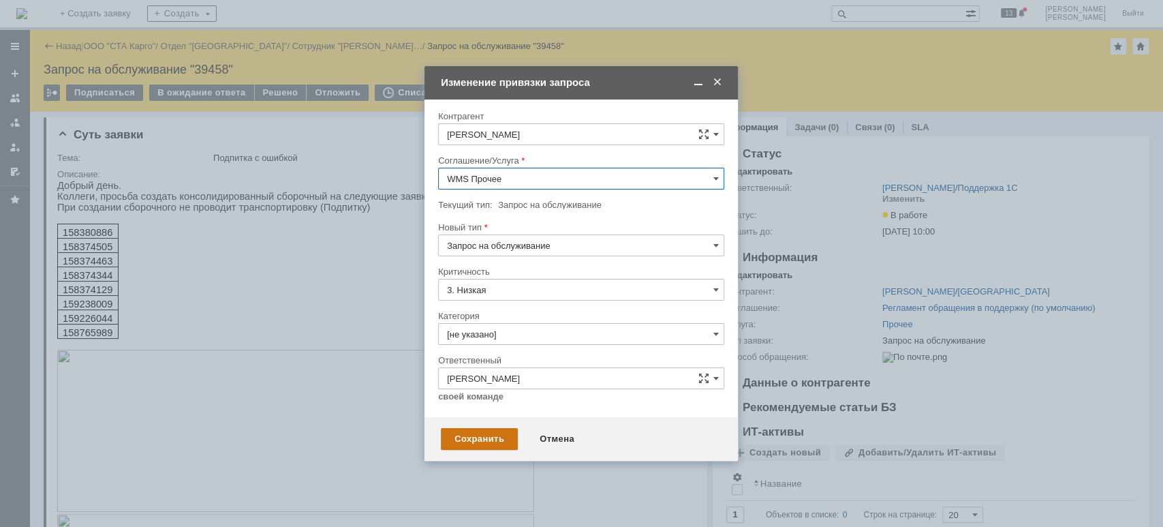
type input "WMS Прочее"
click at [491, 435] on div "Сохранить" at bounding box center [479, 439] width 77 height 22
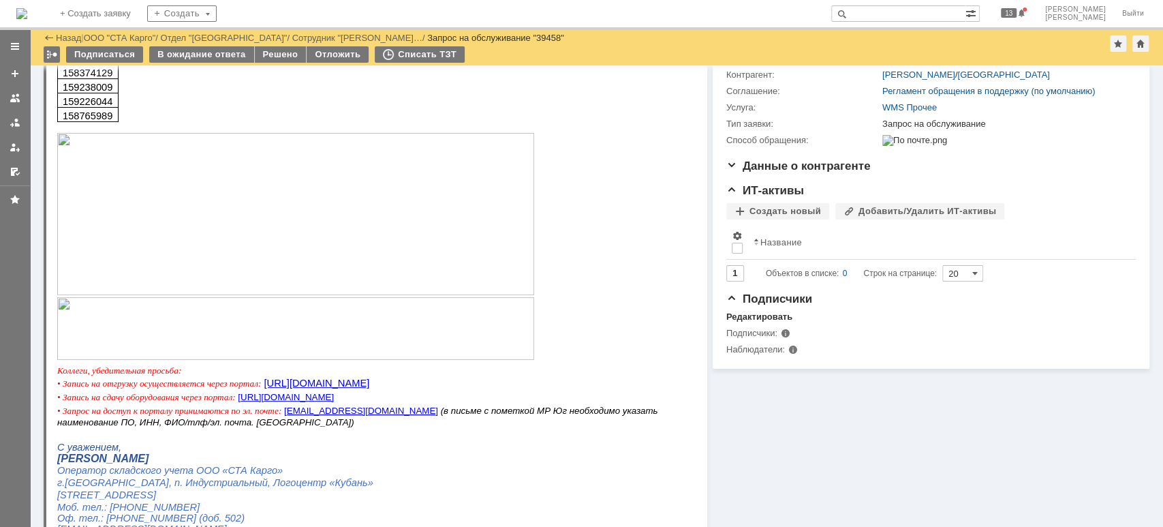
scroll to position [273, 0]
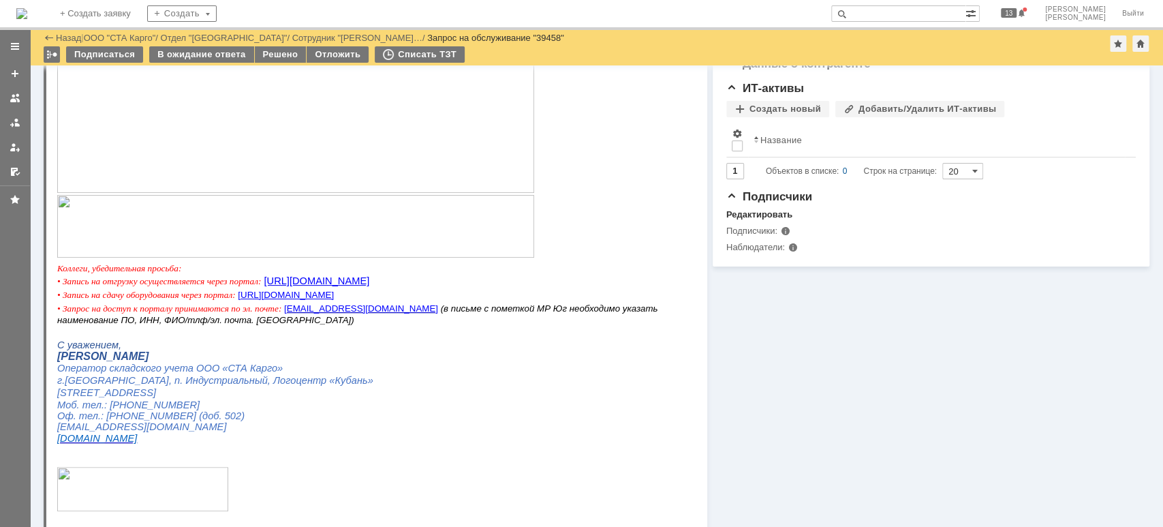
click at [454, 161] on img at bounding box center [295, 112] width 477 height 162
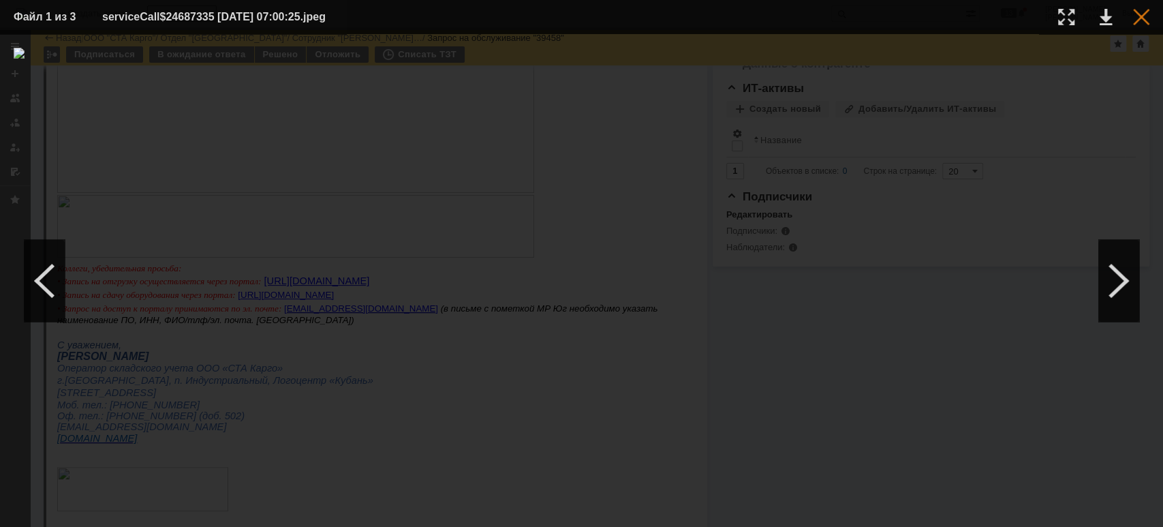
click at [1143, 15] on div at bounding box center [1141, 17] width 16 height 16
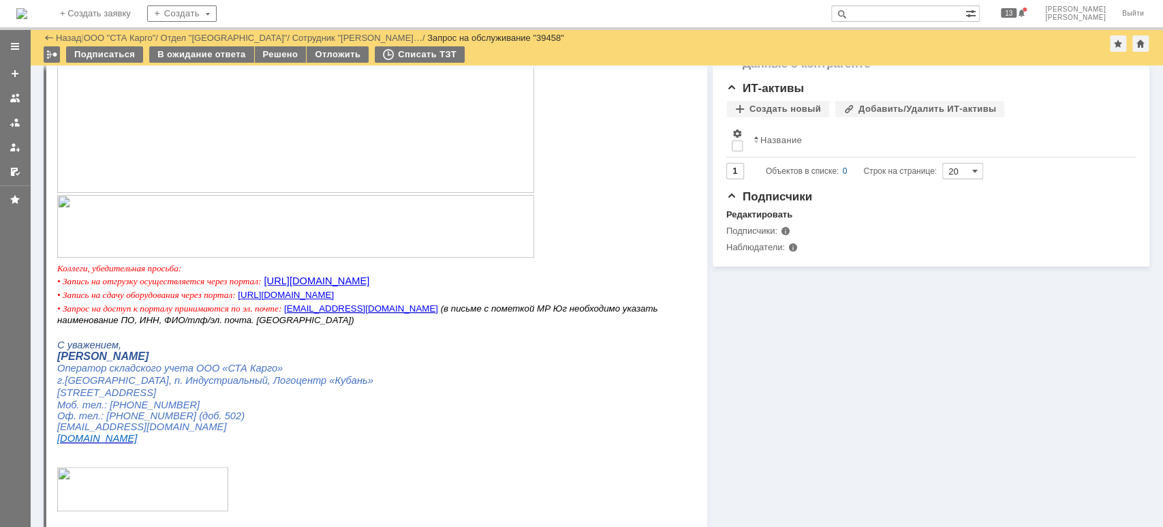
scroll to position [0, 0]
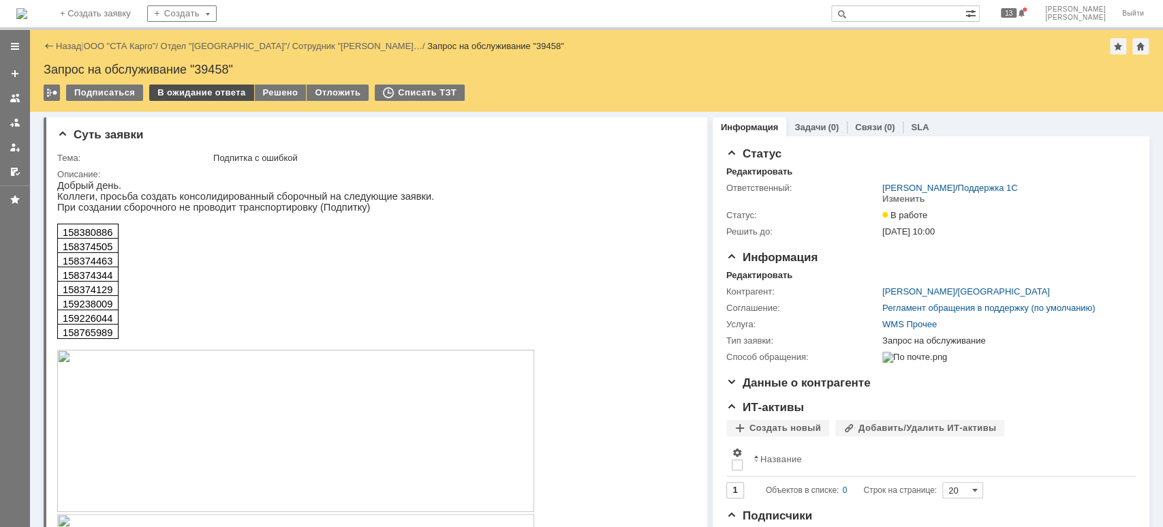
click at [220, 93] on div "В ожидание ответа" at bounding box center [201, 92] width 104 height 16
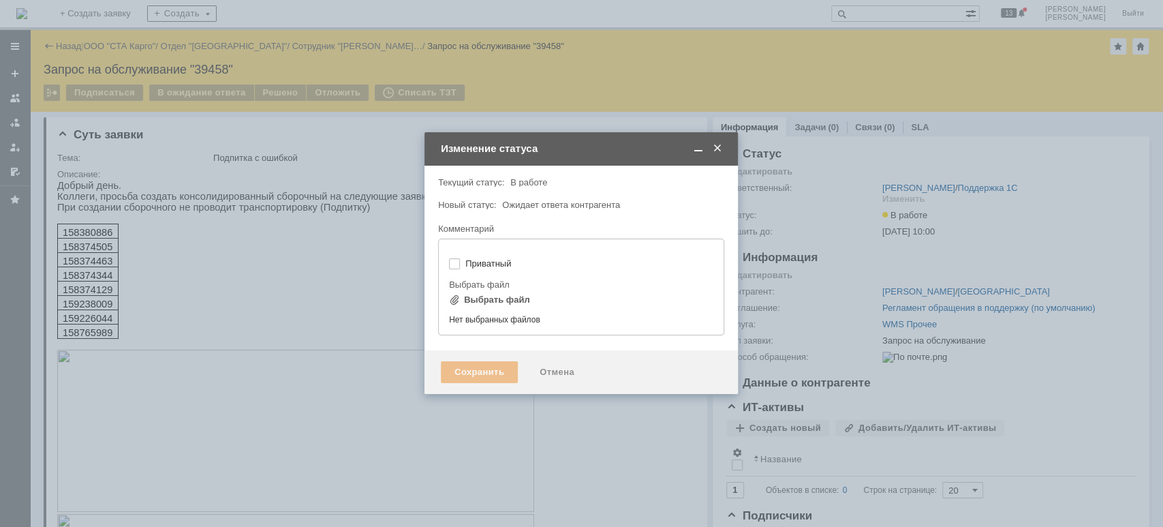
type input "[не указано]"
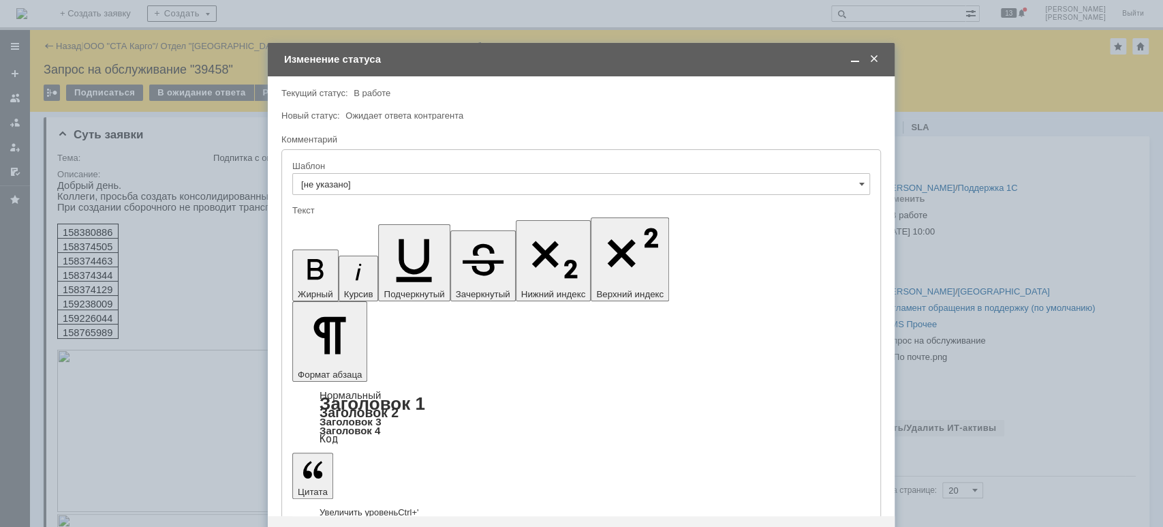
drag, startPoint x: 460, startPoint y: 3801, endPoint x: 577, endPoint y: 4031, distance: 258.4
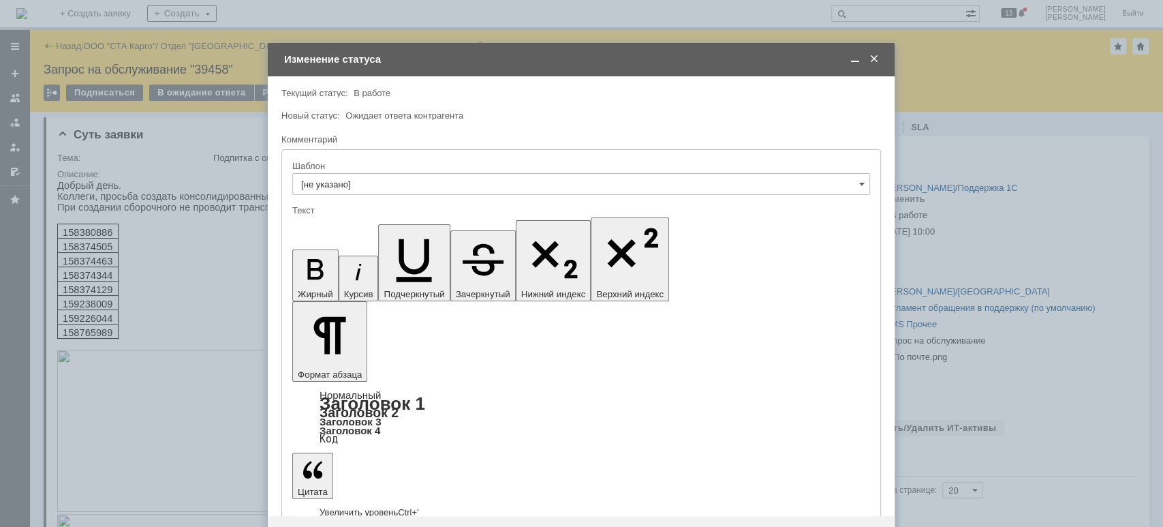
drag, startPoint x: 733, startPoint y: 3812, endPoint x: 743, endPoint y: 3855, distance: 43.5
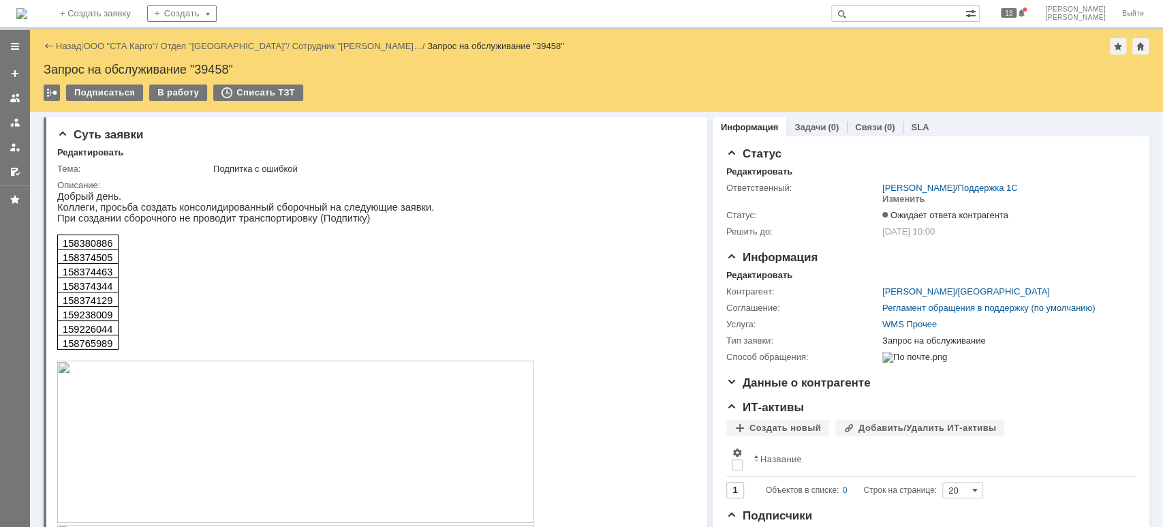
scroll to position [273, 0]
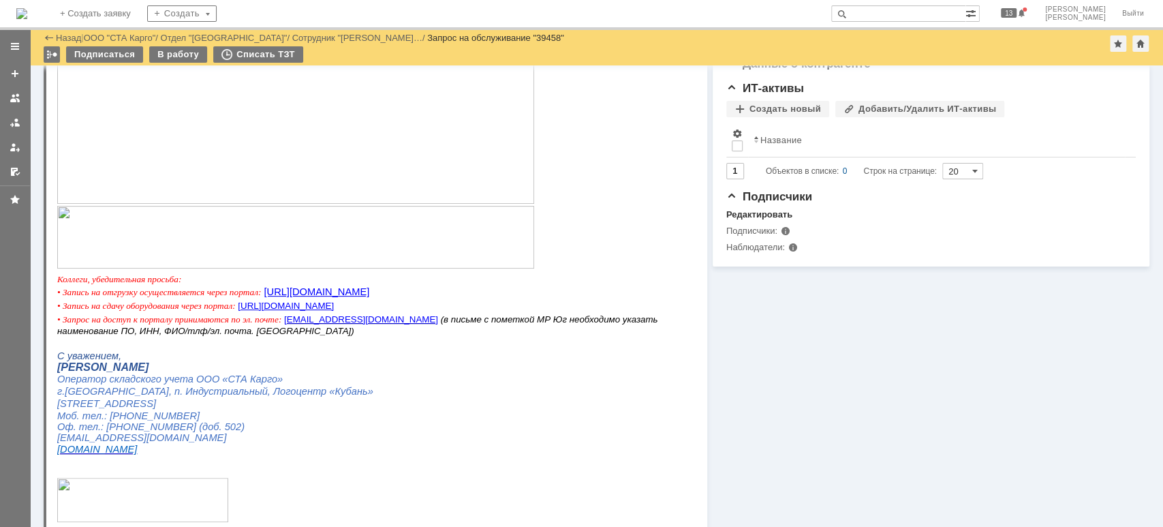
click at [337, 250] on img at bounding box center [295, 237] width 477 height 63
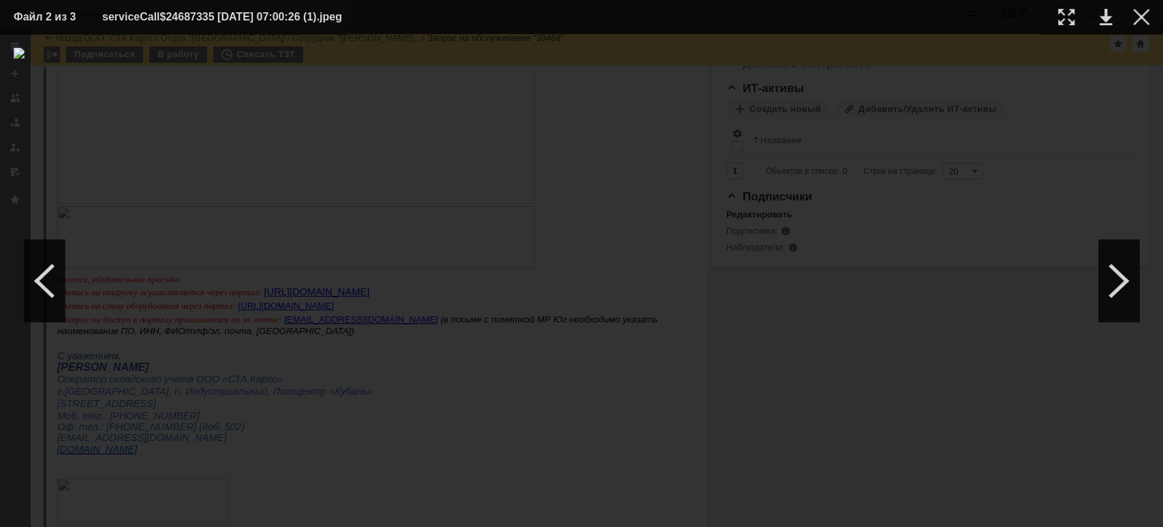
click at [403, 382] on div at bounding box center [582, 280] width 1136 height 465
click at [1137, 16] on div at bounding box center [1141, 17] width 16 height 16
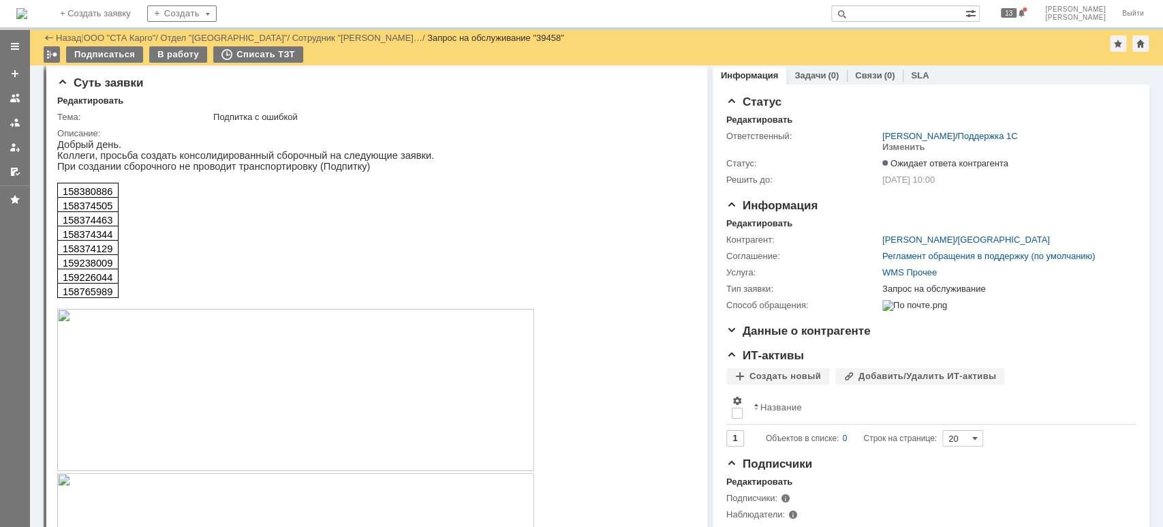
scroll to position [0, 0]
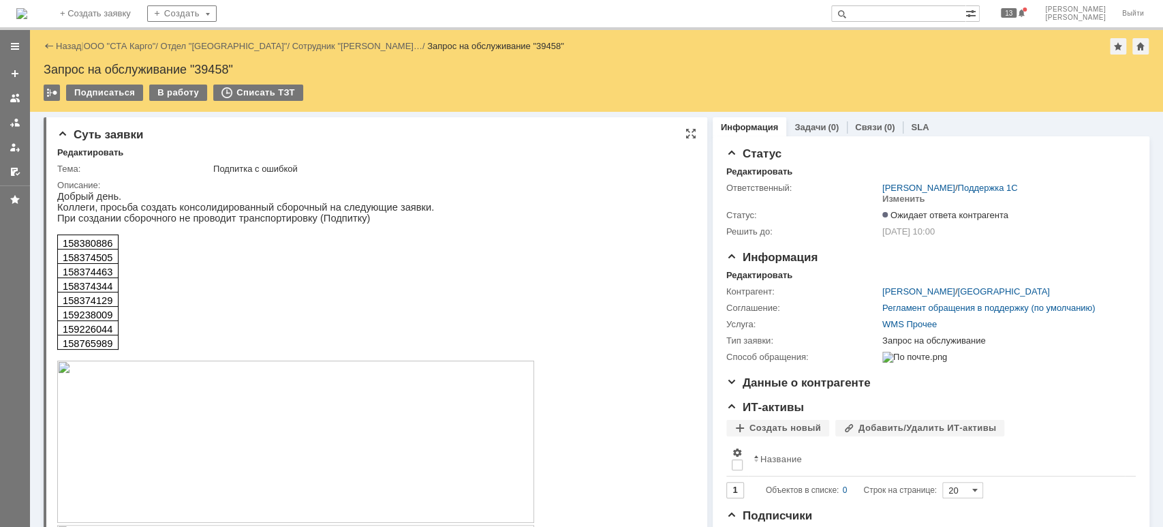
click at [356, 414] on img at bounding box center [295, 441] width 477 height 162
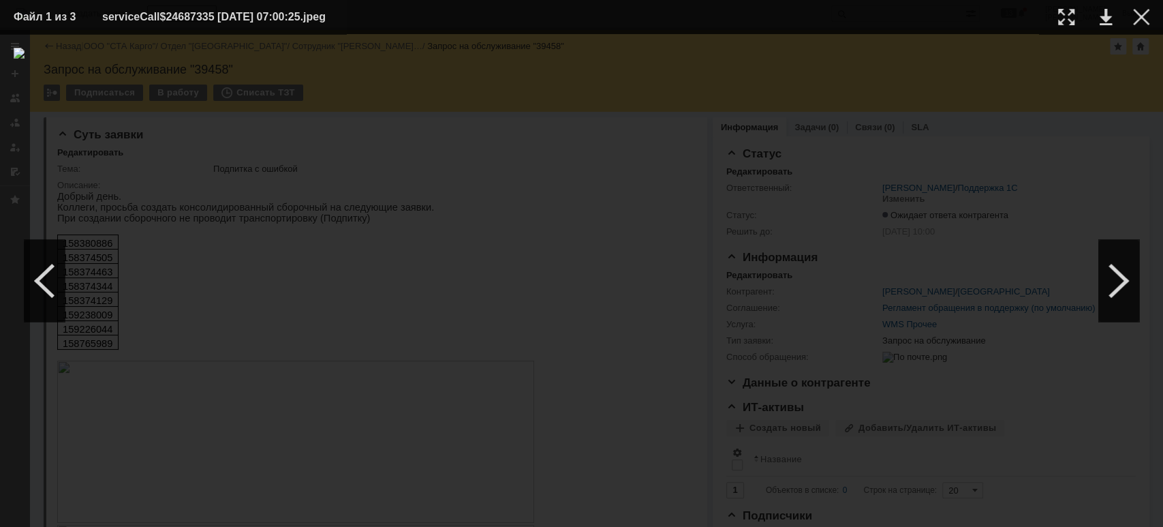
click at [843, 348] on img at bounding box center [582, 280] width 1136 height 465
click at [1140, 10] on div at bounding box center [1141, 17] width 16 height 16
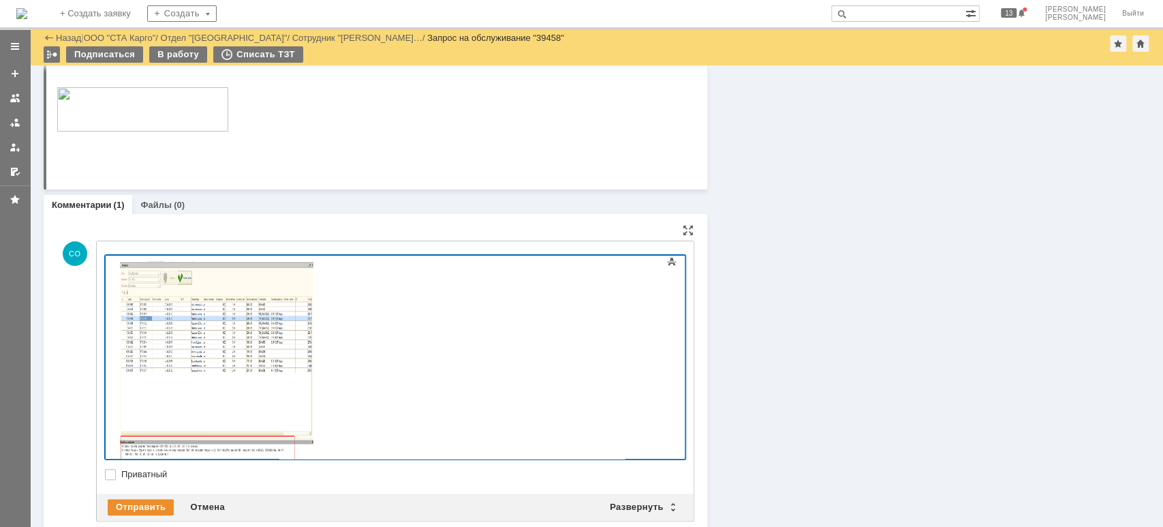
scroll to position [795, 0]
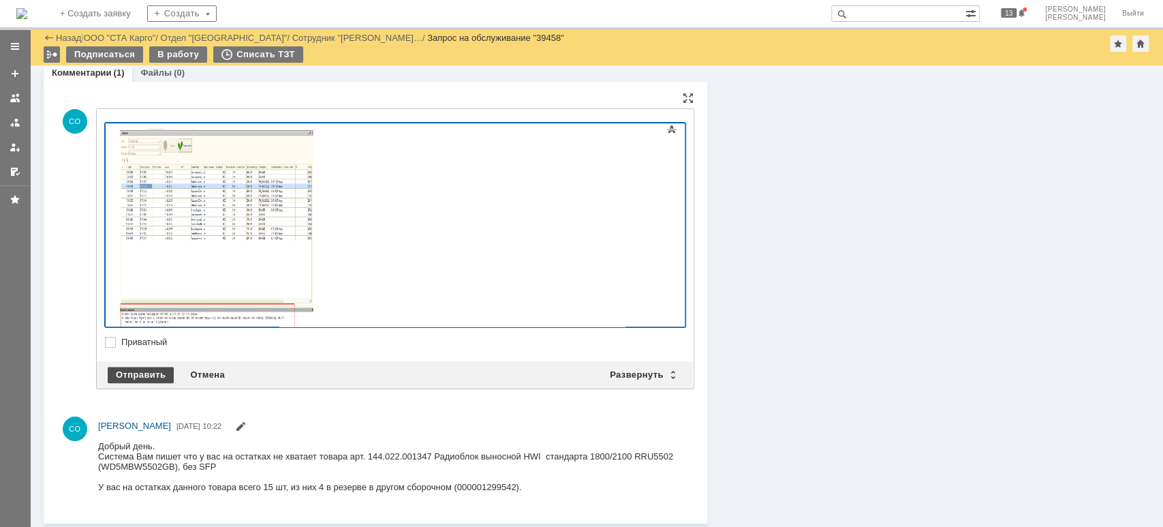
click at [151, 376] on div "Отправить" at bounding box center [141, 375] width 66 height 16
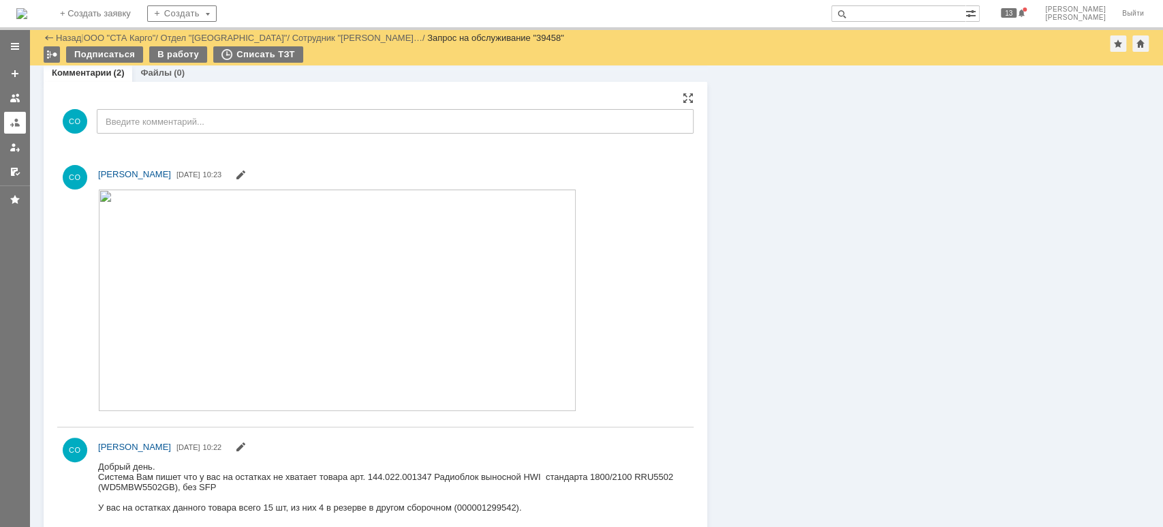
click at [14, 115] on link at bounding box center [15, 123] width 22 height 22
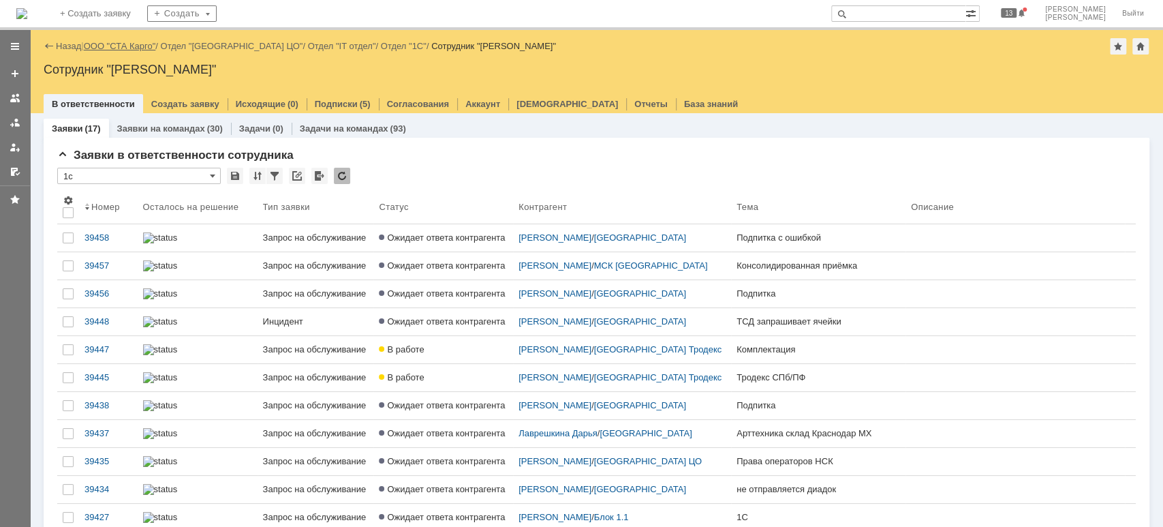
click at [153, 48] on link "ООО "СТА Карго"" at bounding box center [120, 46] width 72 height 10
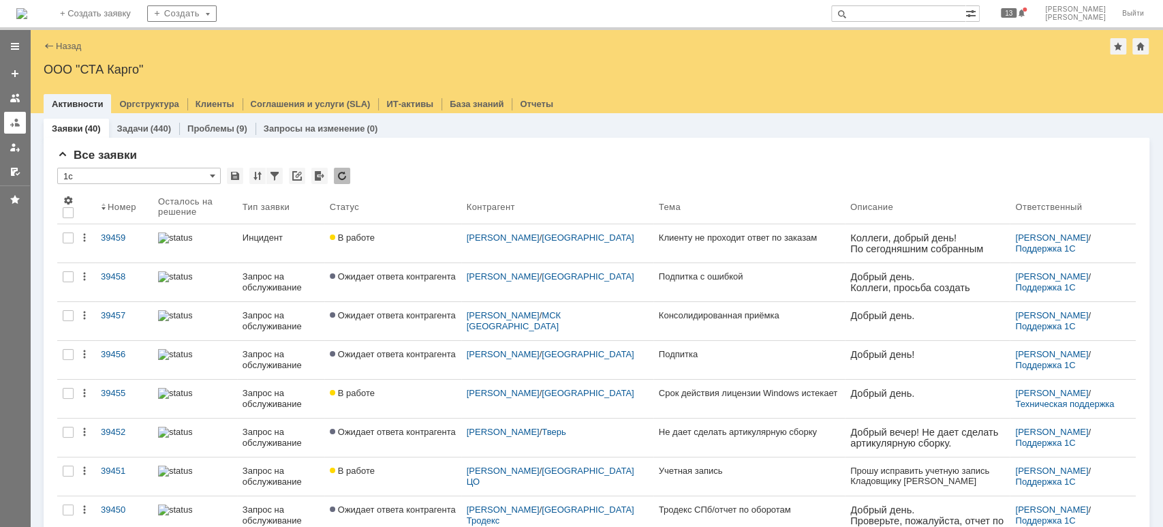
click at [18, 126] on div at bounding box center [15, 122] width 11 height 11
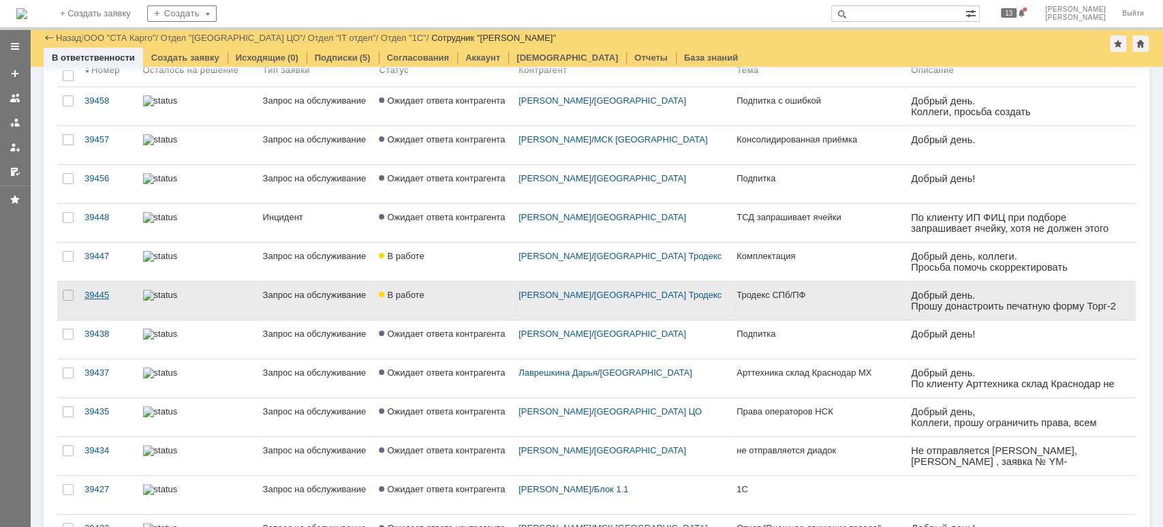
click at [102, 291] on div "39445" at bounding box center [108, 295] width 48 height 11
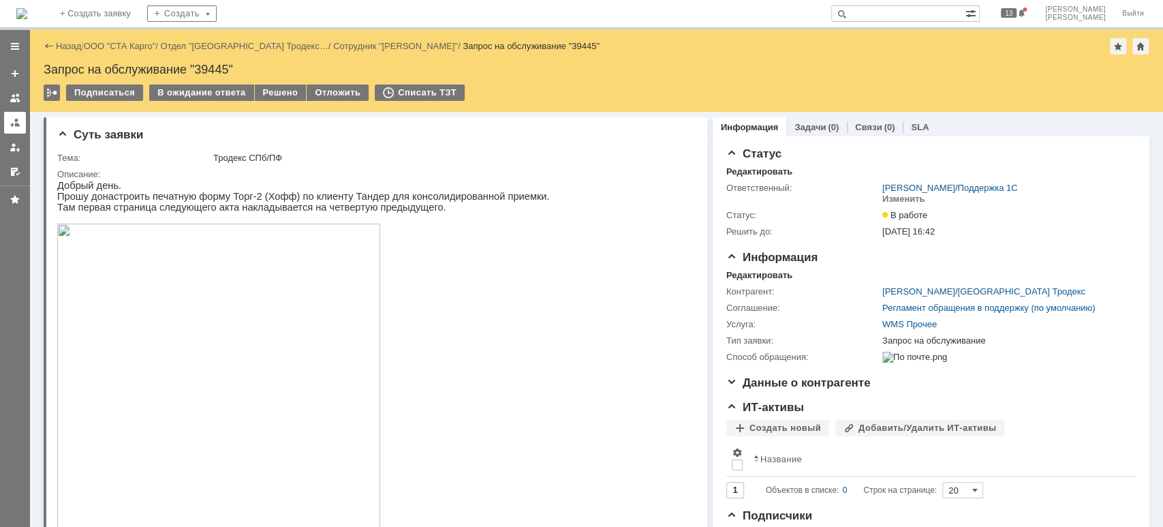
click at [8, 124] on link at bounding box center [15, 123] width 22 height 22
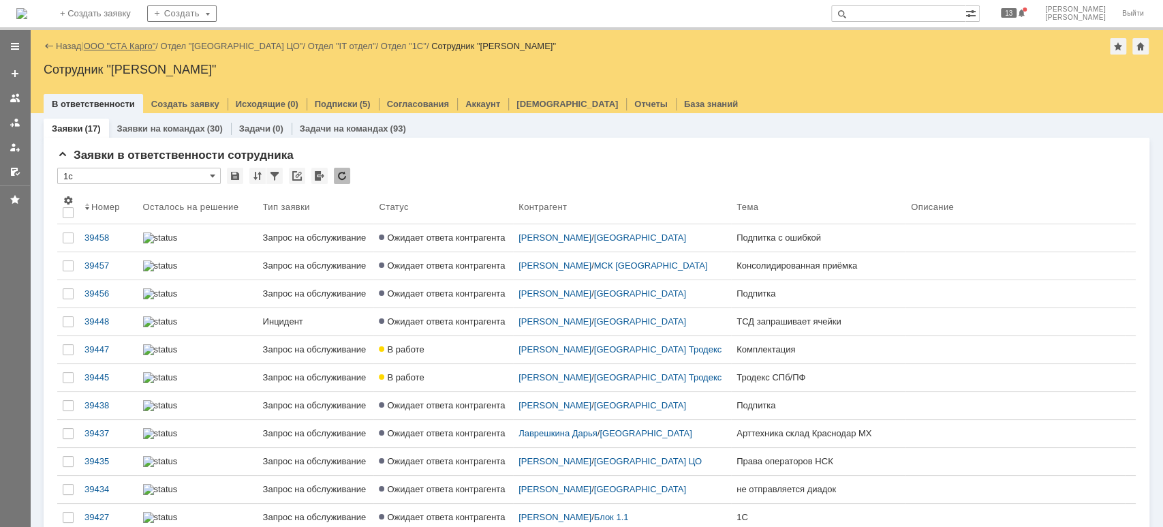
click at [121, 44] on link "ООО "СТА Карго"" at bounding box center [120, 46] width 72 height 10
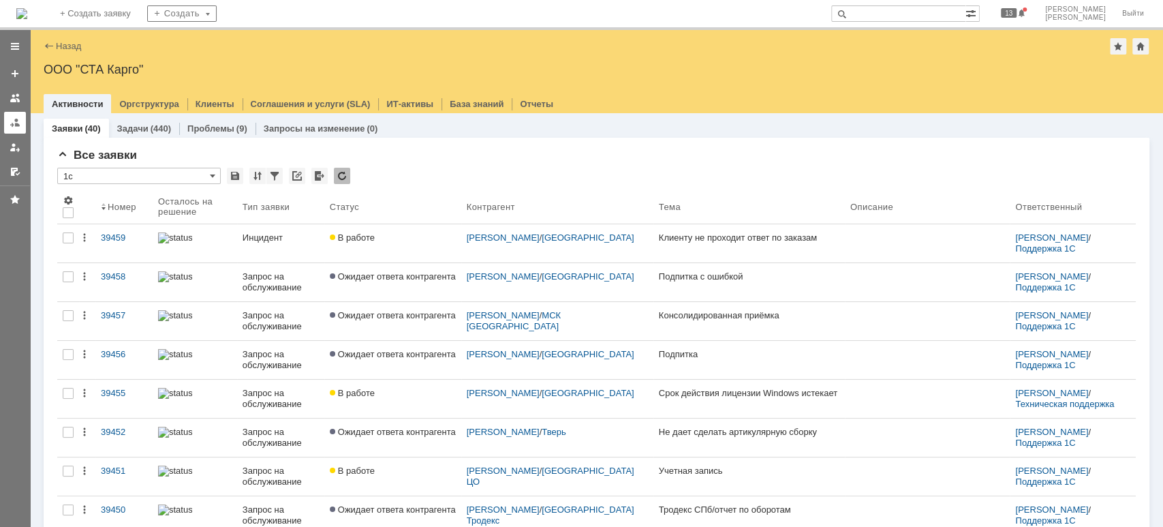
click at [10, 115] on link at bounding box center [15, 123] width 22 height 22
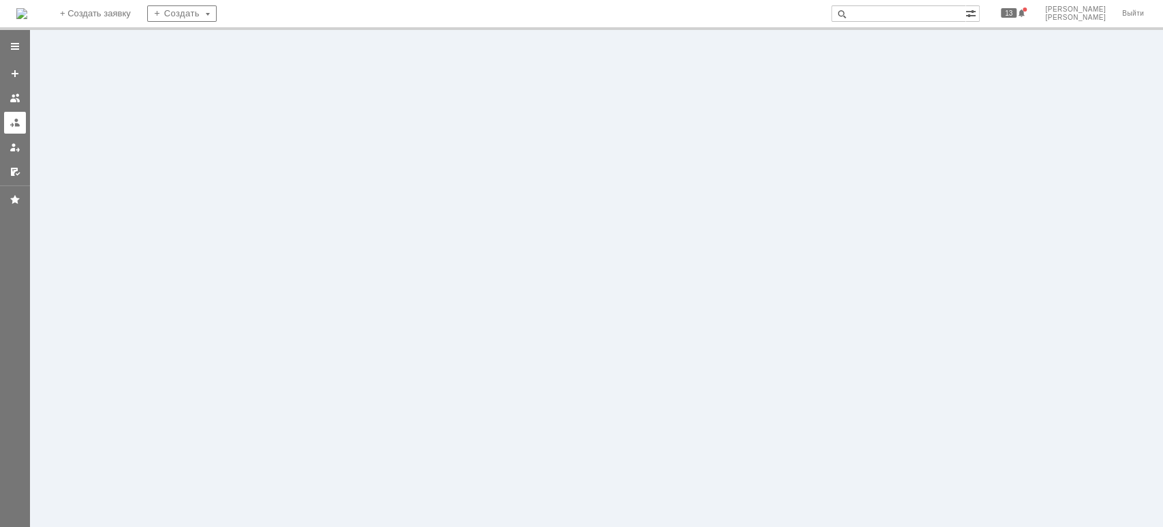
click at [6, 122] on link at bounding box center [15, 123] width 22 height 22
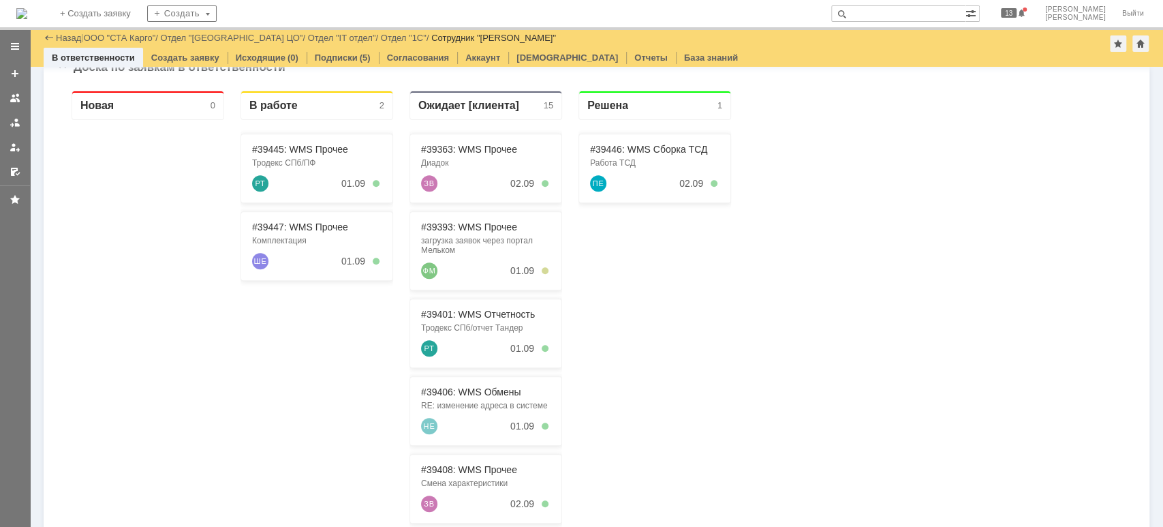
click at [97, 19] on div "39363" at bounding box center [108, 13] width 48 height 11
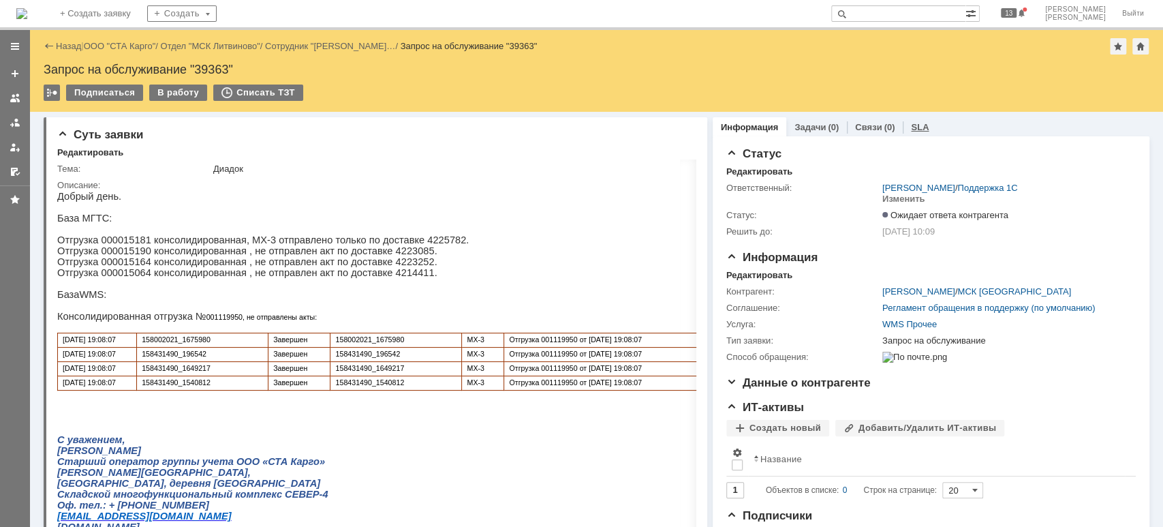
click at [911, 122] on link "SLA" at bounding box center [920, 127] width 18 height 10
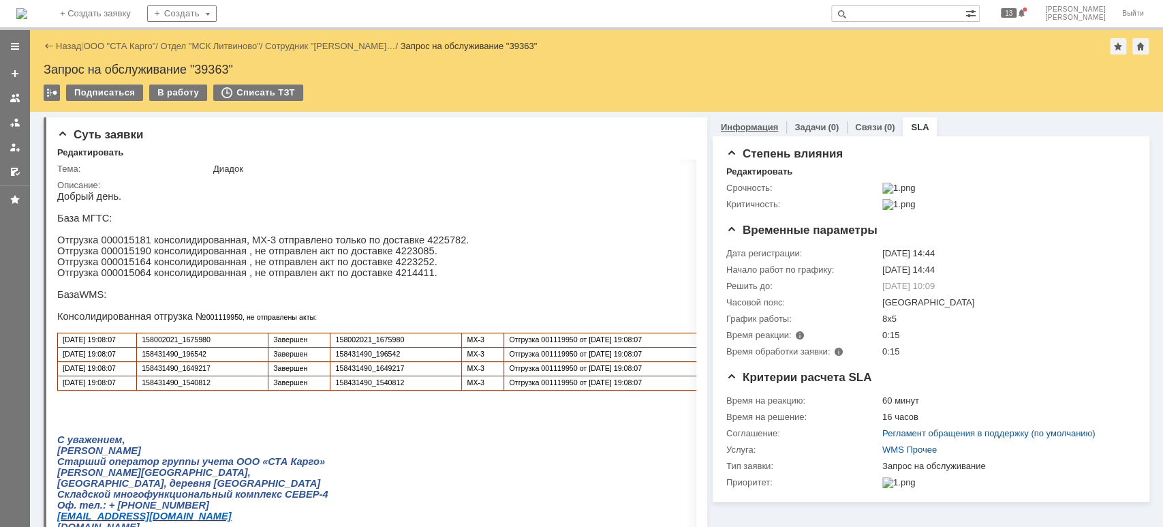
click at [741, 131] on link "Информация" at bounding box center [749, 127] width 57 height 10
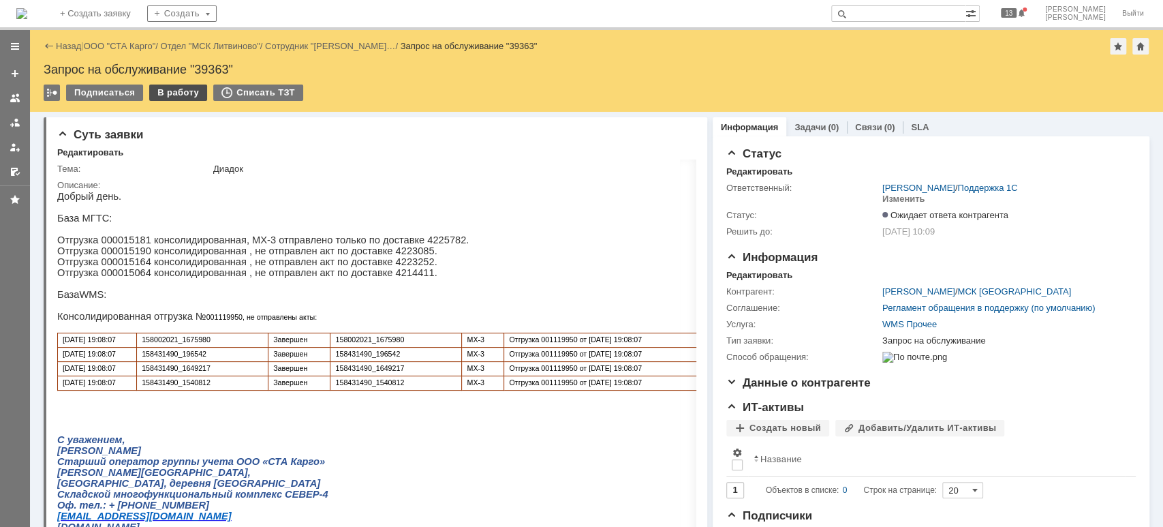
click at [161, 97] on div "В работу" at bounding box center [178, 92] width 58 height 16
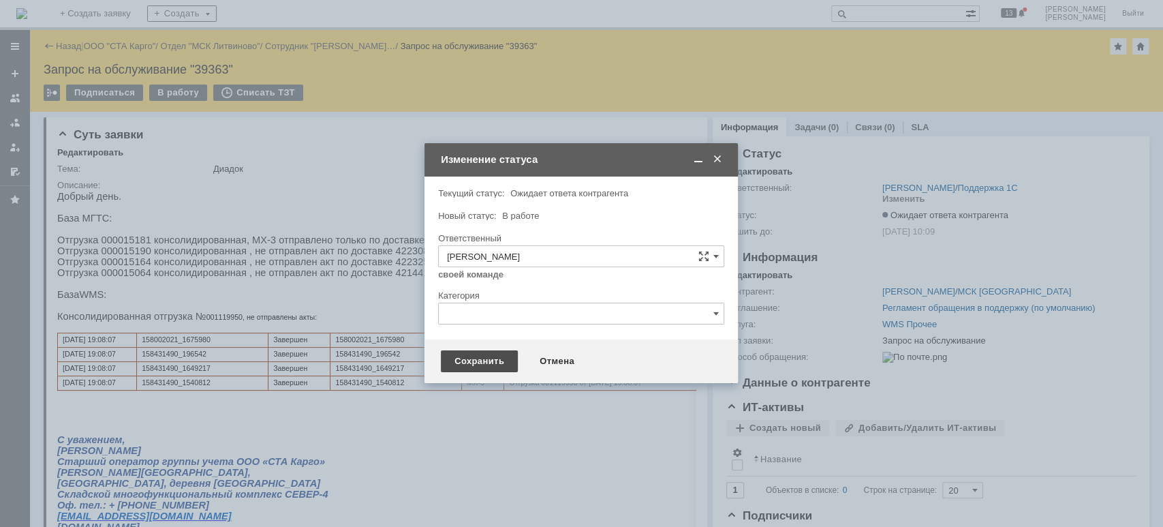
click at [498, 360] on div "Сохранить" at bounding box center [479, 361] width 77 height 22
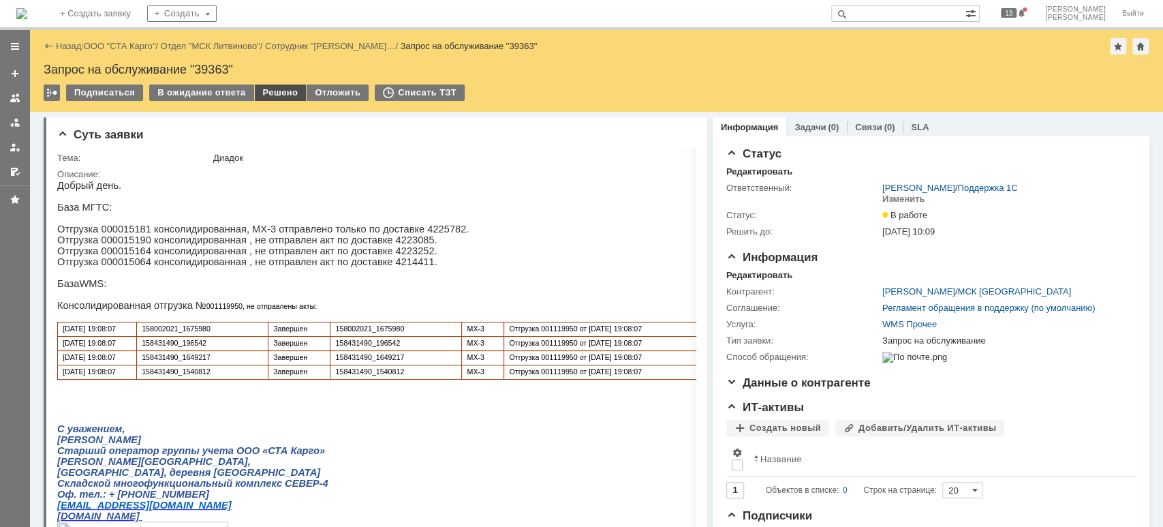
click at [273, 92] on div "Решено" at bounding box center [281, 92] width 52 height 16
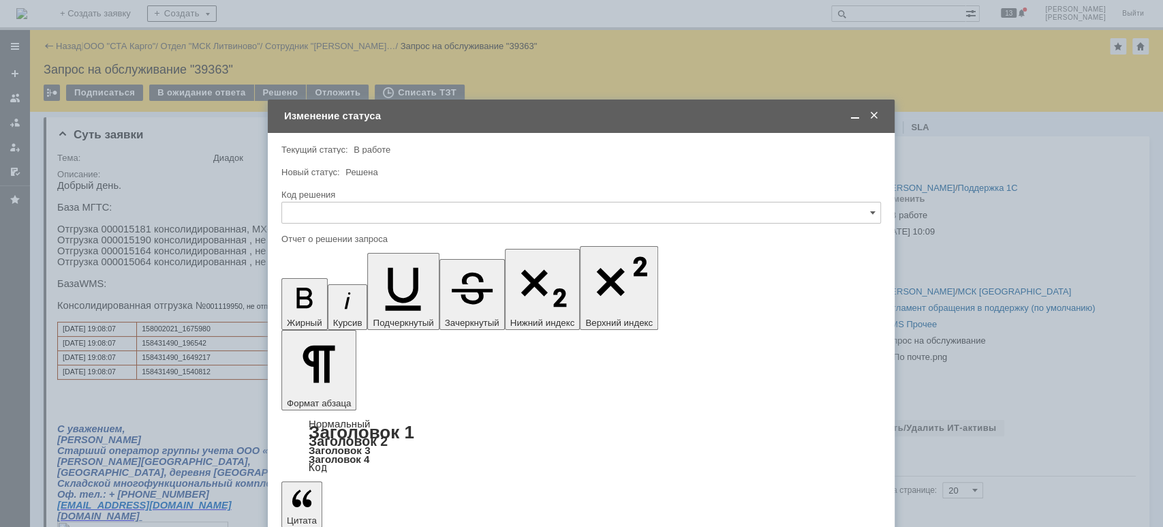
click at [373, 215] on input "text" at bounding box center [581, 213] width 600 height 22
drag, startPoint x: 359, startPoint y: 391, endPoint x: 357, endPoint y: 367, distance: 23.9
click at [359, 390] on span "Решено" at bounding box center [581, 395] width 582 height 11
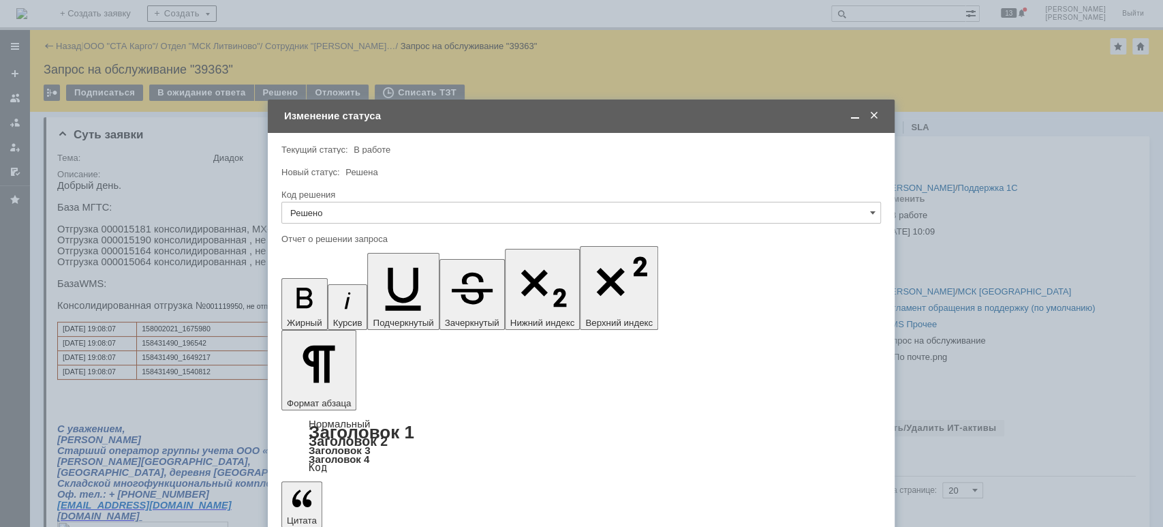
type input "Решено"
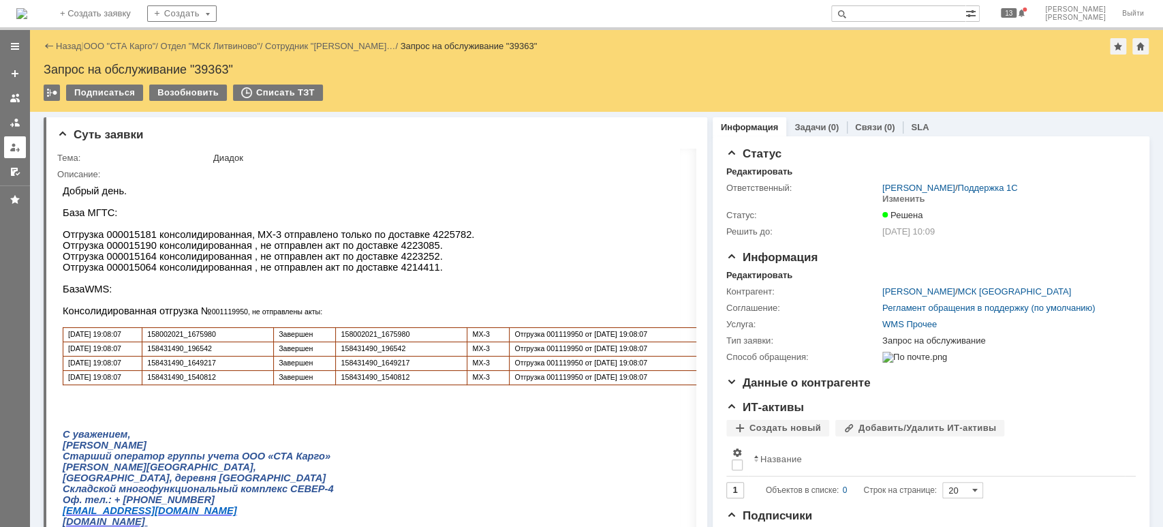
click at [16, 136] on link at bounding box center [15, 147] width 22 height 22
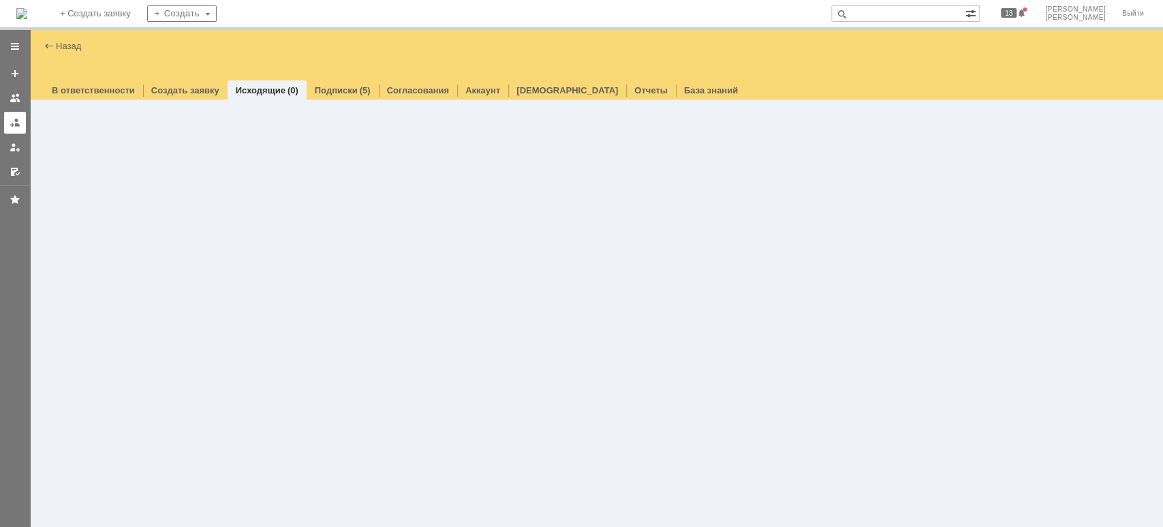
click at [12, 117] on div at bounding box center [15, 122] width 11 height 11
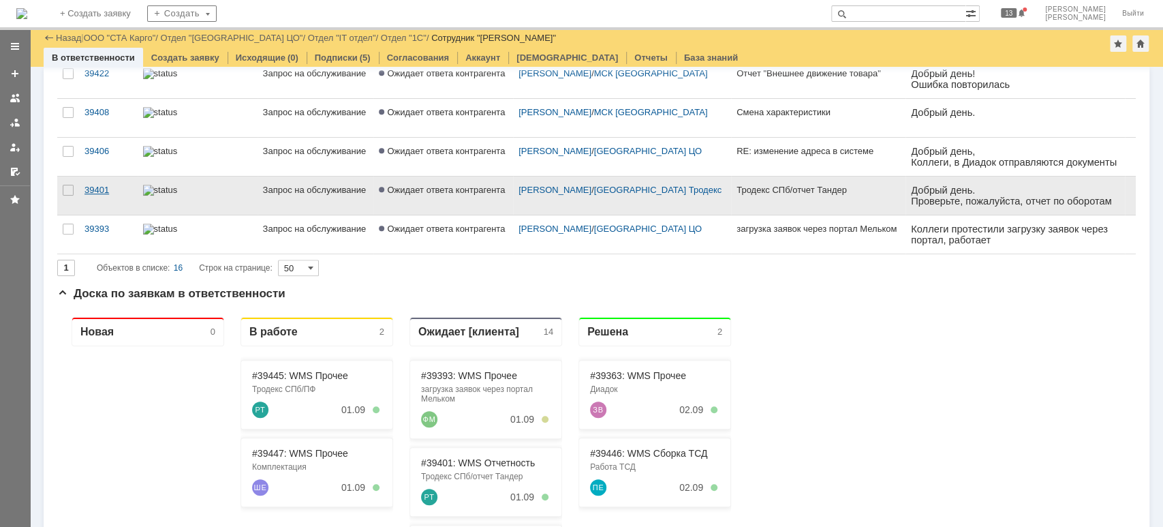
click at [101, 186] on div "39401" at bounding box center [108, 190] width 48 height 11
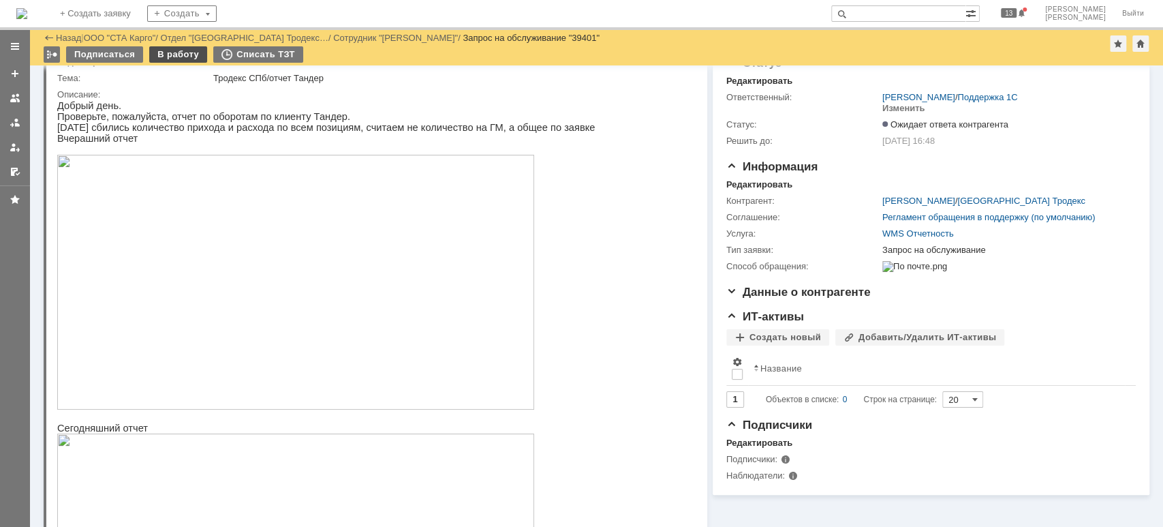
click at [181, 50] on div "В работу" at bounding box center [178, 54] width 58 height 16
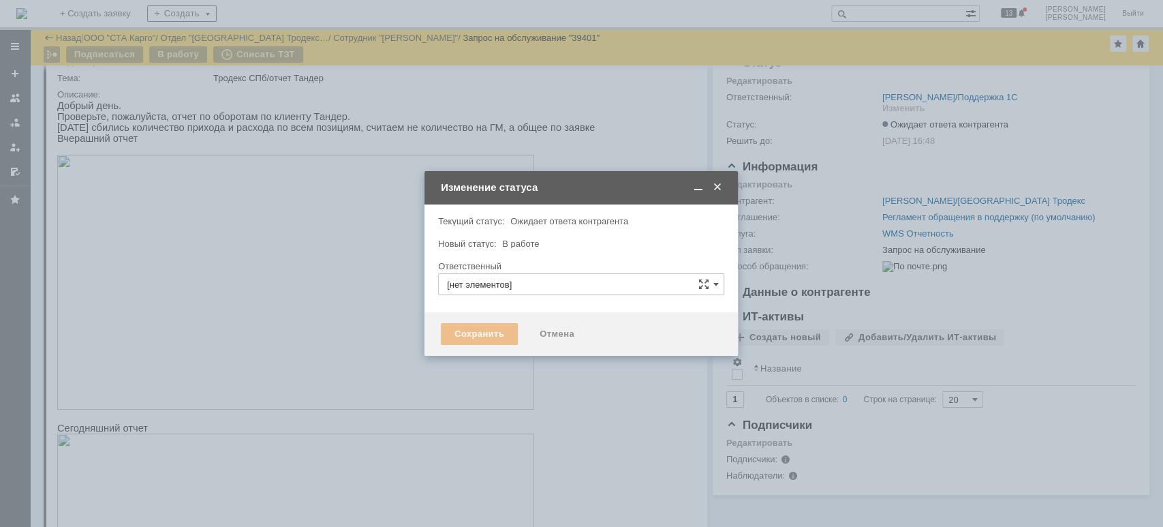
type input "[PERSON_NAME]"
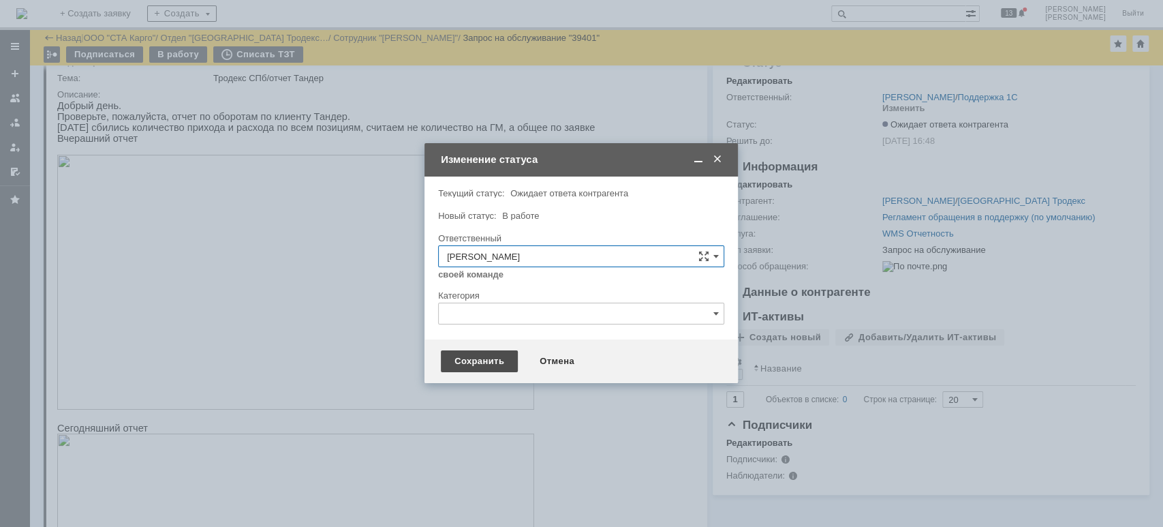
click at [460, 359] on div "Сохранить" at bounding box center [479, 361] width 77 height 22
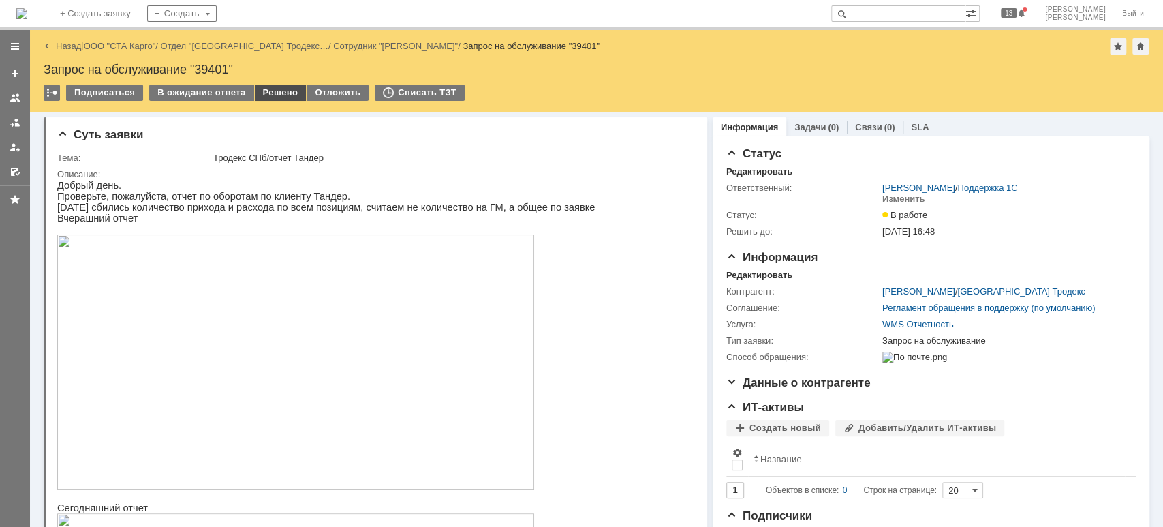
click at [279, 95] on div "Решено" at bounding box center [281, 92] width 52 height 16
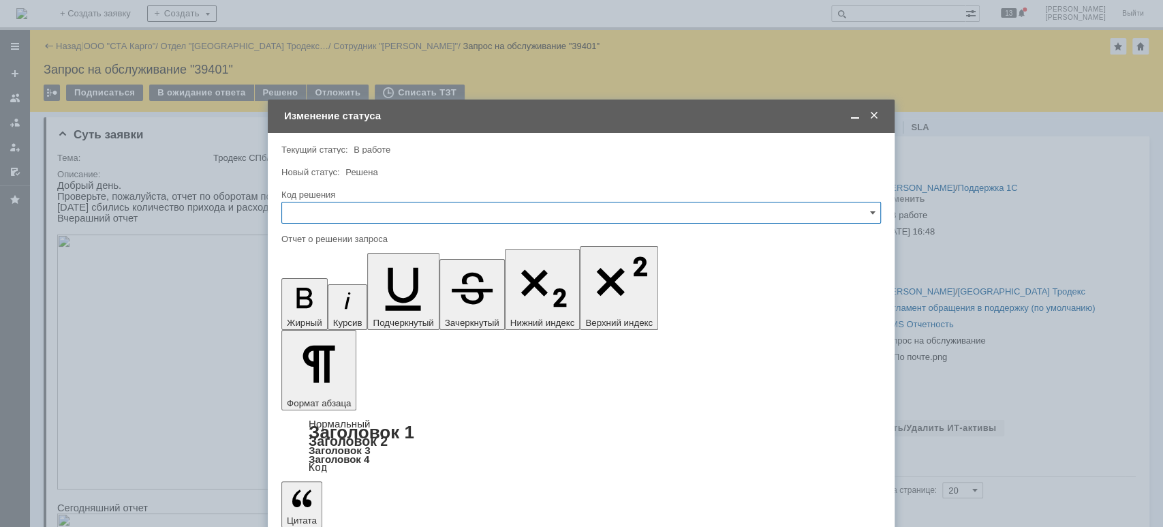
drag, startPoint x: 379, startPoint y: 213, endPoint x: 373, endPoint y: 218, distance: 7.7
click at [379, 213] on input "text" at bounding box center [581, 213] width 600 height 22
click at [339, 390] on span "Решено" at bounding box center [581, 395] width 582 height 11
type input "Решено"
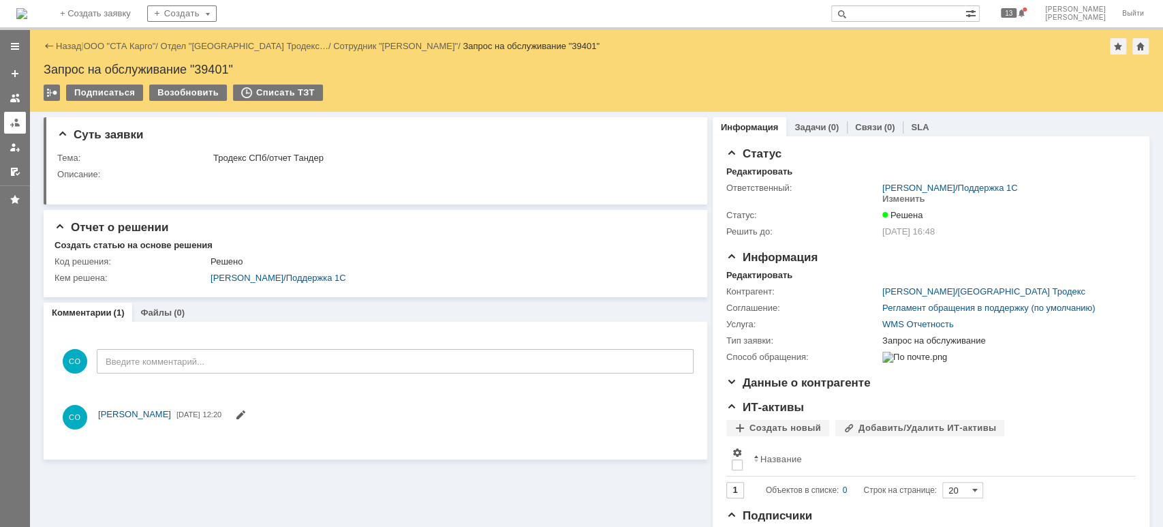
click at [10, 124] on div at bounding box center [15, 122] width 11 height 11
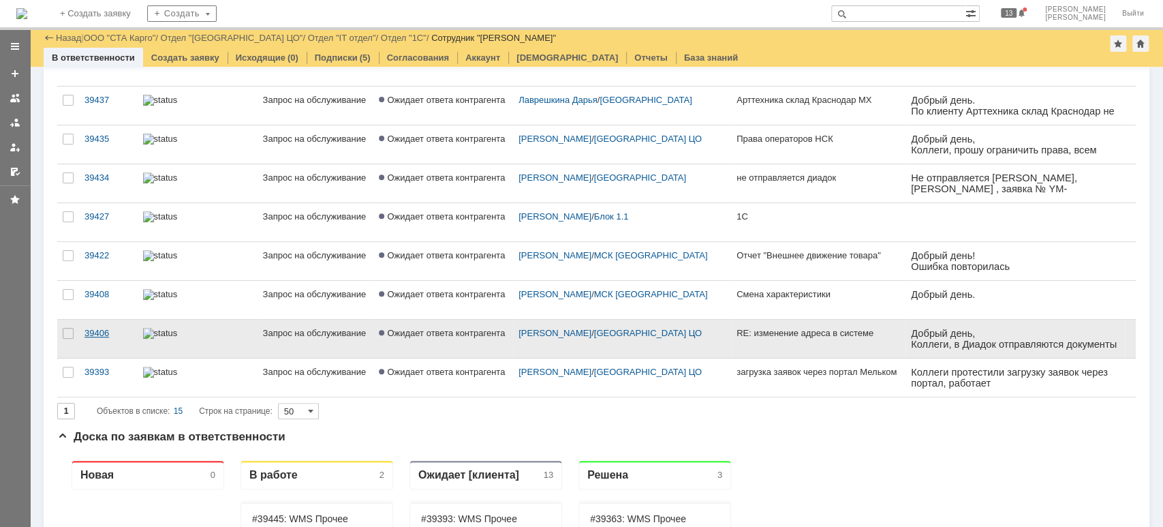
click at [99, 330] on div "39406" at bounding box center [108, 333] width 48 height 11
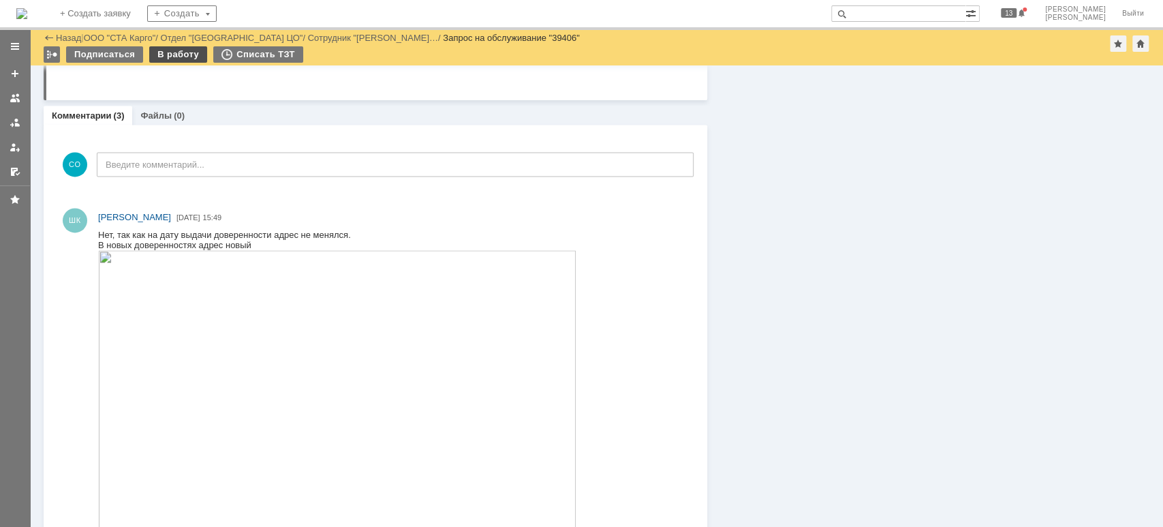
click at [164, 56] on div "В работу" at bounding box center [178, 54] width 58 height 16
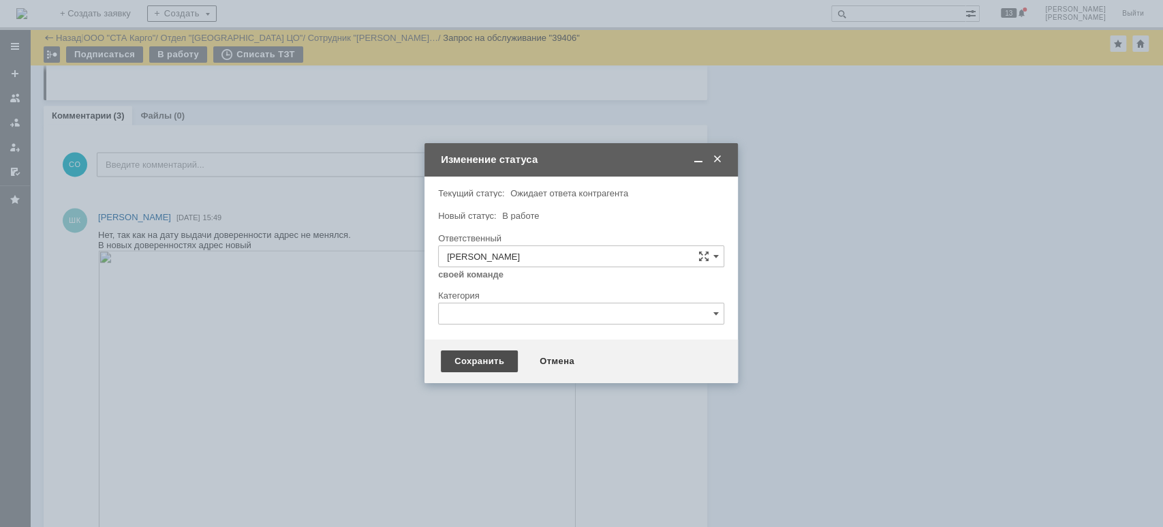
click at [454, 355] on div "Сохранить" at bounding box center [479, 361] width 77 height 22
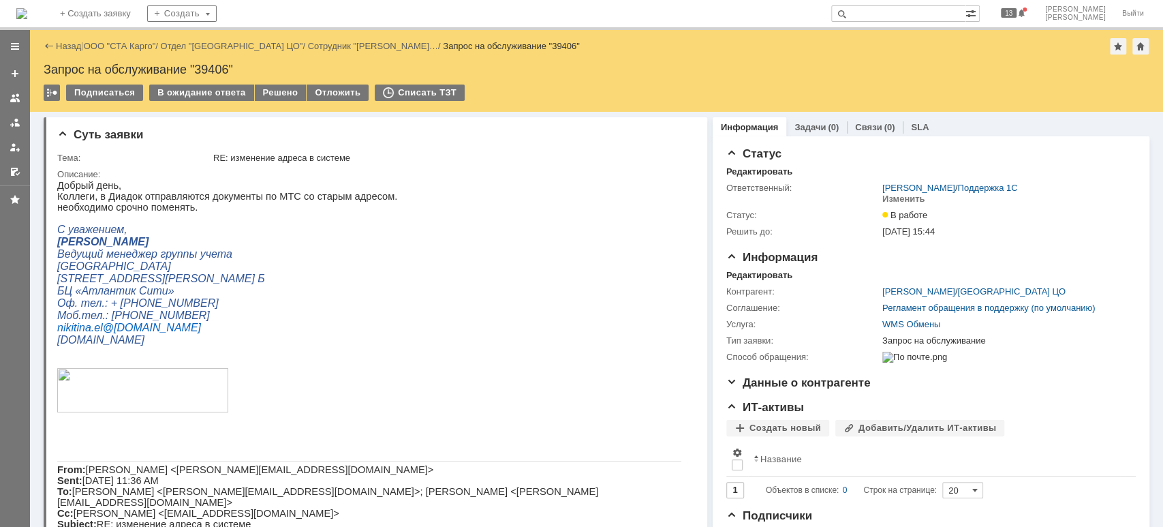
drag, startPoint x: 274, startPoint y: 89, endPoint x: 290, endPoint y: 108, distance: 24.6
click at [279, 93] on div "Решено" at bounding box center [281, 92] width 52 height 16
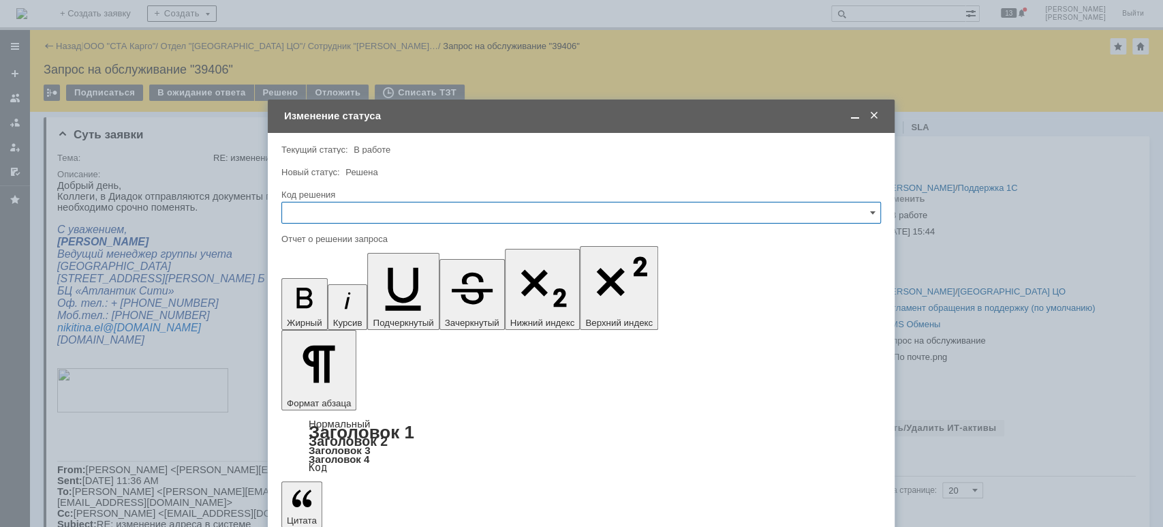
click at [356, 215] on input "text" at bounding box center [581, 213] width 600 height 22
click at [342, 392] on span "Решено" at bounding box center [581, 395] width 582 height 11
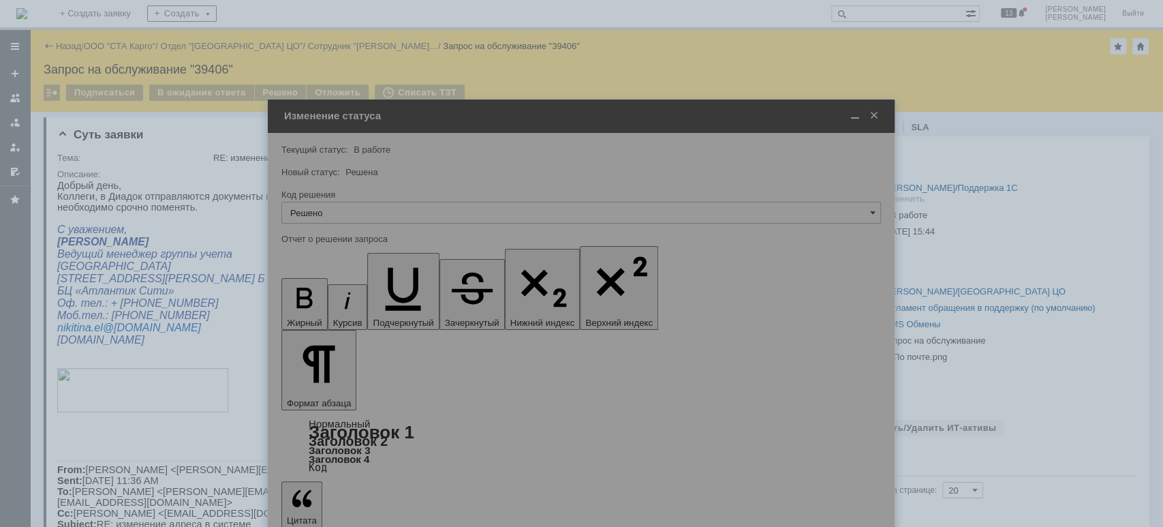
type input "Решено"
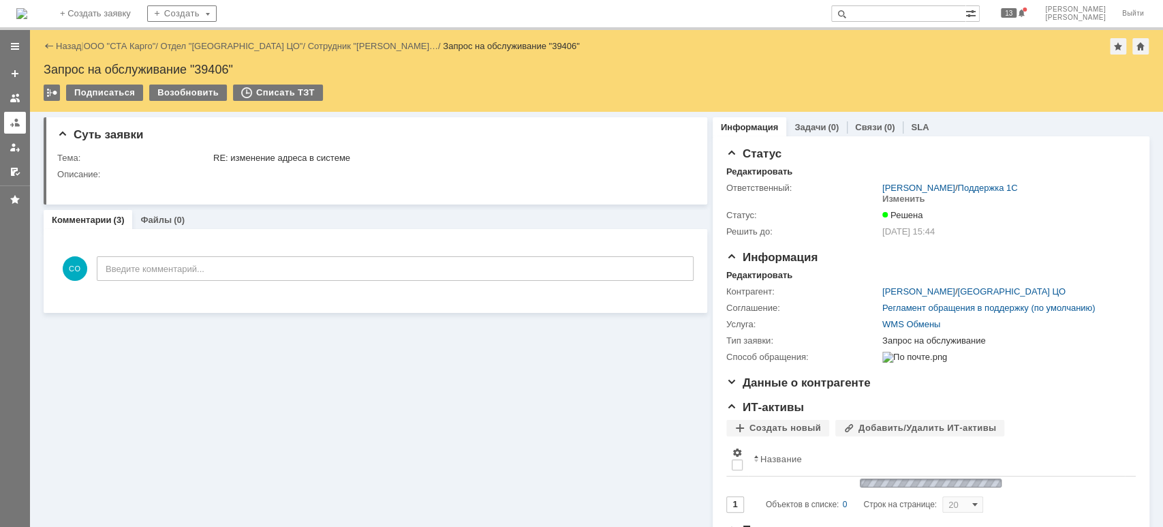
click at [12, 116] on link at bounding box center [15, 123] width 22 height 22
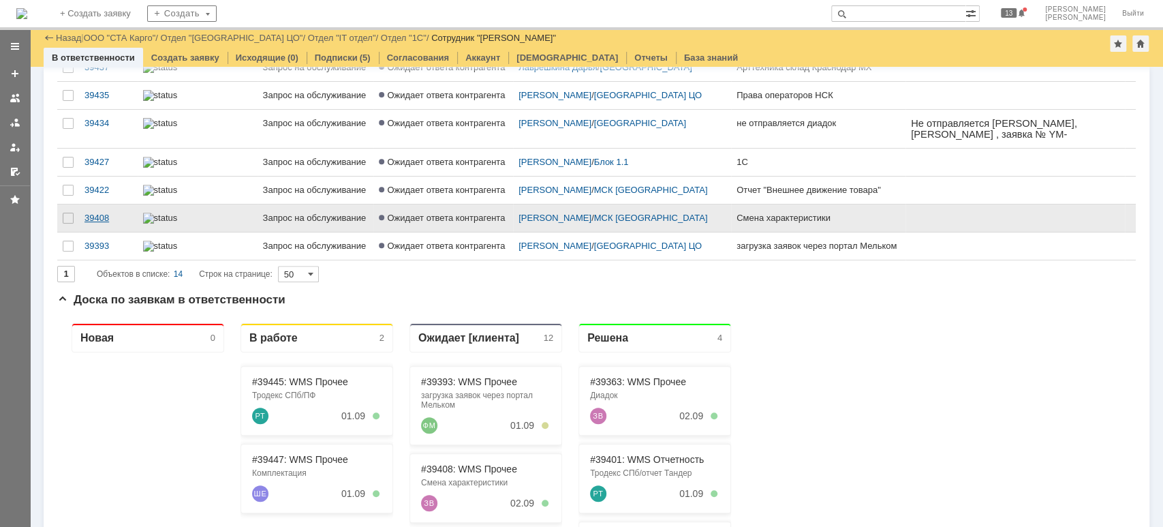
click at [99, 223] on div "39408" at bounding box center [108, 218] width 48 height 11
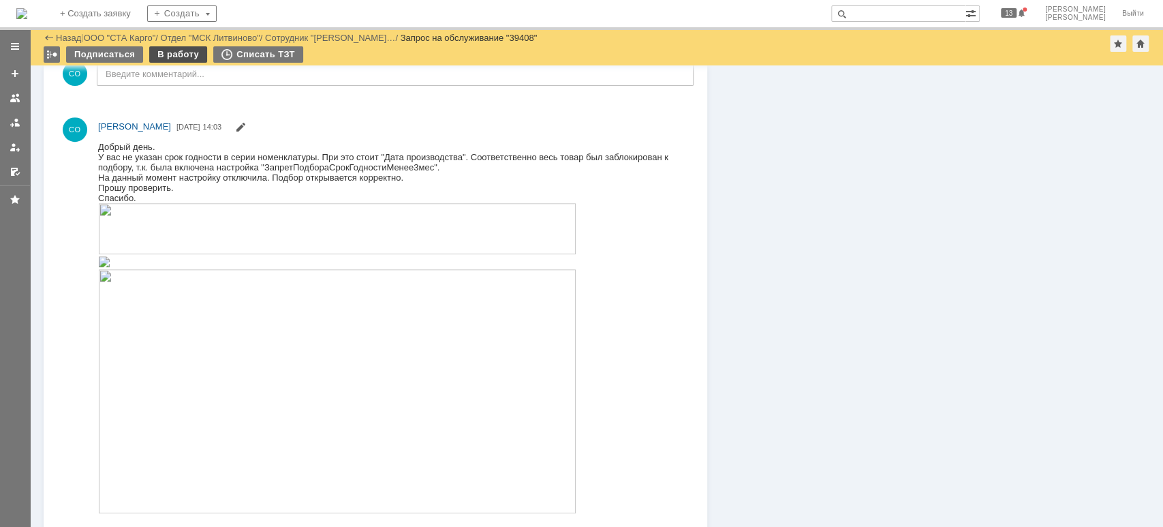
click at [187, 55] on div "В работу" at bounding box center [178, 54] width 58 height 16
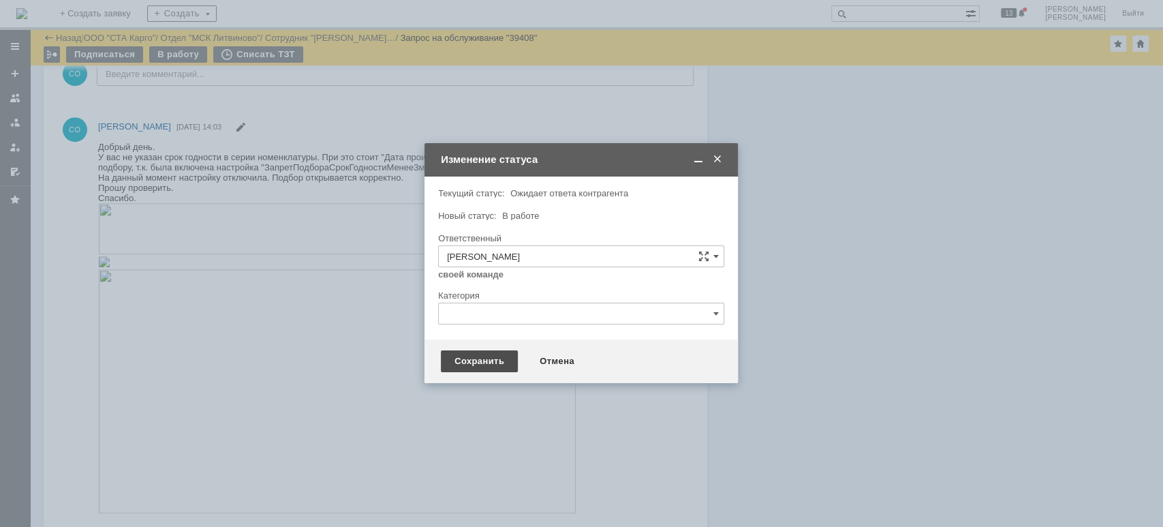
click at [454, 363] on div "Сохранить" at bounding box center [479, 361] width 77 height 22
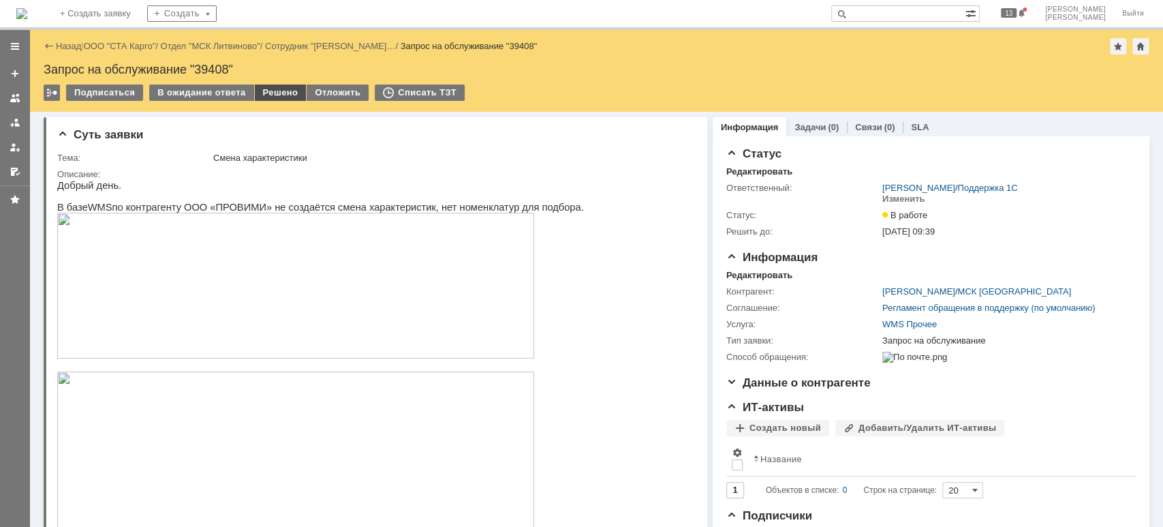
click at [266, 94] on div "Решено" at bounding box center [281, 92] width 52 height 16
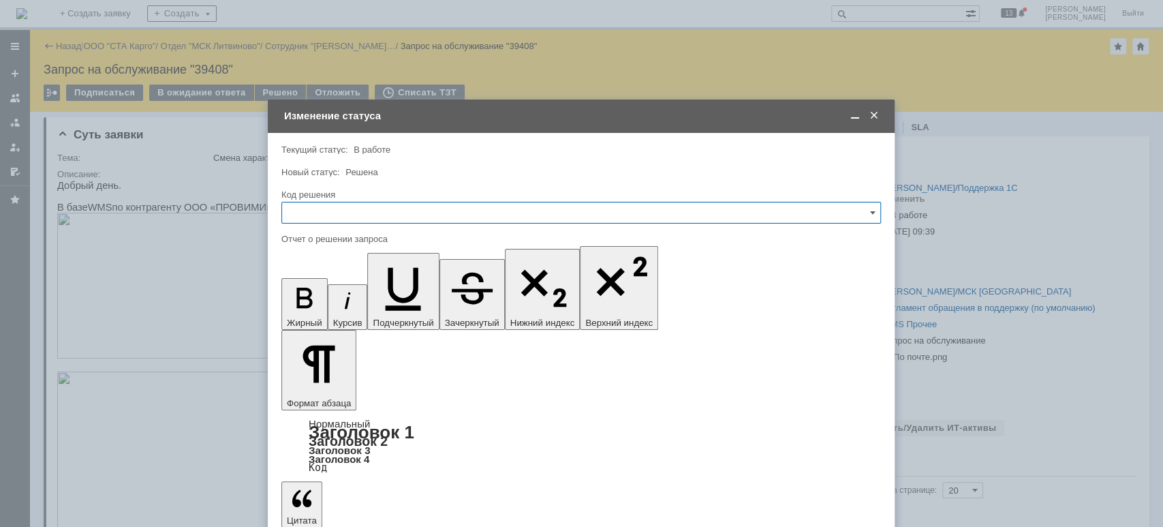
click at [346, 214] on input "text" at bounding box center [581, 213] width 600 height 22
click at [326, 396] on span "Решено" at bounding box center [581, 395] width 582 height 11
type input "Решено"
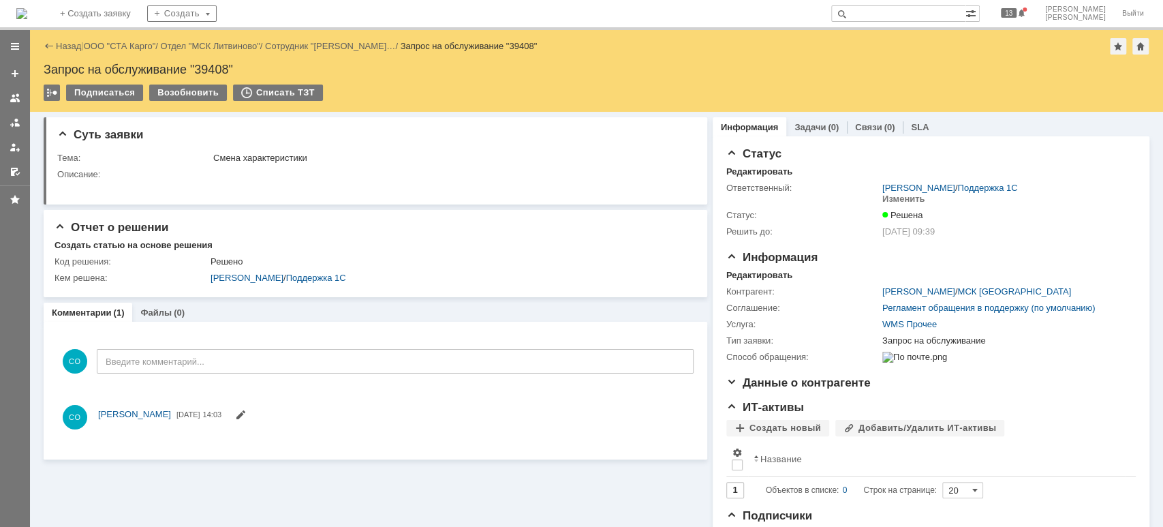
drag, startPoint x: 14, startPoint y: 122, endPoint x: 108, endPoint y: 209, distance: 128.3
click at [15, 122] on div at bounding box center [15, 122] width 11 height 11
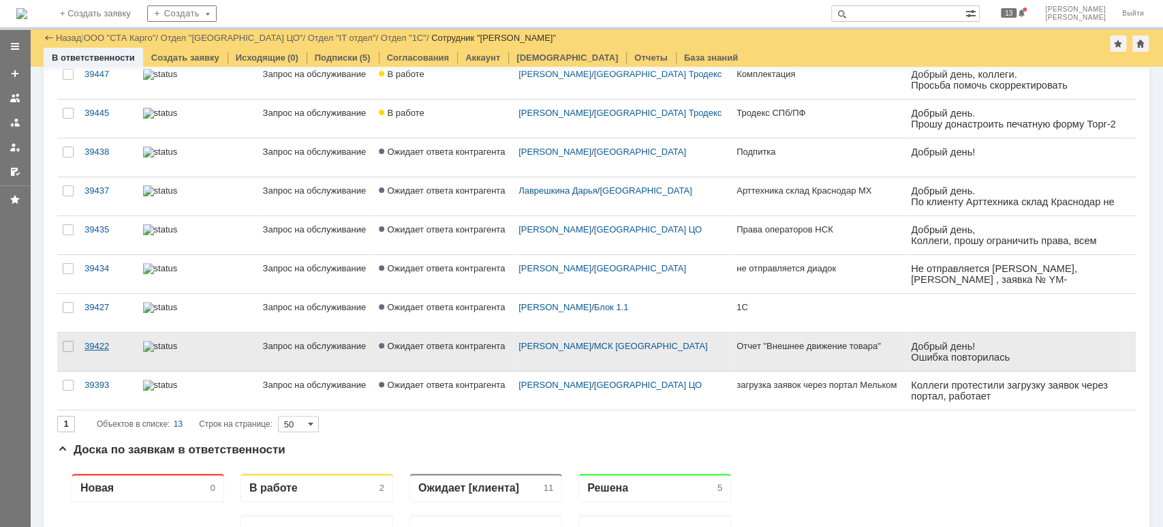
click at [98, 341] on div "39422" at bounding box center [108, 346] width 48 height 11
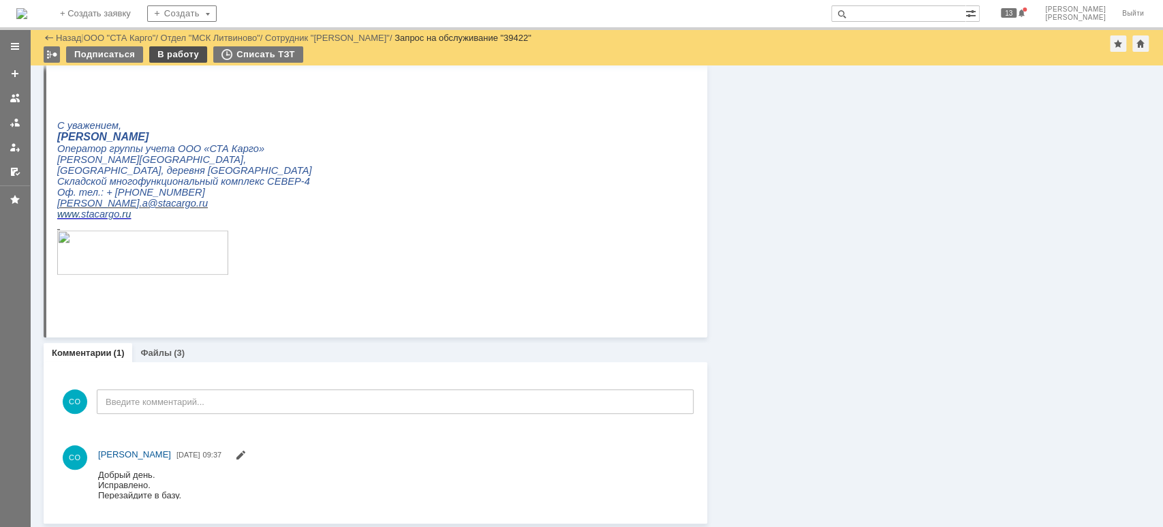
click at [176, 57] on div "В работу" at bounding box center [178, 54] width 58 height 16
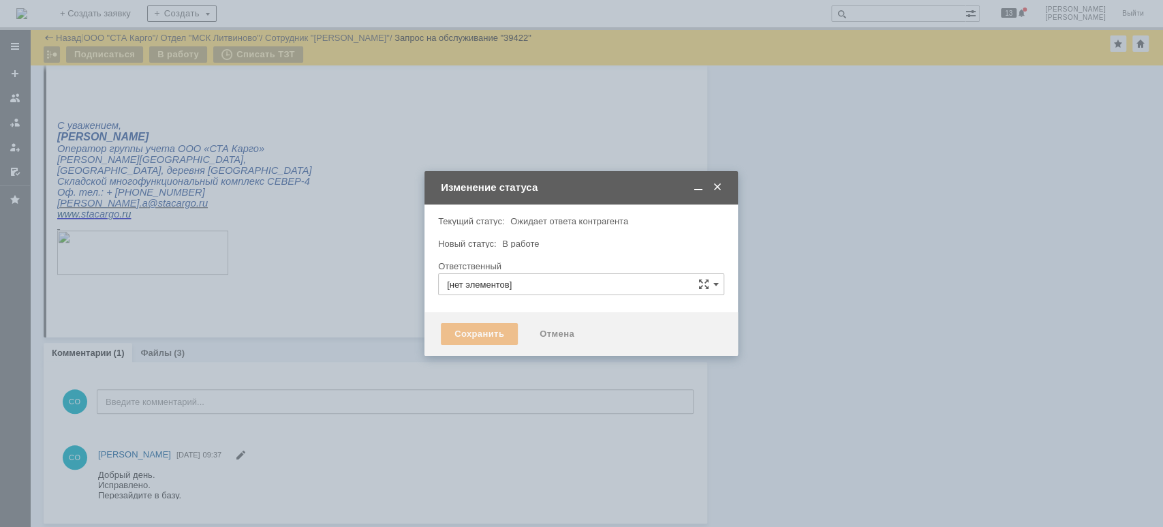
type input "[PERSON_NAME]"
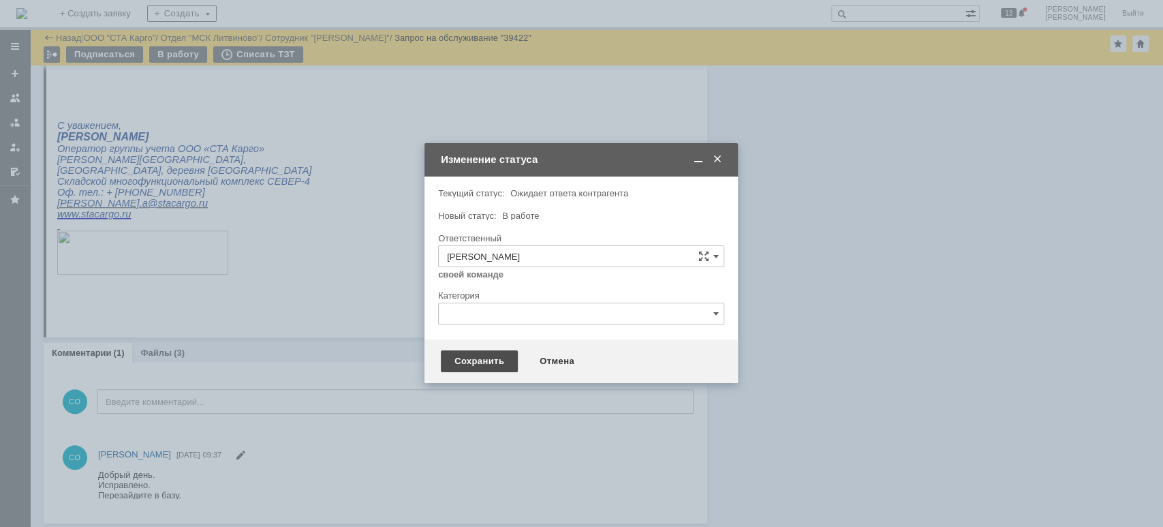
click at [445, 361] on div "Сохранить" at bounding box center [479, 361] width 77 height 22
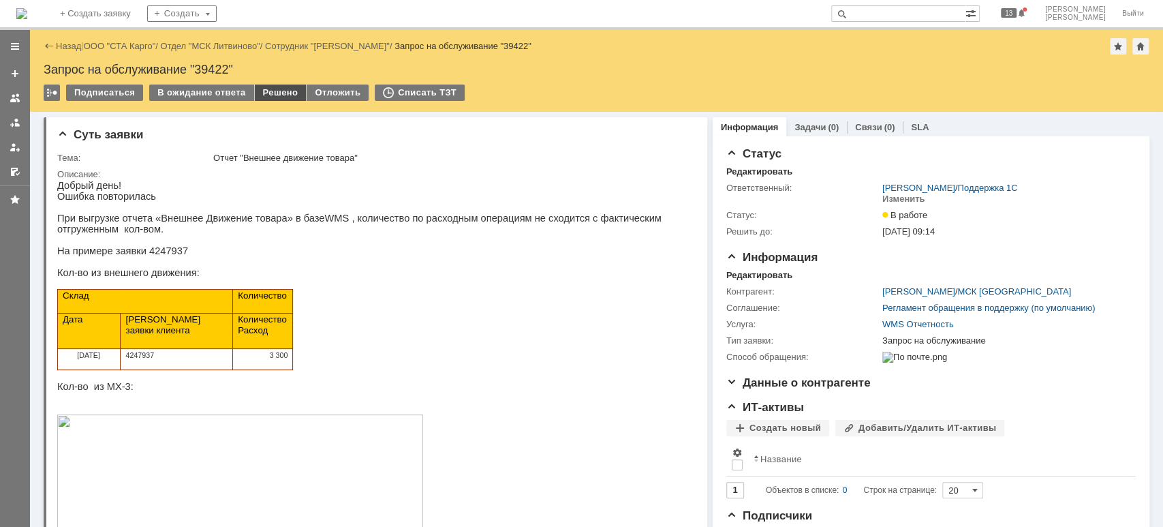
drag, startPoint x: 264, startPoint y: 93, endPoint x: 277, endPoint y: 114, distance: 24.8
click at [266, 93] on div "Решено" at bounding box center [281, 92] width 52 height 16
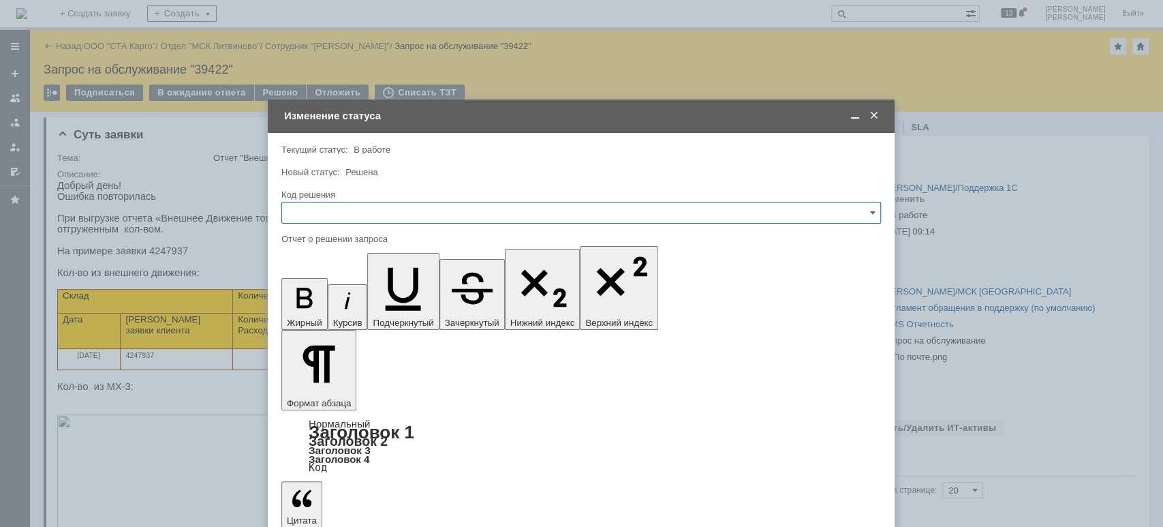
click at [350, 210] on input "text" at bounding box center [581, 213] width 600 height 22
click at [343, 397] on span "Решено" at bounding box center [581, 395] width 582 height 11
type input "Решено"
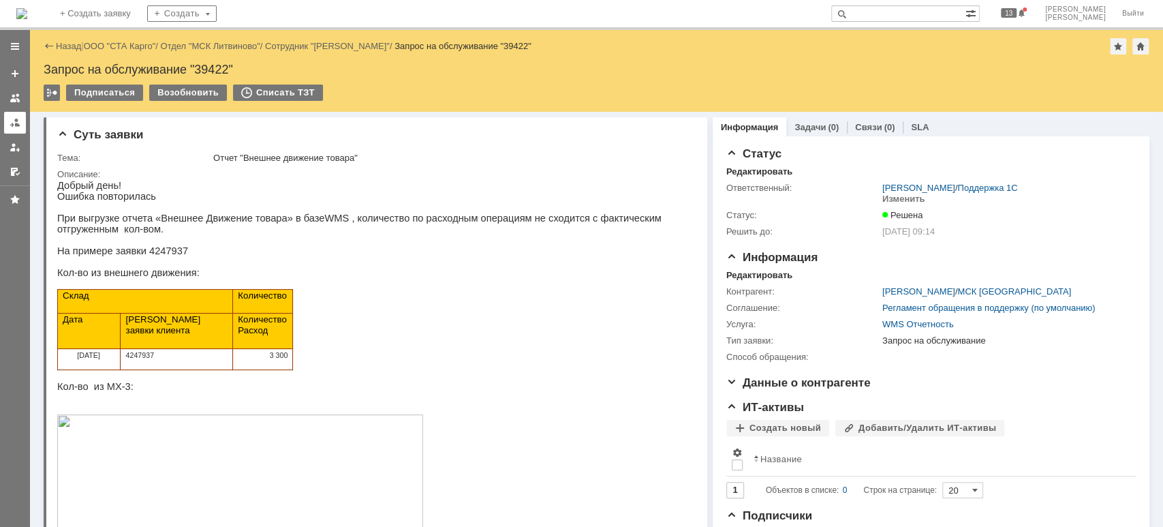
click at [19, 116] on link at bounding box center [15, 123] width 22 height 22
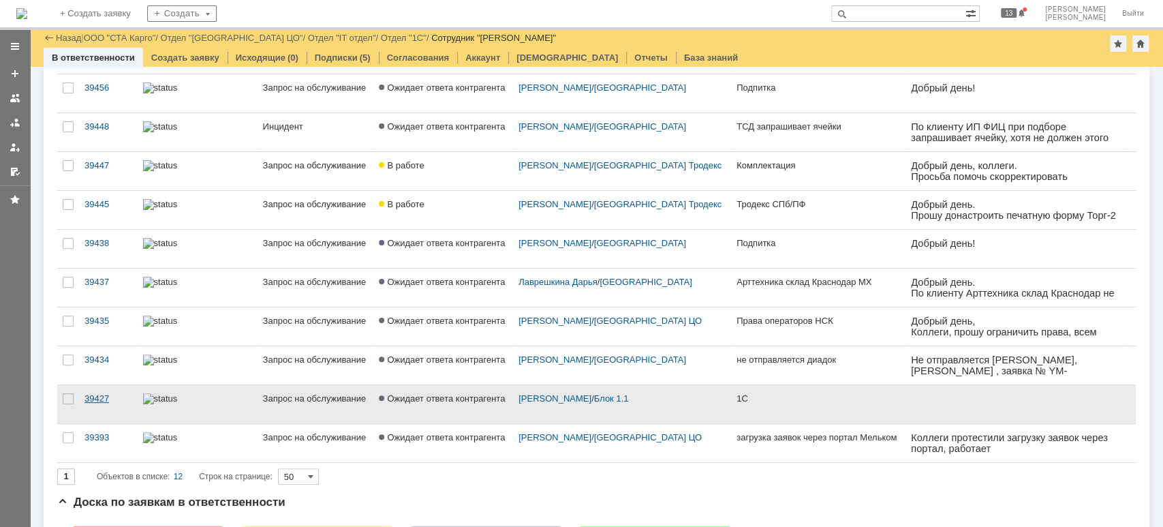
click at [102, 390] on link "39427" at bounding box center [108, 404] width 59 height 38
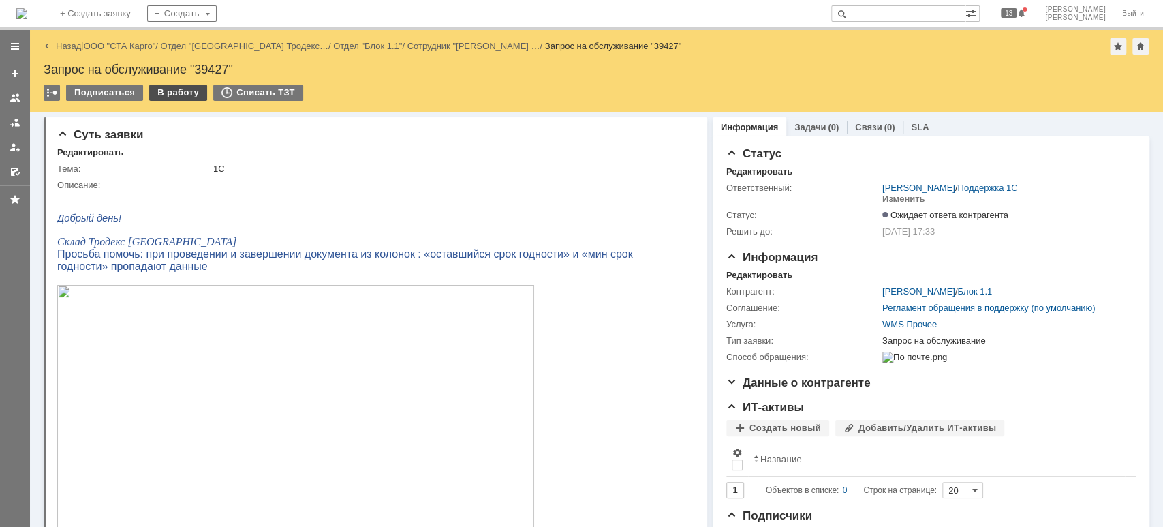
click at [179, 84] on div "В работу" at bounding box center [178, 92] width 58 height 16
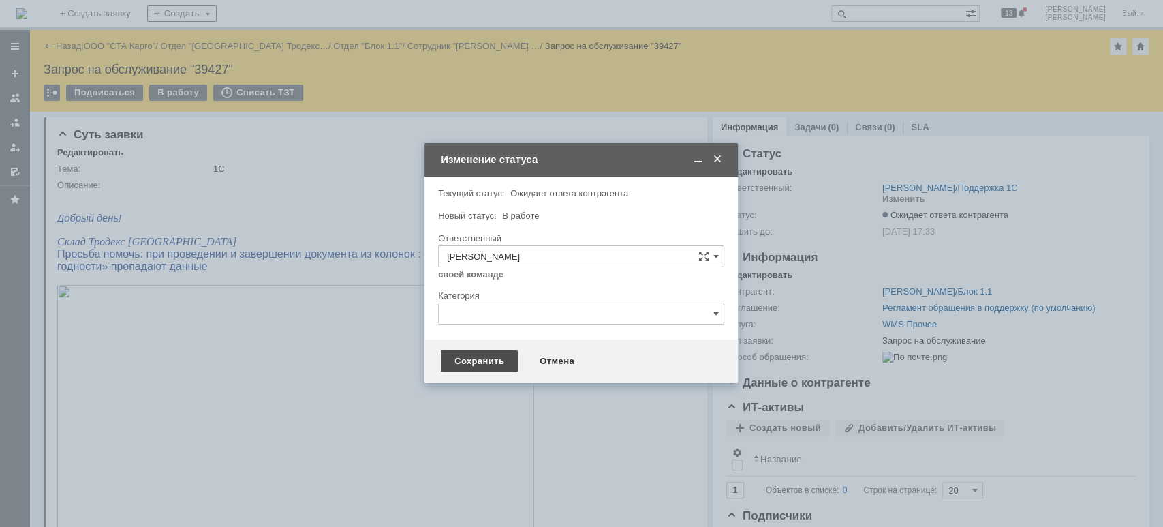
click at [454, 357] on div "Сохранить" at bounding box center [479, 361] width 77 height 22
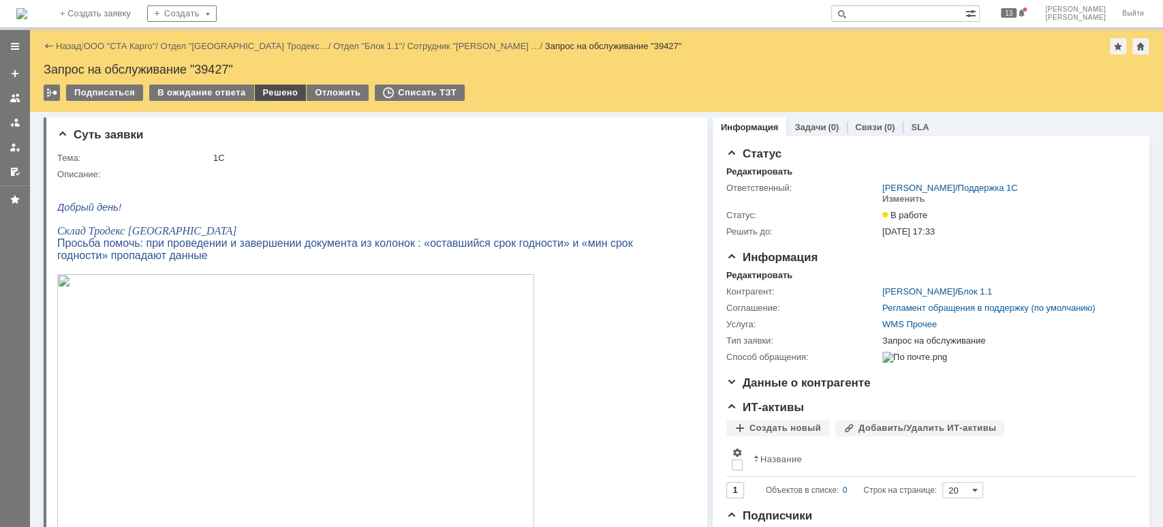
click at [269, 93] on div "Решено" at bounding box center [281, 92] width 52 height 16
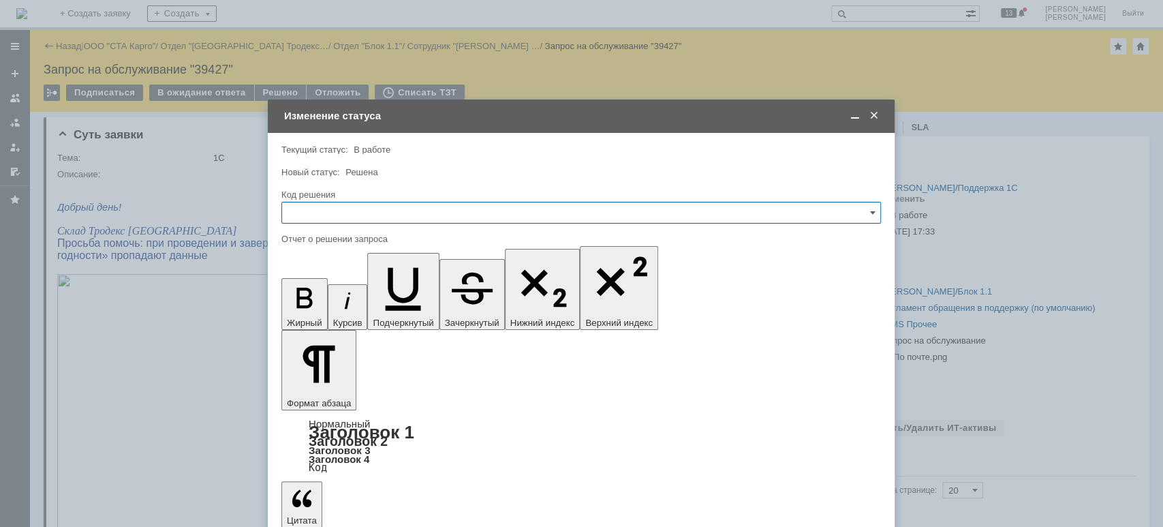
click at [352, 213] on input "text" at bounding box center [581, 213] width 600 height 22
click at [322, 392] on span "Решено" at bounding box center [581, 395] width 582 height 11
type input "Решено"
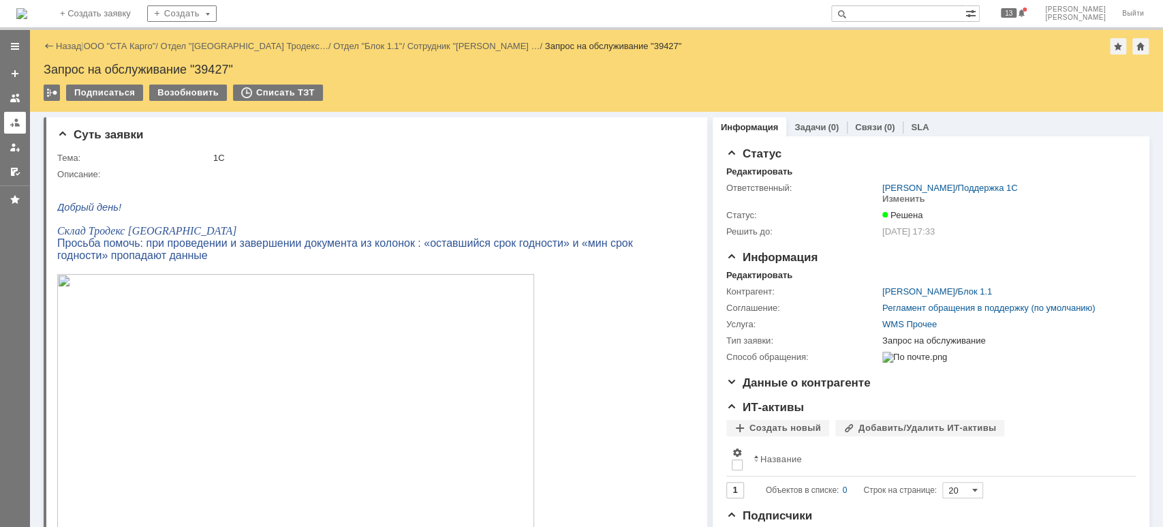
click at [18, 120] on div at bounding box center [15, 122] width 11 height 11
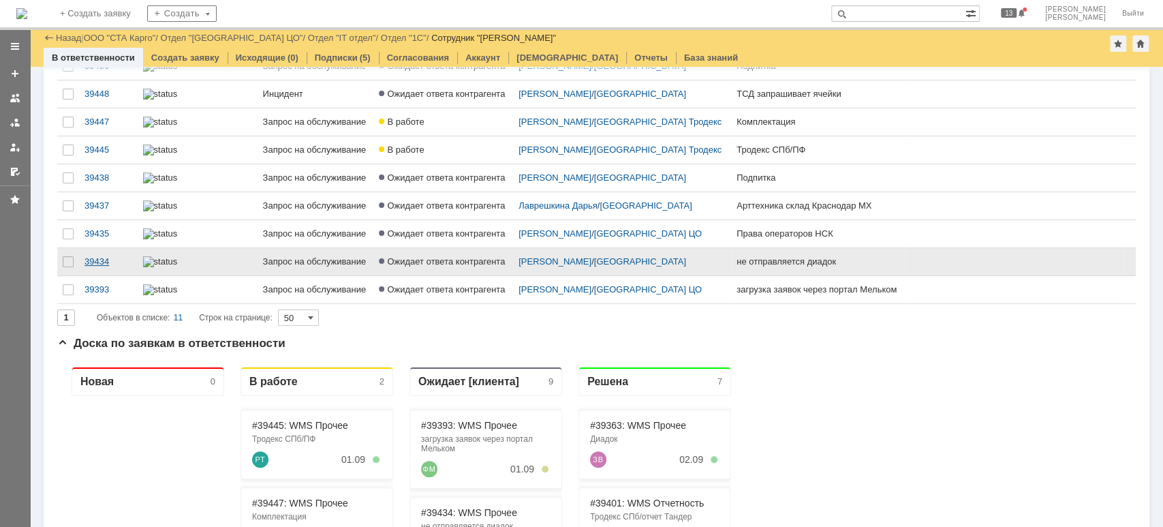
click at [102, 275] on link "39434" at bounding box center [108, 261] width 59 height 27
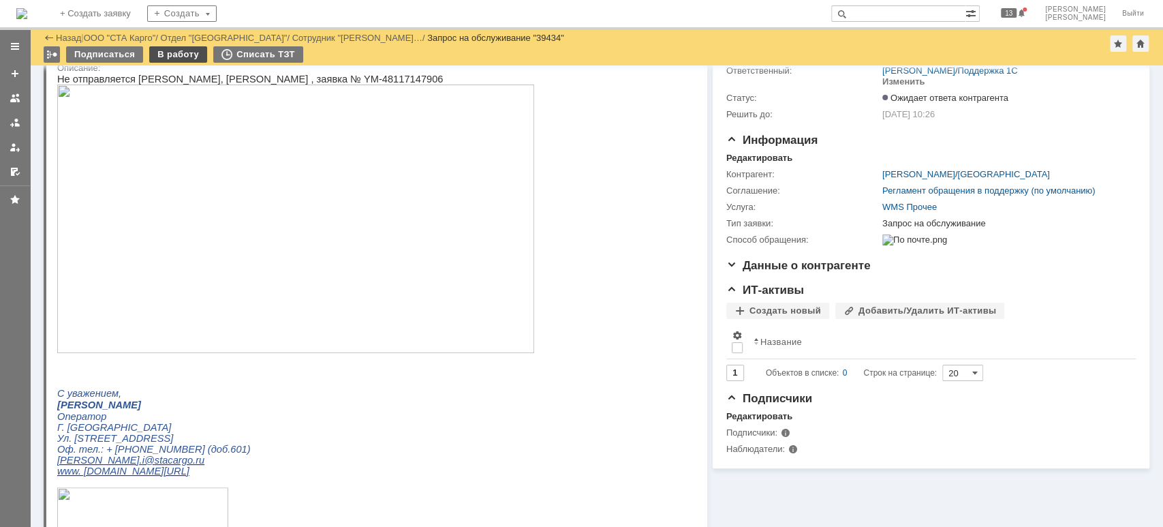
click at [165, 50] on div "В работу" at bounding box center [178, 54] width 58 height 16
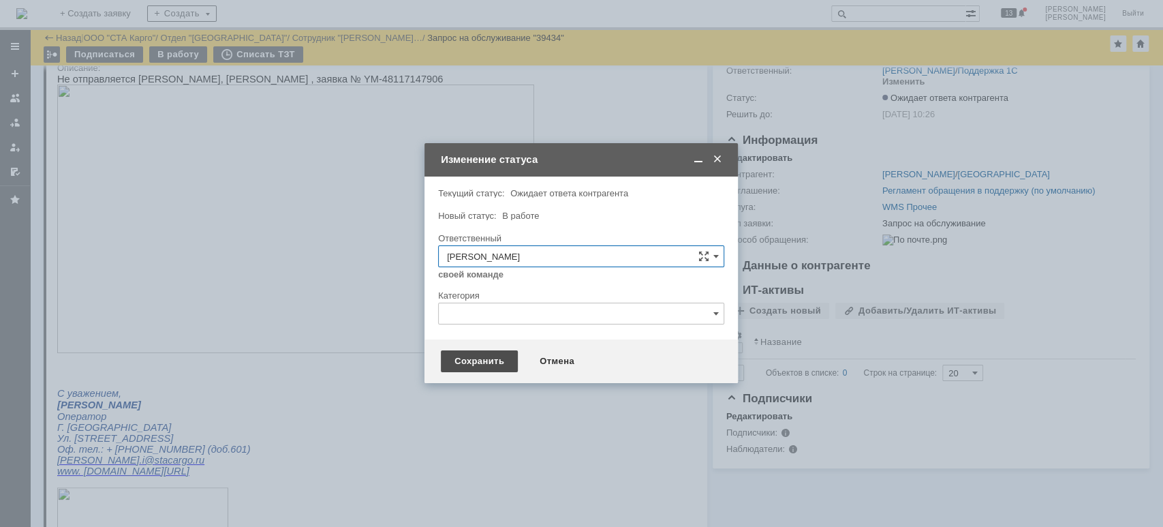
click at [458, 354] on div "Сохранить" at bounding box center [479, 361] width 77 height 22
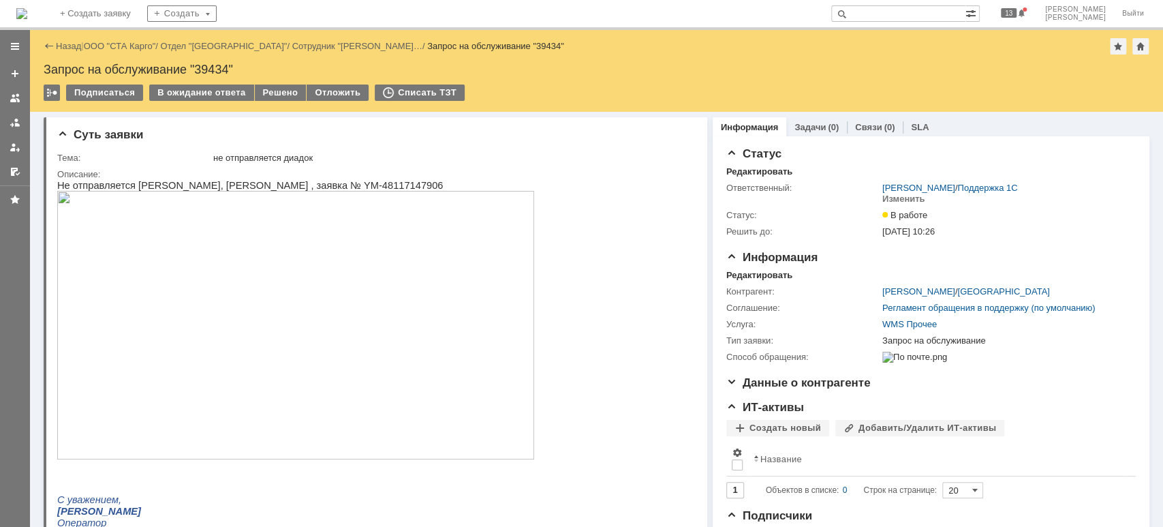
click at [277, 101] on td "Решено" at bounding box center [281, 93] width 52 height 18
click at [280, 100] on td "Решено" at bounding box center [281, 93] width 52 height 18
click at [290, 95] on div "Решено" at bounding box center [281, 92] width 52 height 16
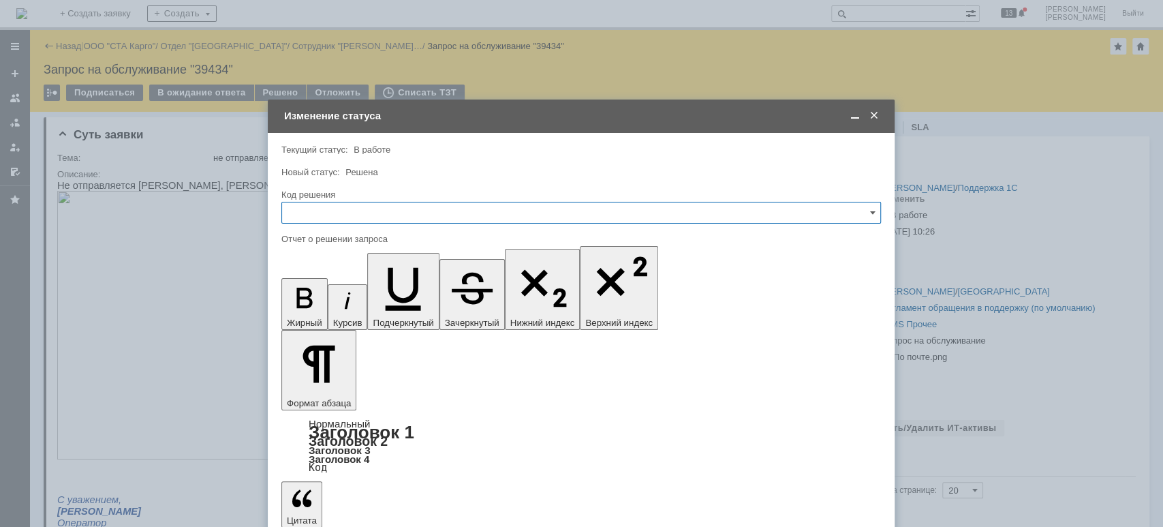
click at [356, 212] on input "text" at bounding box center [581, 213] width 600 height 22
click at [309, 387] on div "Решено" at bounding box center [581, 395] width 598 height 22
type input "Решено"
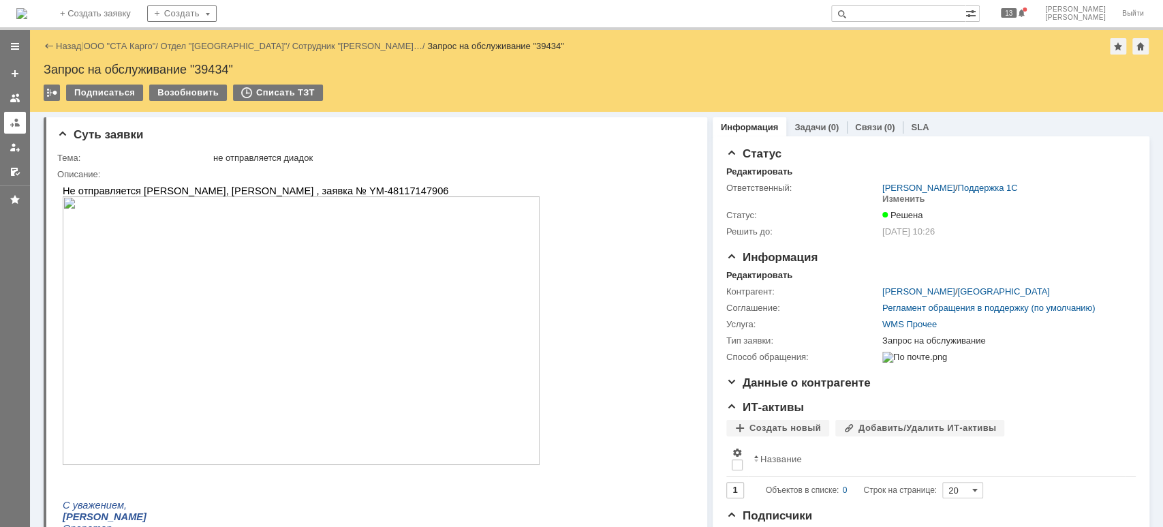
click at [20, 120] on div at bounding box center [15, 122] width 11 height 11
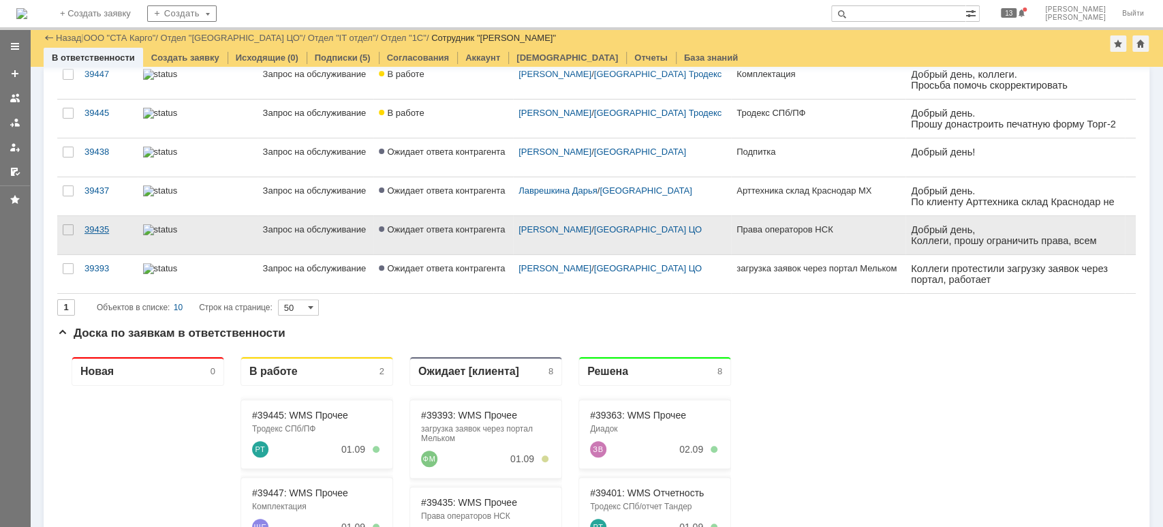
click at [105, 224] on div "39435" at bounding box center [108, 229] width 48 height 11
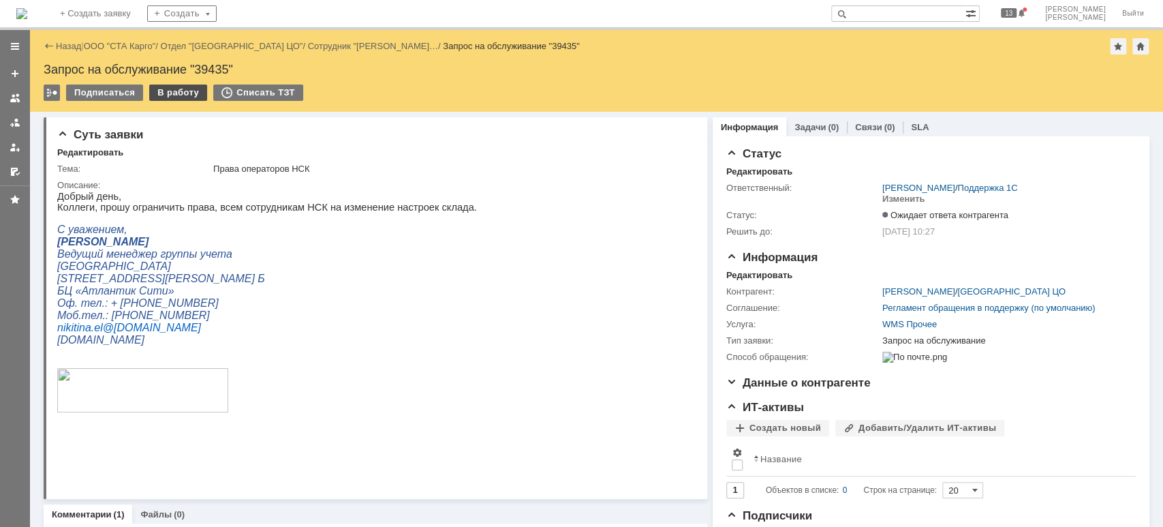
click at [172, 91] on div "В работу" at bounding box center [178, 92] width 58 height 16
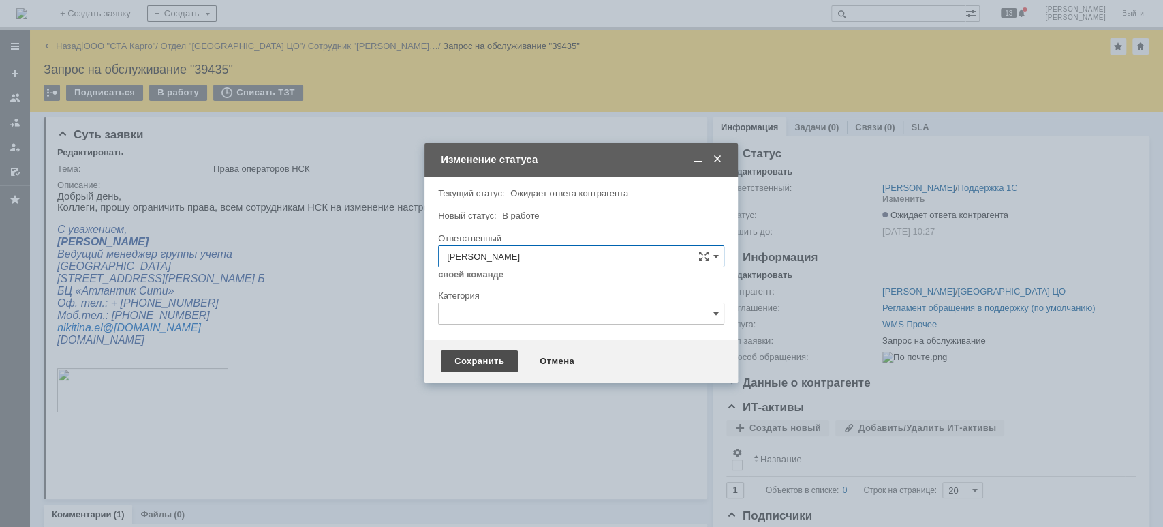
click at [478, 357] on div "Сохранить" at bounding box center [479, 361] width 77 height 22
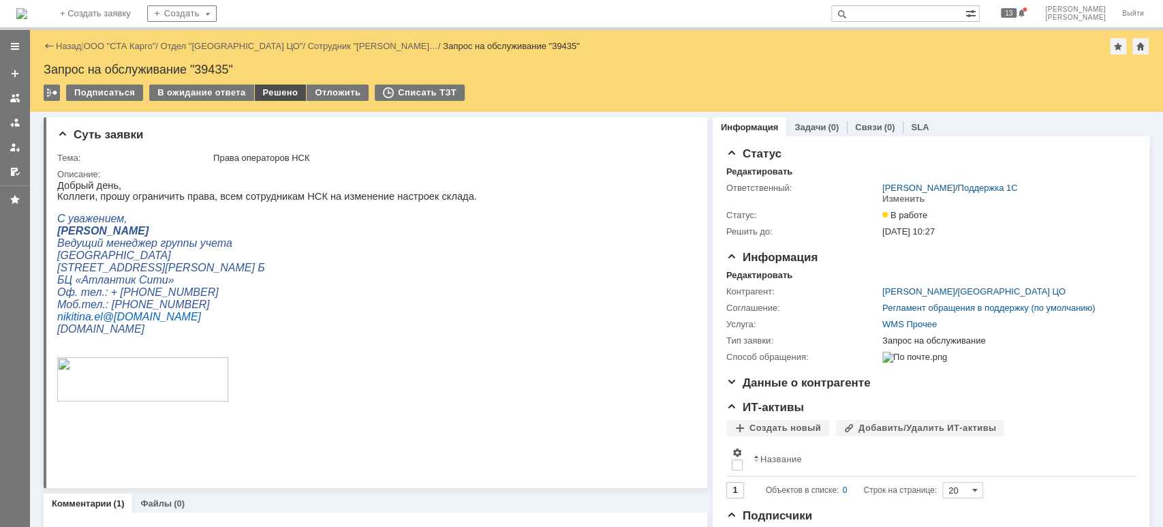
click at [258, 93] on div "Решено" at bounding box center [281, 92] width 52 height 16
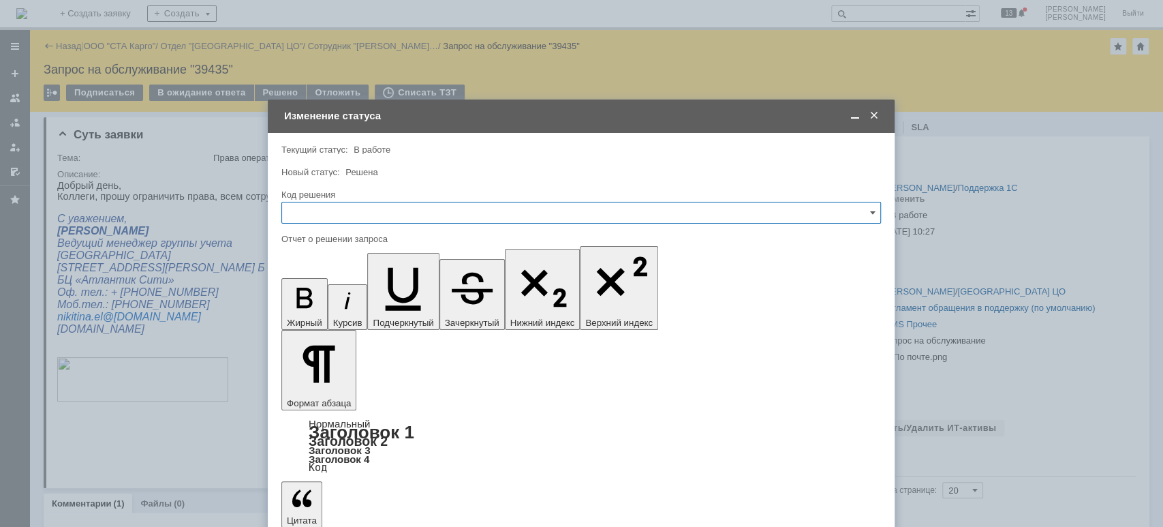
click at [319, 217] on input "text" at bounding box center [581, 213] width 600 height 22
click at [338, 392] on span "Решено" at bounding box center [581, 395] width 582 height 11
type input "Решено"
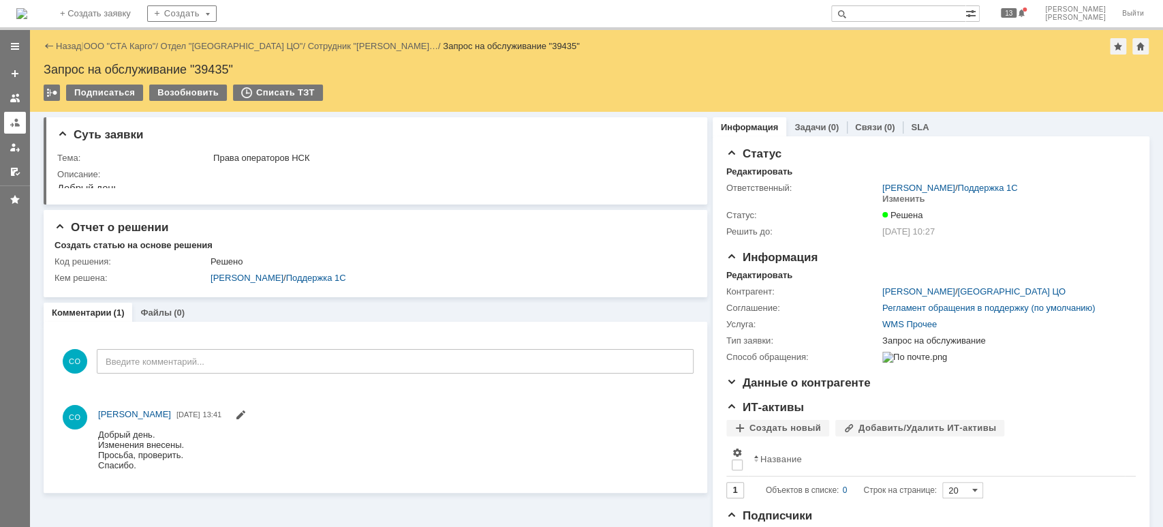
click at [14, 121] on div at bounding box center [15, 122] width 11 height 11
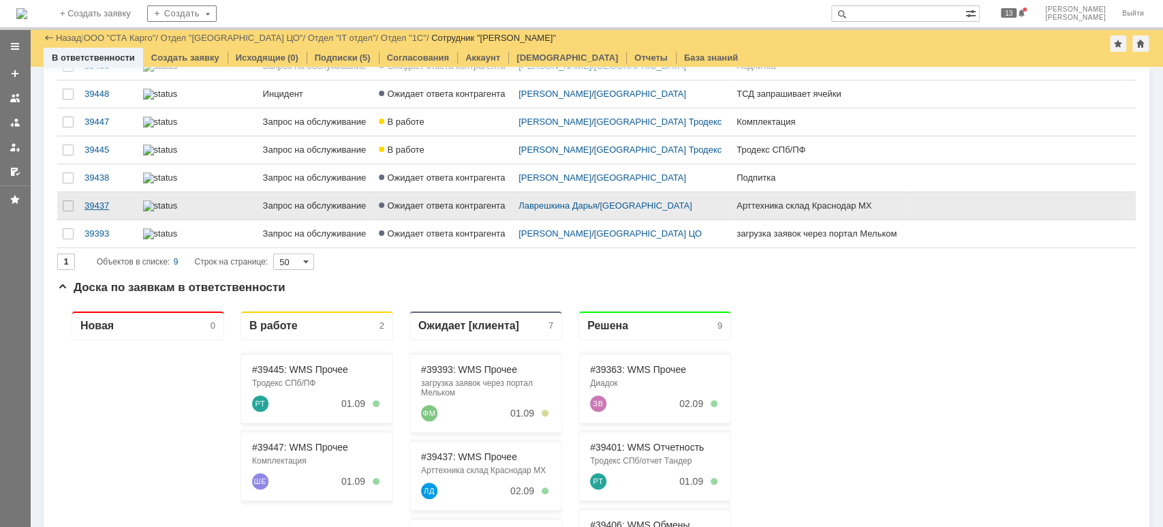
click at [99, 211] on div "39437" at bounding box center [108, 205] width 48 height 11
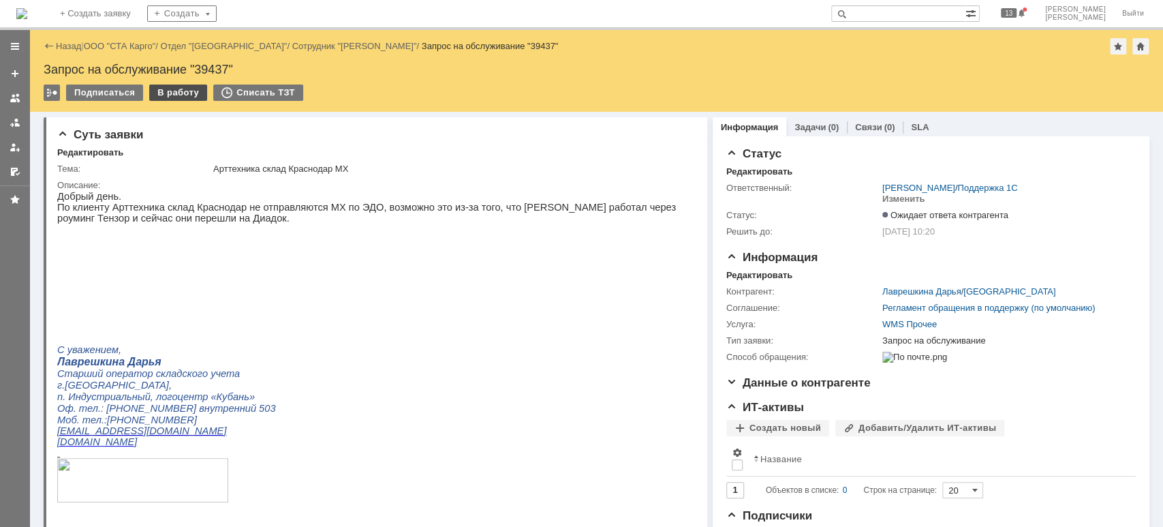
click at [174, 90] on div "В работу" at bounding box center [178, 92] width 58 height 16
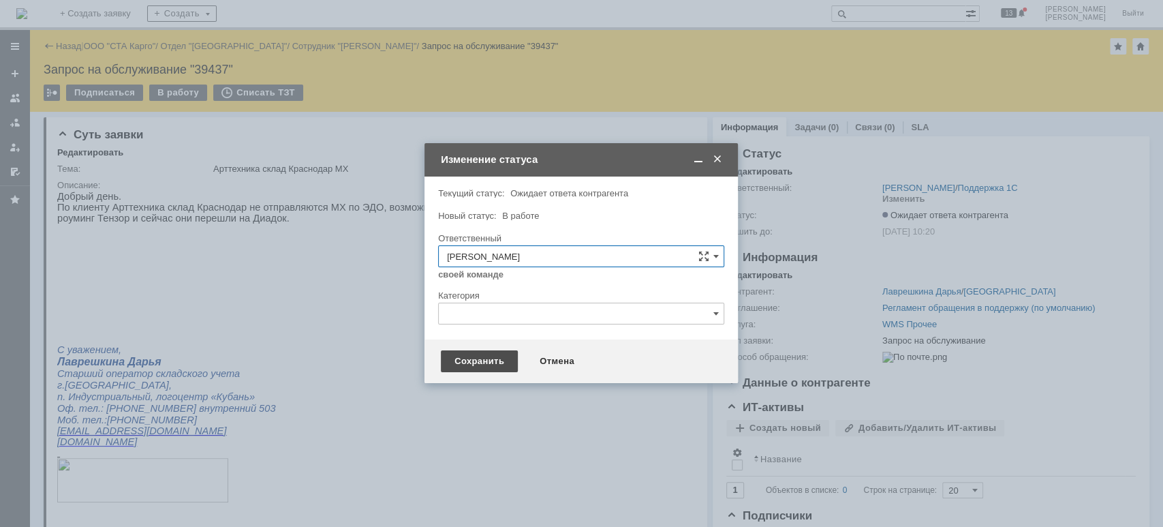
click at [469, 365] on div "Сохранить" at bounding box center [479, 361] width 77 height 22
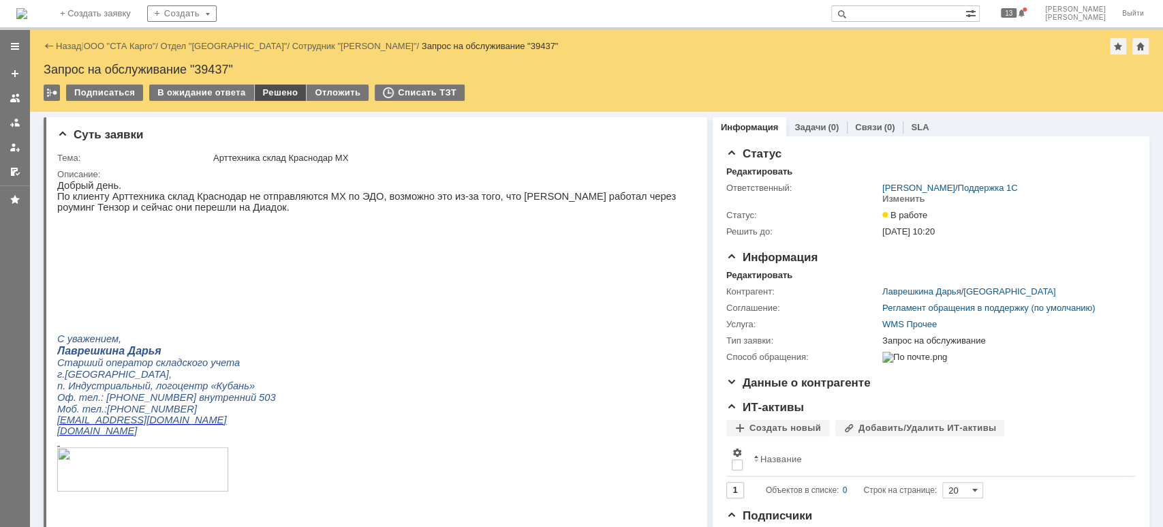
click at [260, 92] on div "Решено" at bounding box center [281, 92] width 52 height 16
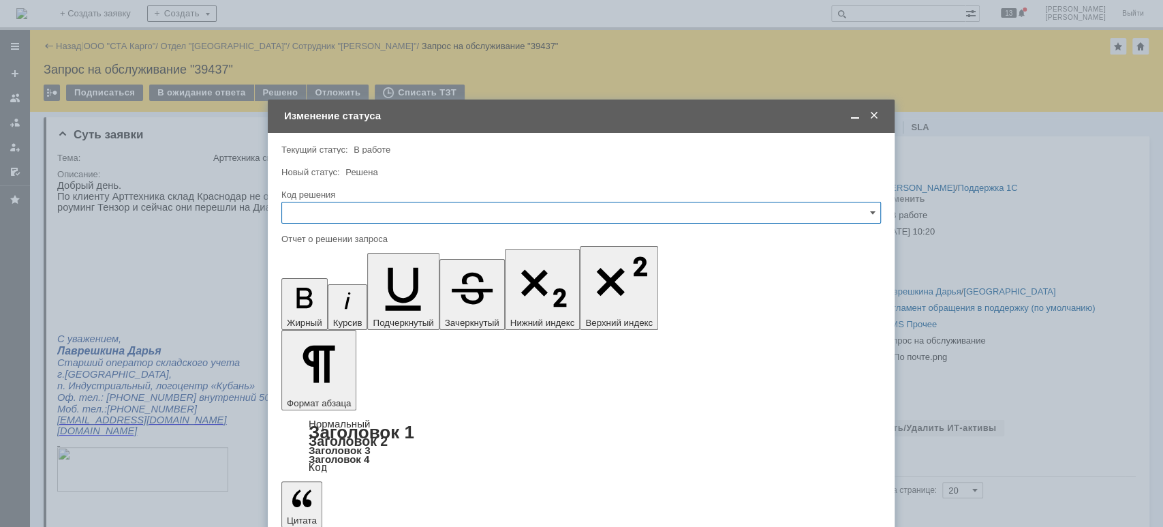
drag, startPoint x: 330, startPoint y: 211, endPoint x: 322, endPoint y: 219, distance: 11.1
click at [329, 212] on input "text" at bounding box center [581, 213] width 600 height 22
click at [327, 392] on span "Решено" at bounding box center [581, 395] width 582 height 11
type input "Решено"
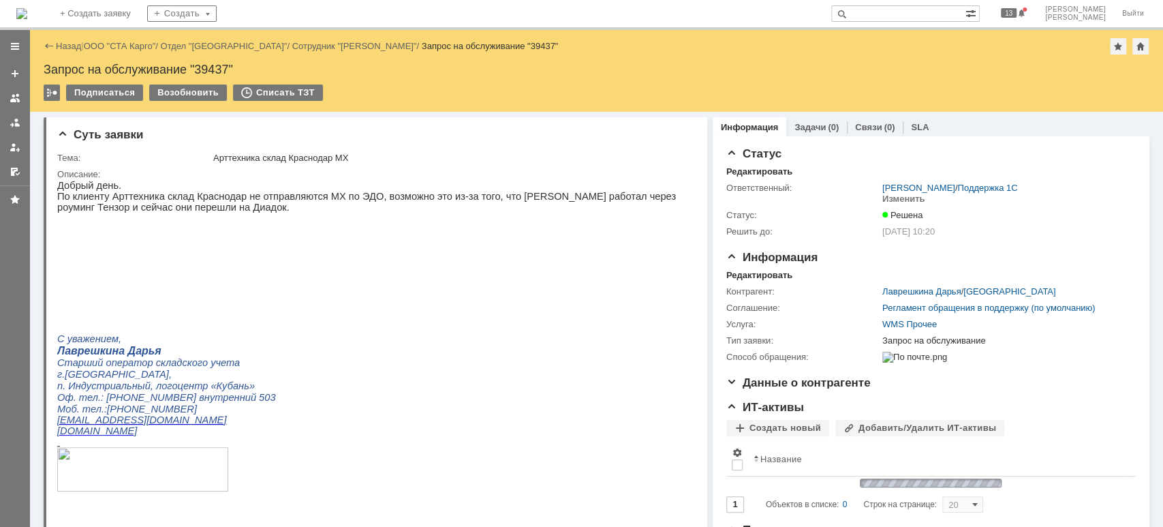
click at [14, 121] on div at bounding box center [15, 122] width 11 height 11
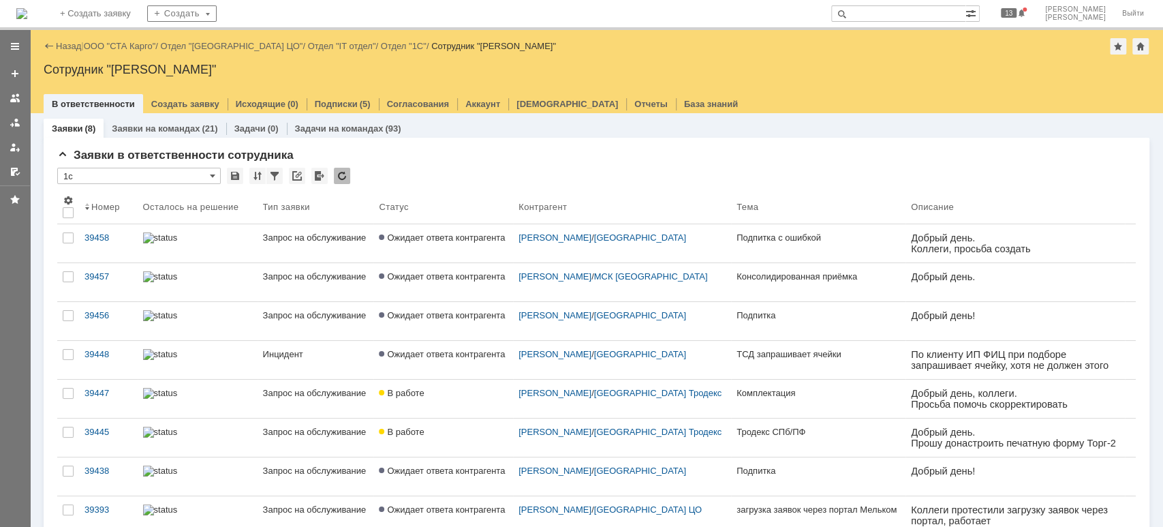
click at [115, 60] on div "Назад | ООО "СТА Карго" / Отдел "Санкт-Петербург ЦО" / Отдел "IT отдел" / Отдел…" at bounding box center [596, 71] width 1133 height 83
click at [119, 42] on link "ООО "СТА Карго"" at bounding box center [120, 46] width 72 height 10
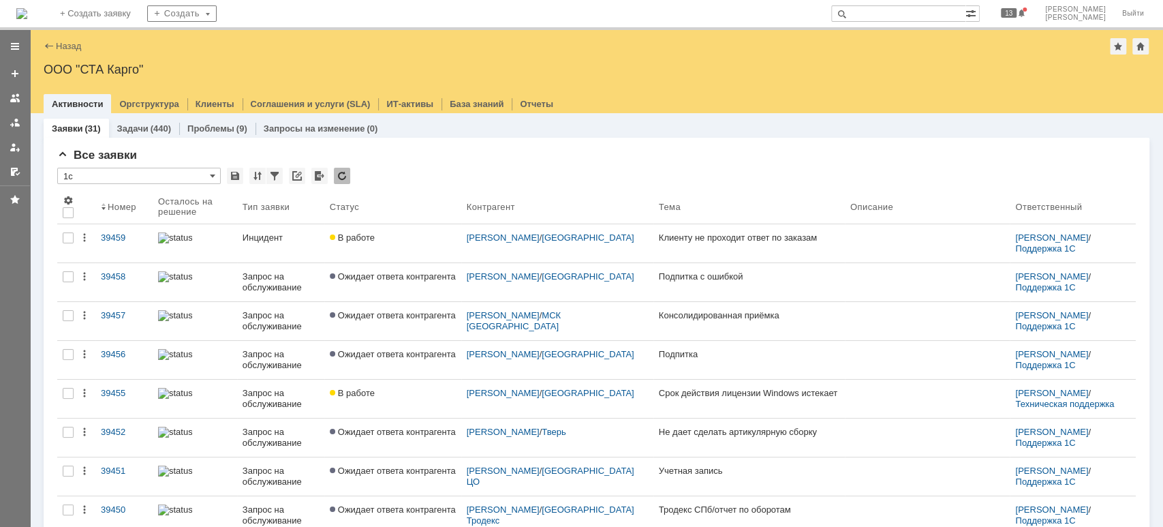
drag, startPoint x: 16, startPoint y: 119, endPoint x: 65, endPoint y: 157, distance: 62.2
click at [16, 120] on div at bounding box center [15, 122] width 11 height 11
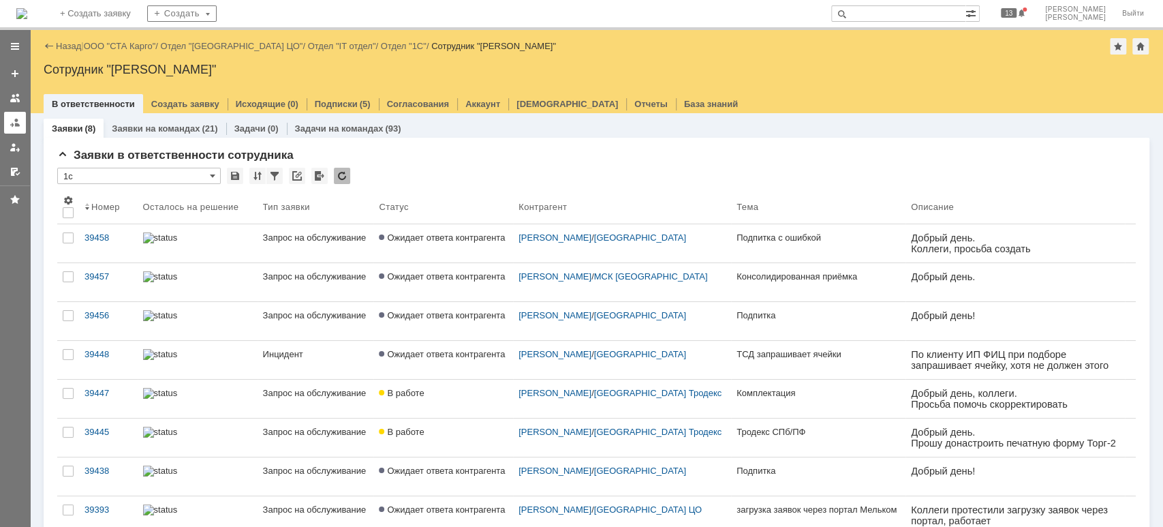
click at [22, 119] on link at bounding box center [15, 123] width 22 height 22
click at [117, 44] on link "ООО "СТА Карго"" at bounding box center [120, 46] width 72 height 10
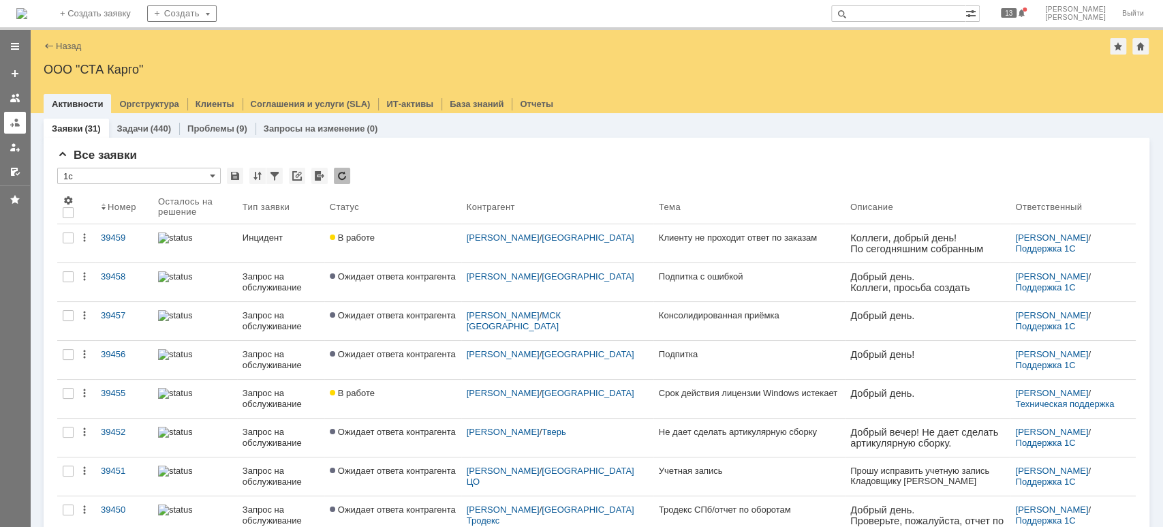
click at [5, 128] on link at bounding box center [15, 123] width 22 height 22
